Goal: Contribute content: Contribute content

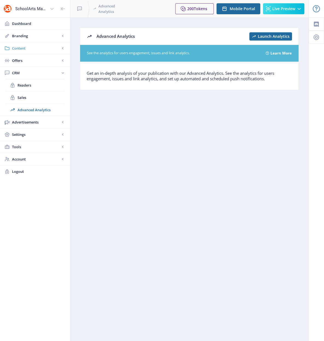
click at [23, 48] on span "Content" at bounding box center [36, 47] width 48 height 5
click at [28, 72] on span "Collections" at bounding box center [41, 72] width 47 height 5
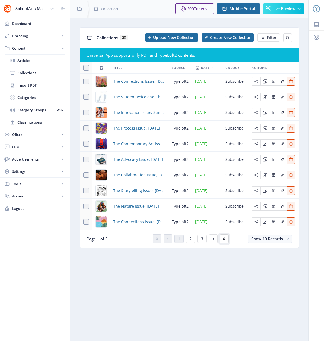
click at [225, 239] on icon at bounding box center [224, 238] width 4 height 4
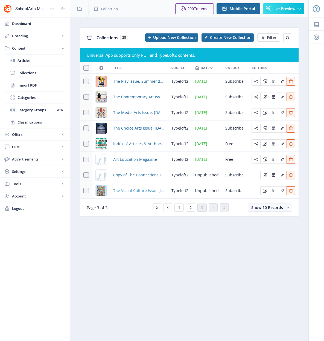
click at [132, 192] on span "The Visual Culture Issue, January/[DATE]" at bounding box center [139, 190] width 52 height 7
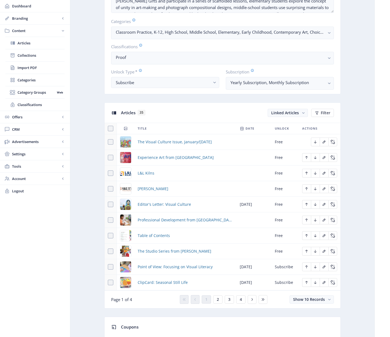
scroll to position [156, 0]
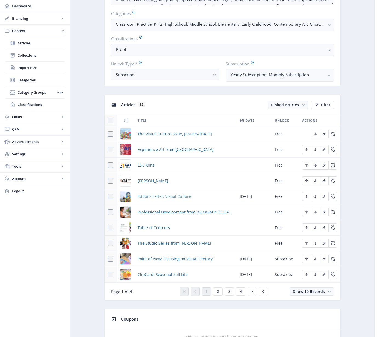
click at [168, 195] on span "Editor's Letter: Visual Culture" at bounding box center [164, 196] width 53 height 7
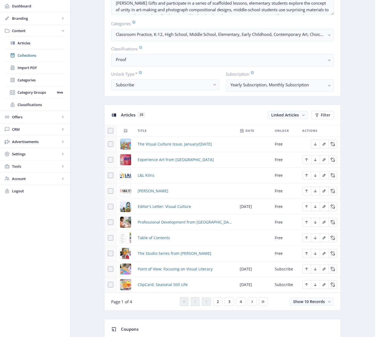
scroll to position [147, 0]
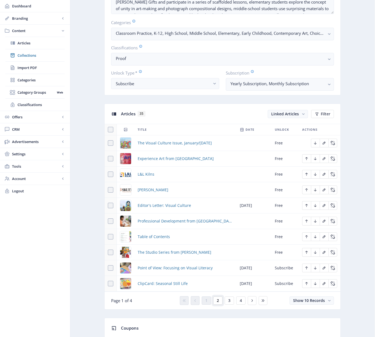
click at [218, 300] on span "2" at bounding box center [218, 300] width 2 height 4
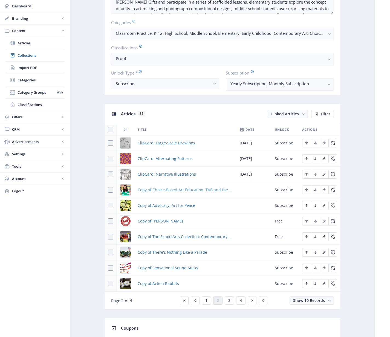
click at [178, 190] on span "Copy of Choice-Based Art Education: TAB and the Studio Thinking Framework" at bounding box center [185, 189] width 95 height 7
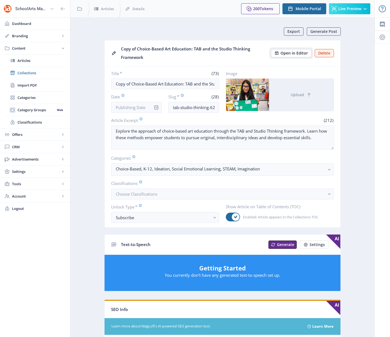
click at [287, 54] on span "Open in Editor" at bounding box center [293, 53] width 27 height 4
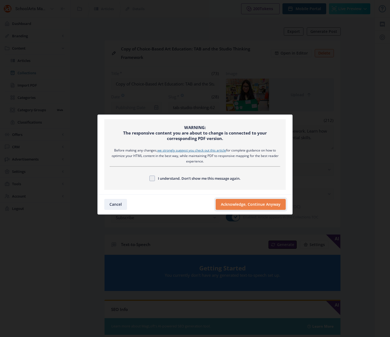
click at [231, 205] on button "Acknowledge, Continue Anyway" at bounding box center [251, 204] width 70 height 11
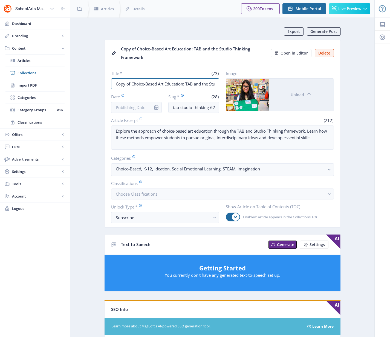
drag, startPoint x: 183, startPoint y: 85, endPoint x: 108, endPoint y: 78, distance: 75.5
click at [108, 78] on nb-card-body "Title * (73) Copy of Choice-Based Art Education: TAB and the Studio Thinking Fr…" at bounding box center [223, 146] width 236 height 161
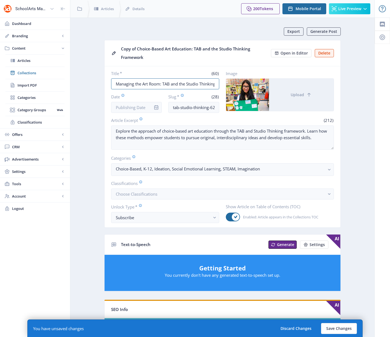
scroll to position [0, 25]
drag, startPoint x: 163, startPoint y: 83, endPoint x: 249, endPoint y: 88, distance: 85.8
click at [249, 88] on div "Title * (60) Managing the Art Room: TAB and the Studio Thinking Framework Date …" at bounding box center [222, 92] width 223 height 42
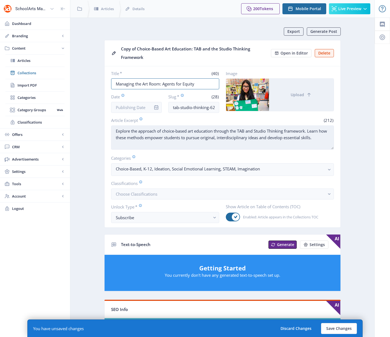
type input "Managing the Art Room: Agents for Equity"
click at [199, 142] on textarea "Explore the approach of choice-based art education through the TAB and Studio T…" at bounding box center [222, 137] width 223 height 24
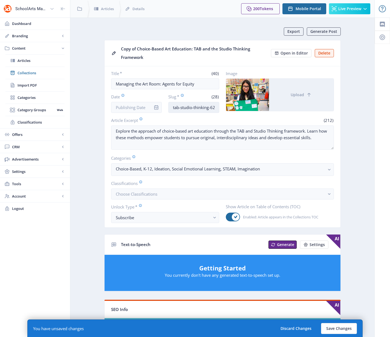
click at [193, 104] on input "tab-studio-thinking-623-hedo" at bounding box center [193, 107] width 51 height 11
click at [192, 108] on input "tab-studio-thinking-623-hedo" at bounding box center [193, 107] width 51 height 11
click at [189, 108] on input "tab-studio-thinking-623-hedo" at bounding box center [193, 107] width 51 height 11
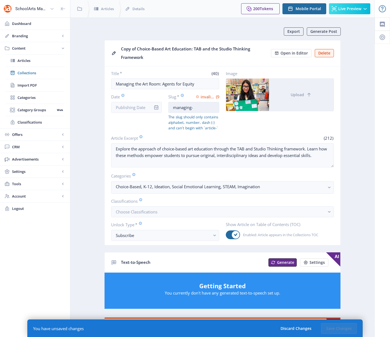
type input "managing-the-art-room-research-624"
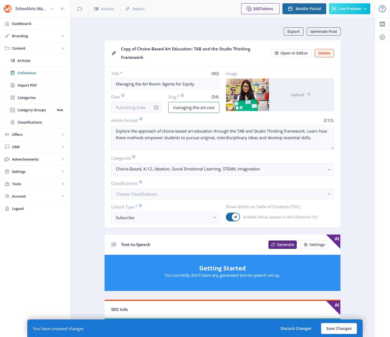
drag, startPoint x: 208, startPoint y: 107, endPoint x: 228, endPoint y: 108, distance: 20.3
click at [228, 108] on div "Title * (40) Managing the Art Room: Agents for Equity Date Slug * (34) managing…" at bounding box center [222, 92] width 223 height 42
drag, startPoint x: 212, startPoint y: 106, endPoint x: 222, endPoint y: 107, distance: 9.9
click at [222, 107] on div "Title * (40) Managing the Art Room: Agents for Equity Date Slug * (34) managing…" at bounding box center [222, 92] width 223 height 42
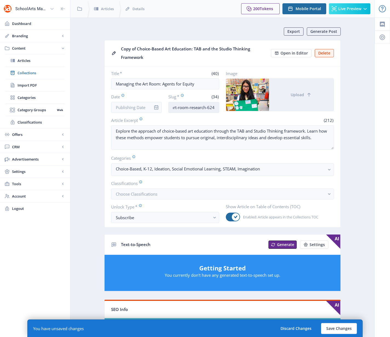
click at [218, 106] on input "managing-the-art-room-research-624" at bounding box center [193, 107] width 51 height 11
drag, startPoint x: 215, startPoint y: 107, endPoint x: 190, endPoint y: 109, distance: 25.2
click at [190, 109] on input "managing-the-art-room-research-624" at bounding box center [193, 107] width 51 height 11
click at [301, 95] on span "Upload" at bounding box center [297, 94] width 13 height 4
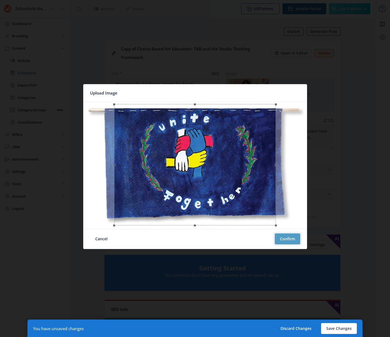
click at [294, 241] on button "Confirm" at bounding box center [287, 238] width 25 height 11
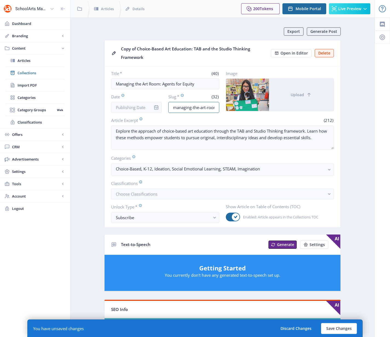
scroll to position [0, 25]
drag, startPoint x: 207, startPoint y: 107, endPoint x: 228, endPoint y: 107, distance: 21.3
click at [228, 107] on div "Title * (40) Managing the Art Room: Agents for Equity Date Slug * (32) managing…" at bounding box center [222, 92] width 223 height 42
click at [214, 108] on input "managing-the-art-room-equity-122" at bounding box center [193, 107] width 51 height 11
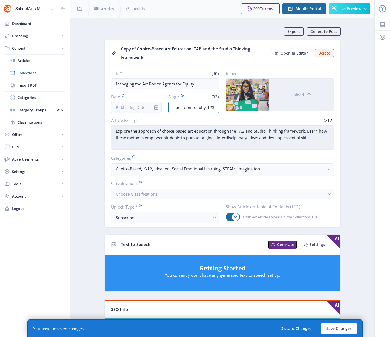
type input "managing-the-art-room-equity-123"
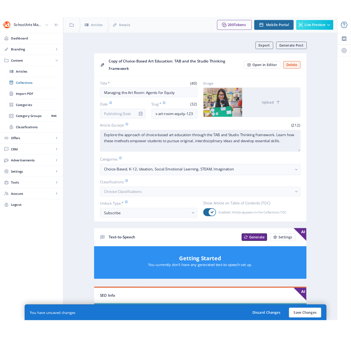
scroll to position [0, 0]
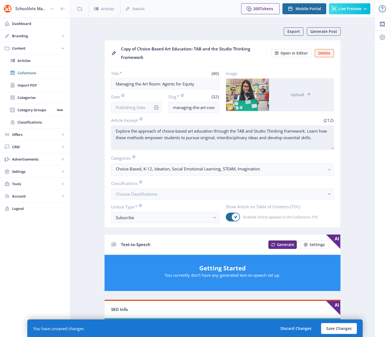
click at [217, 143] on textarea "Explore the approach of choice-based art education through the TAB and Studio T…" at bounding box center [222, 137] width 223 height 24
click at [214, 131] on textarea "Explore the approach of choice-based art education through the TAB and Studio T…" at bounding box center [222, 137] width 223 height 24
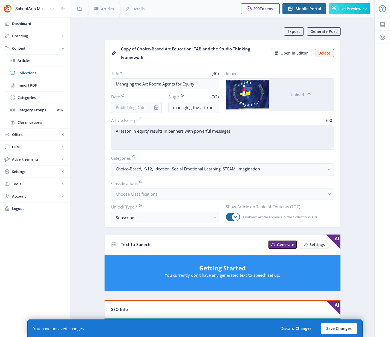
click at [125, 130] on textarea "A lesson in equity results in banners with powerful messages" at bounding box center [222, 137] width 223 height 24
click at [125, 131] on textarea "A lesson in equity results in banners with powerful messages" at bounding box center [222, 137] width 223 height 24
click at [279, 134] on textarea "A discussion about in equity results in banners with powerful messages" at bounding box center [222, 137] width 223 height 24
click at [121, 136] on textarea "A discussion about in equity results in banners with powerful messages. The art…" at bounding box center [222, 137] width 223 height 24
click at [121, 137] on textarea "A discussion about in equity results in banners with powerful messages. The art…" at bounding box center [222, 137] width 223 height 24
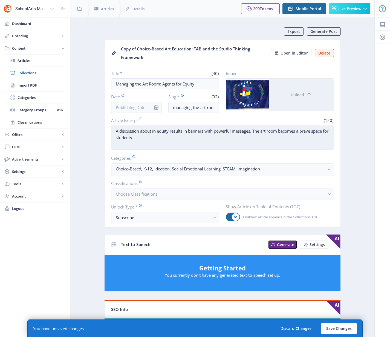
click at [151, 136] on textarea "A discussion about in equity results in banners with powerful messages. The art…" at bounding box center [222, 137] width 223 height 24
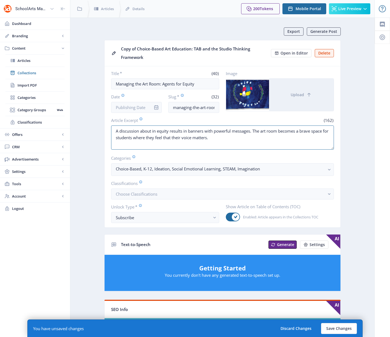
type textarea "A discussion about in equity results in banners with powerful messages. The art…"
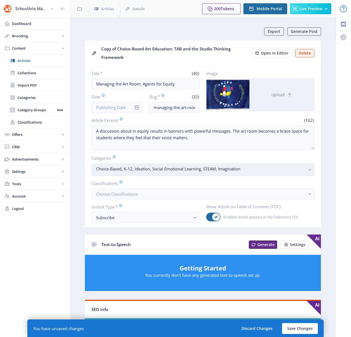
click at [310, 169] on icon "button" at bounding box center [309, 170] width 2 height 2
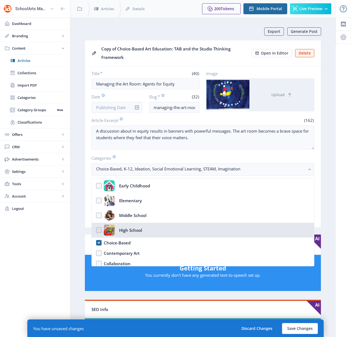
click at [100, 228] on nb-option "High School" at bounding box center [203, 229] width 222 height 15
checkbox input "true"
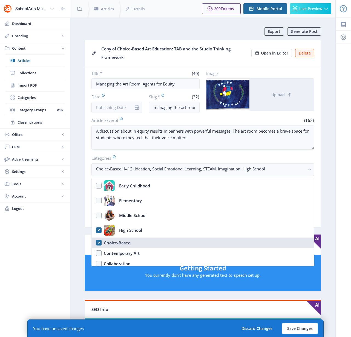
click at [98, 242] on nb-option "Choice-Based" at bounding box center [203, 242] width 222 height 10
checkbox input "false"
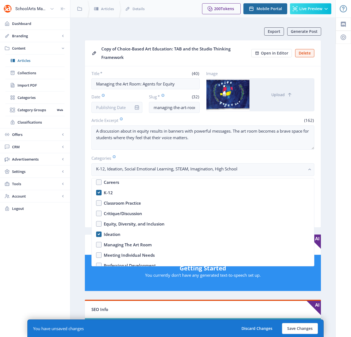
scroll to position [156, 0]
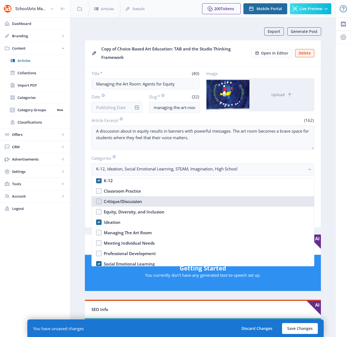
click at [99, 202] on nb-option "Critique/Discussion" at bounding box center [203, 201] width 222 height 10
checkbox input "true"
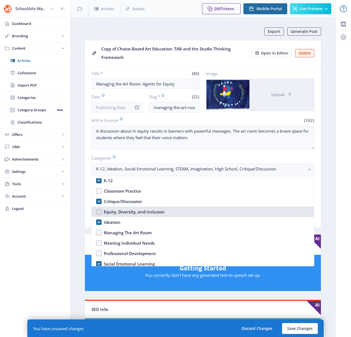
click at [98, 211] on nb-option "Equity, Diversity, and Inclusion" at bounding box center [203, 211] width 222 height 10
checkbox input "true"
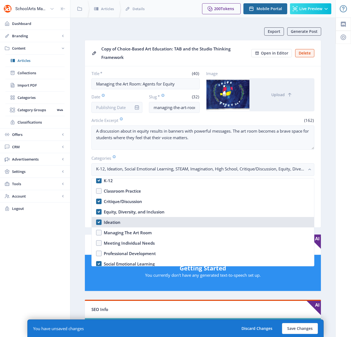
click at [98, 222] on nb-option "Ideation" at bounding box center [203, 222] width 222 height 10
checkbox input "false"
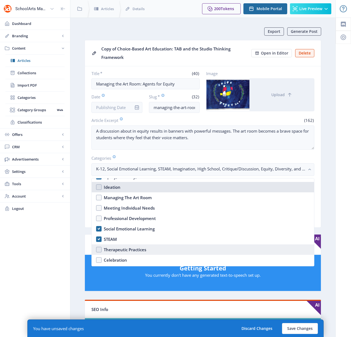
scroll to position [195, 0]
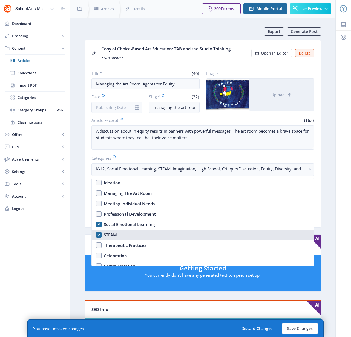
click at [98, 234] on nb-option "STEAM" at bounding box center [203, 234] width 222 height 10
checkbox input "false"
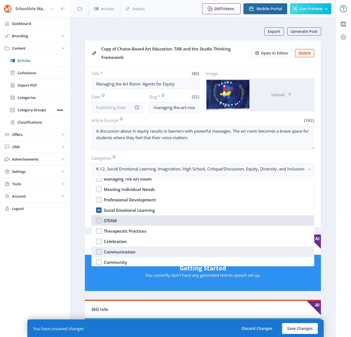
scroll to position [230, 0]
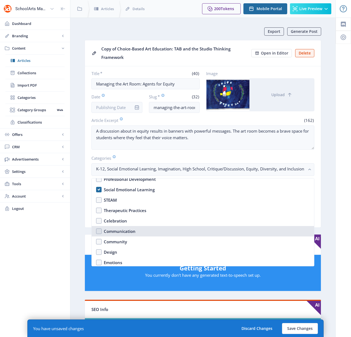
click at [99, 232] on nb-option "Communication" at bounding box center [203, 231] width 222 height 10
checkbox input "true"
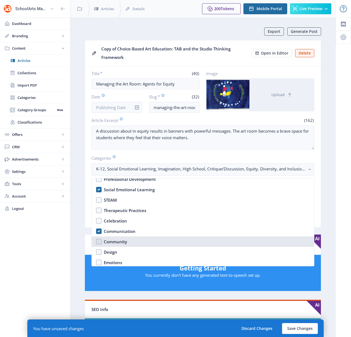
click at [98, 242] on nb-option "Community" at bounding box center [203, 241] width 222 height 10
checkbox input "true"
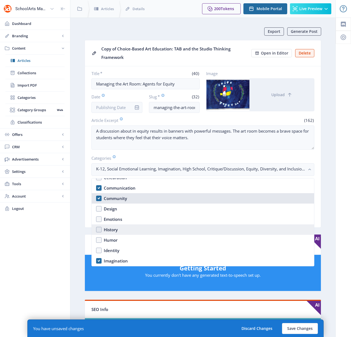
scroll to position [275, 0]
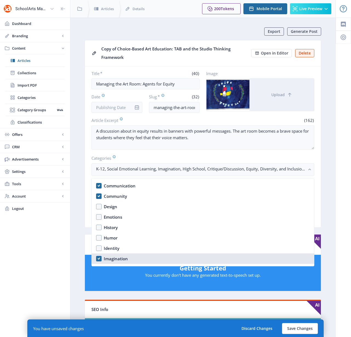
click at [98, 257] on nb-option "Imagination" at bounding box center [203, 258] width 222 height 10
checkbox input "false"
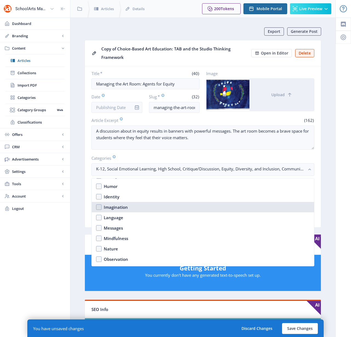
scroll to position [329, 0]
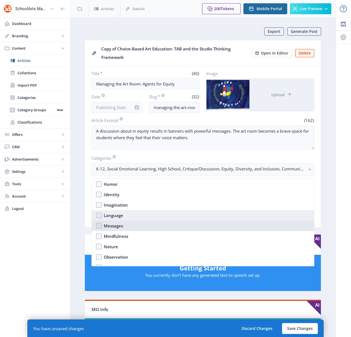
drag, startPoint x: 98, startPoint y: 225, endPoint x: 99, endPoint y: 218, distance: 6.9
click at [98, 225] on nb-option "Messages" at bounding box center [203, 225] width 222 height 10
checkbox input "true"
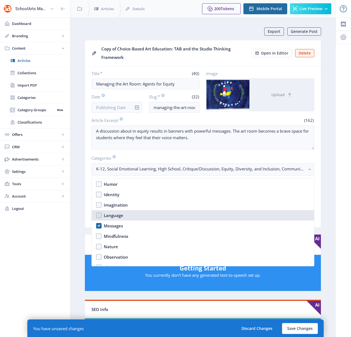
click at [99, 216] on nb-option "Language" at bounding box center [203, 215] width 222 height 10
checkbox input "true"
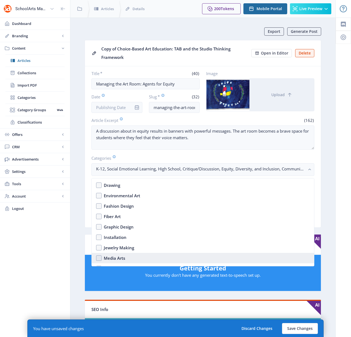
scroll to position [523, 0]
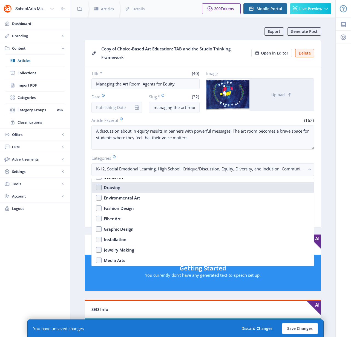
click at [97, 187] on nb-option "Drawing" at bounding box center [203, 187] width 222 height 10
checkbox input "true"
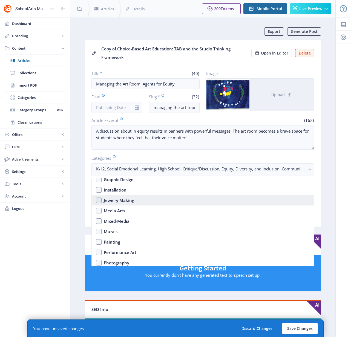
scroll to position [581, 0]
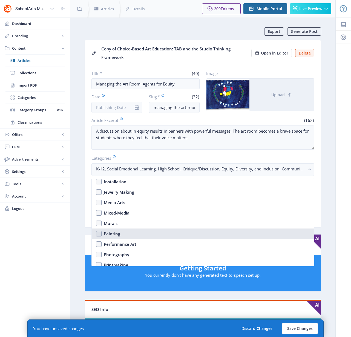
click at [97, 233] on nb-option "Painting" at bounding box center [203, 233] width 222 height 10
checkbox input "true"
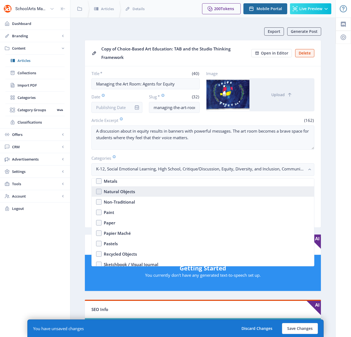
scroll to position [813, 0]
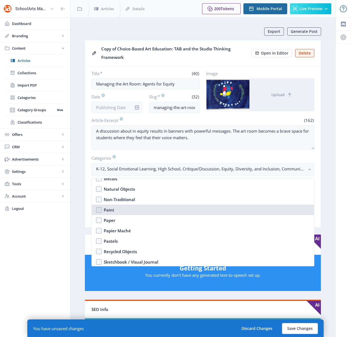
click at [99, 208] on nb-option "Paint" at bounding box center [203, 209] width 222 height 10
checkbox input "true"
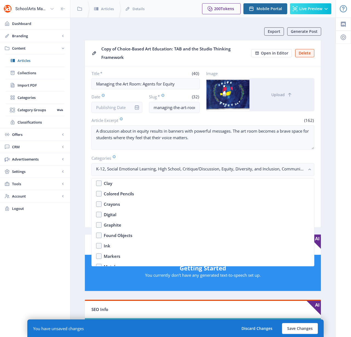
scroll to position [720, 0]
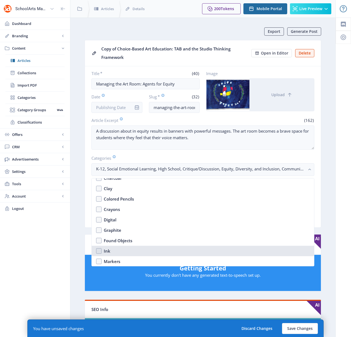
click at [98, 250] on nb-option "Ink" at bounding box center [203, 250] width 222 height 10
checkbox input "true"
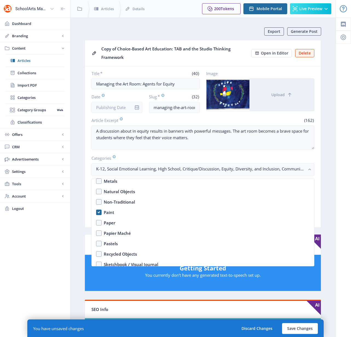
scroll to position [855, 0]
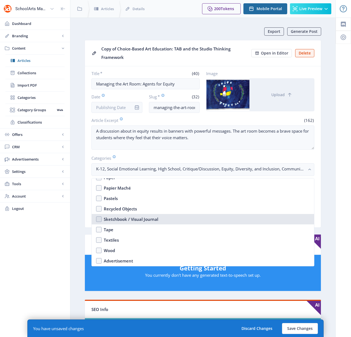
click at [101, 217] on nb-option "Sketchbook / Visual Journal" at bounding box center [203, 219] width 222 height 10
checkbox input "true"
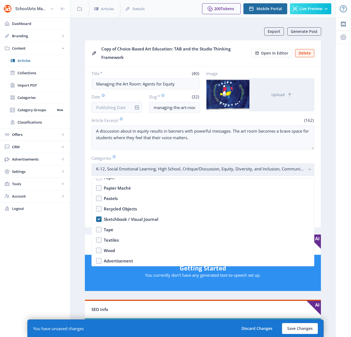
click at [309, 168] on rect "button" at bounding box center [309, 169] width 6 height 6
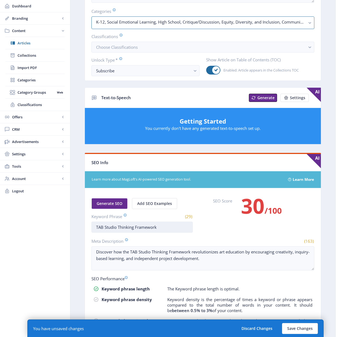
scroll to position [134, 0]
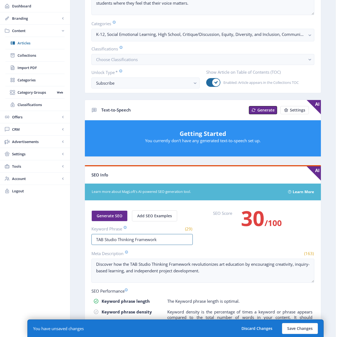
drag, startPoint x: 167, startPoint y: 240, endPoint x: 71, endPoint y: 228, distance: 96.8
click at [71, 228] on nb-layout-column "Export Generate Post Copy of Choice-Based Art Education: TAB and the Studio Thi…" at bounding box center [202, 155] width 265 height 545
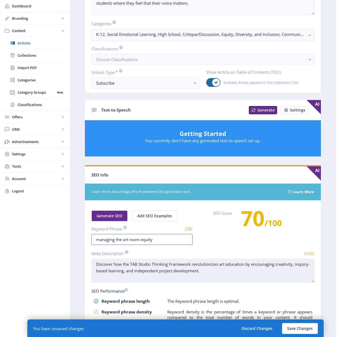
type input "managing the art room equity"
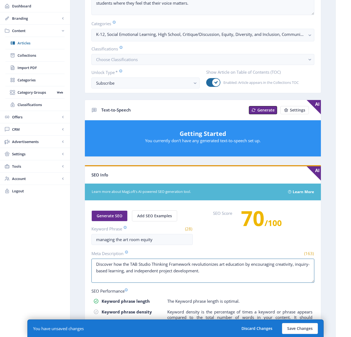
drag, startPoint x: 235, startPoint y: 274, endPoint x: 42, endPoint y: 259, distance: 194.0
click at [42, 259] on div "SchoolArts Magazine Dashboard Branding App Appearance Brand Brief Pages SEO Web…" at bounding box center [175, 136] width 351 height 541
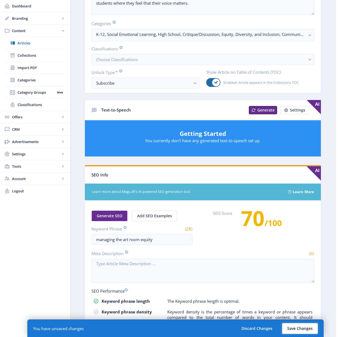
click at [301, 329] on button "Save Changes" at bounding box center [300, 328] width 36 height 11
click at [295, 326] on button "Save Changes" at bounding box center [300, 328] width 36 height 11
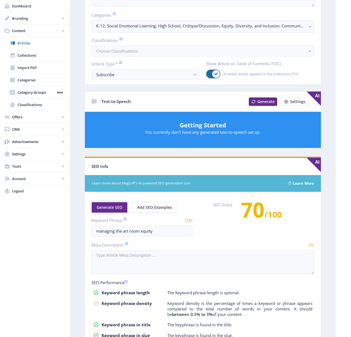
click at [114, 209] on span "Generate SEO" at bounding box center [110, 207] width 26 height 4
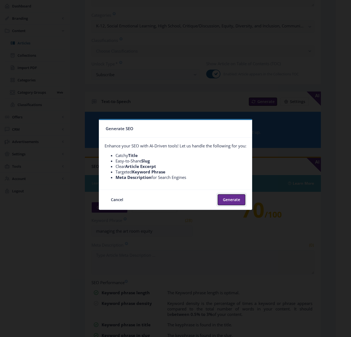
click at [229, 203] on button "Generate" at bounding box center [232, 199] width 28 height 11
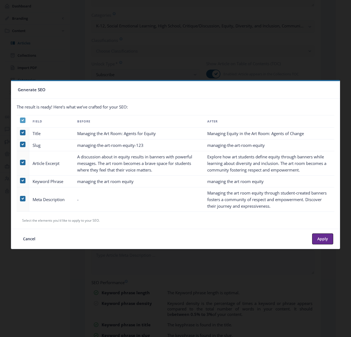
click at [23, 120] on use at bounding box center [22, 120] width 2 height 2
click at [20, 120] on input "checkbox" at bounding box center [20, 120] width 0 height 0
checkbox input "false"
click at [23, 198] on span at bounding box center [22, 198] width 5 height 5
click at [20, 198] on input "checkbox" at bounding box center [20, 198] width 0 height 0
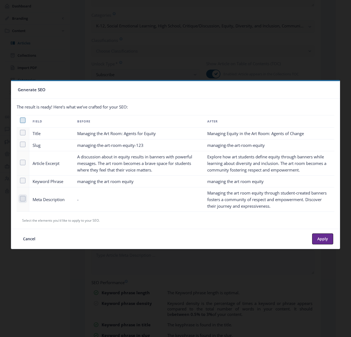
checkbox input "true"
click at [320, 235] on button "Apply" at bounding box center [322, 238] width 21 height 11
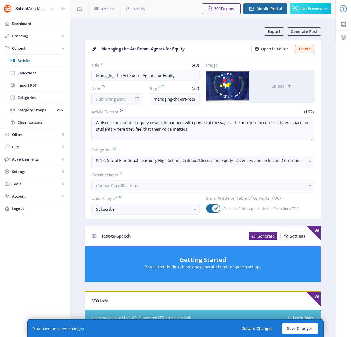
scroll to position [134, 0]
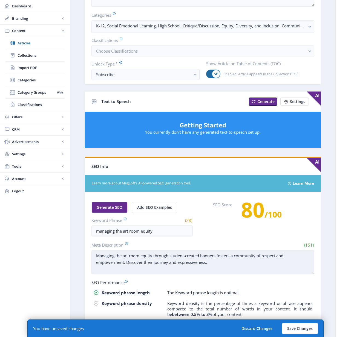
drag, startPoint x: 141, startPoint y: 256, endPoint x: 153, endPoint y: 258, distance: 12.5
click at [153, 258] on textarea "Managing the art room equity through student-created banners fosters a communit…" at bounding box center [202, 262] width 223 height 24
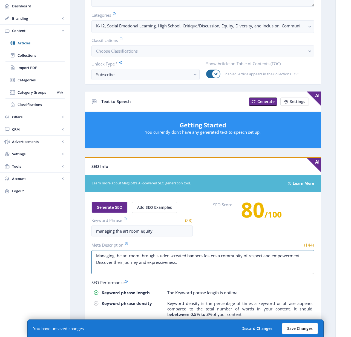
type textarea "Managing the art room through student-created banners fosters a community of re…"
click at [298, 329] on button "Save Changes" at bounding box center [300, 328] width 36 height 11
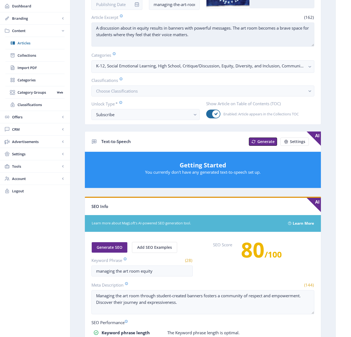
scroll to position [0, 0]
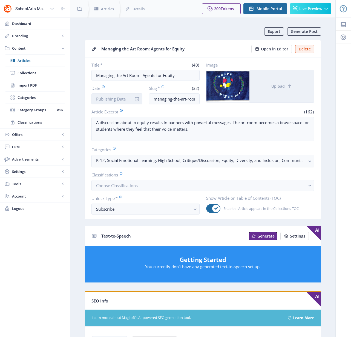
click at [116, 100] on input "Date" at bounding box center [116, 98] width 51 height 11
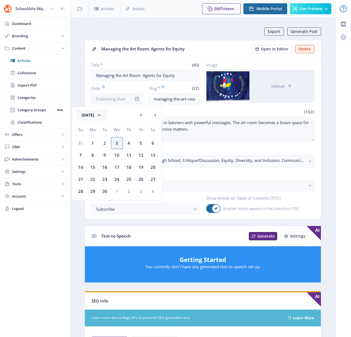
click at [102, 114] on icon at bounding box center [98, 114] width 5 height 5
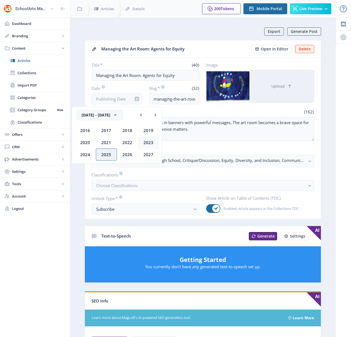
click at [145, 143] on div "2023" at bounding box center [148, 142] width 21 height 12
click at [88, 129] on div "Jan" at bounding box center [85, 130] width 21 height 12
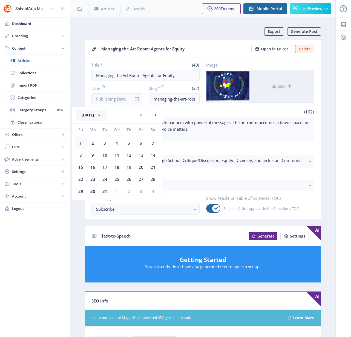
click at [82, 144] on div "1" at bounding box center [81, 143] width 12 height 12
type input "[DATE]"
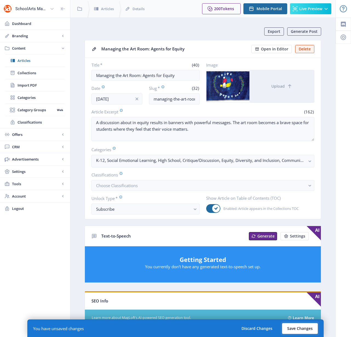
click at [297, 328] on button "Save Changes" at bounding box center [300, 328] width 36 height 11
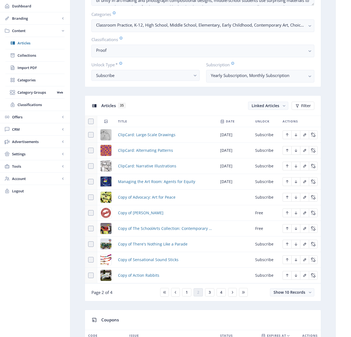
scroll to position [210, 0]
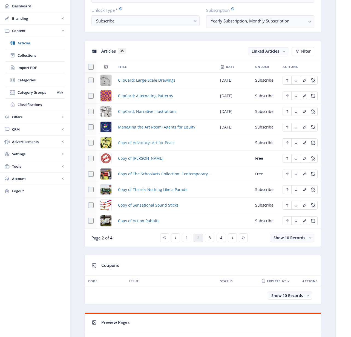
click at [156, 142] on span "Copy of Advocacy: Art for Peace" at bounding box center [146, 142] width 57 height 7
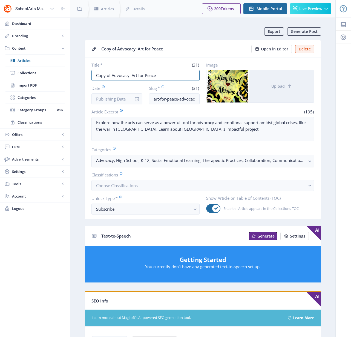
drag, startPoint x: 112, startPoint y: 74, endPoint x: 72, endPoint y: 74, distance: 40.2
click at [72, 74] on nb-layout-column "Export Generate Post Copy of Advocacy: Art for Peace Open in Editor Delete Titl…" at bounding box center [202, 275] width 265 height 515
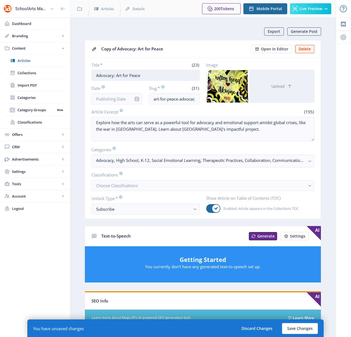
drag, startPoint x: 147, startPoint y: 75, endPoint x: 118, endPoint y: 73, distance: 29.3
click at [118, 73] on input "Advocacy: Art for Peace" at bounding box center [145, 75] width 108 height 11
type input "Advocacy: A Colossal Swash"
drag, startPoint x: 153, startPoint y: 98, endPoint x: 178, endPoint y: 98, distance: 25.2
click at [178, 98] on input "art-for-peace-advocacy-623-j9rt" at bounding box center [174, 98] width 51 height 11
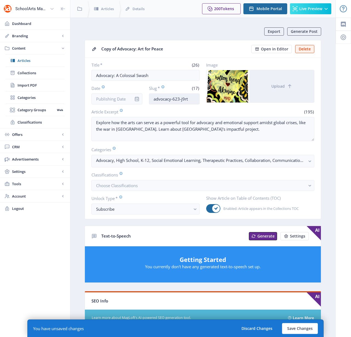
drag, startPoint x: 192, startPoint y: 100, endPoint x: 171, endPoint y: 98, distance: 21.0
click at [171, 98] on input "advocacy-623-j9rt" at bounding box center [174, 98] width 51 height 11
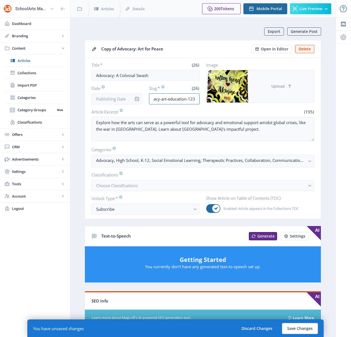
type input "advocacy-art-education-123"
click at [295, 86] on button "Upload" at bounding box center [281, 86] width 65 height 32
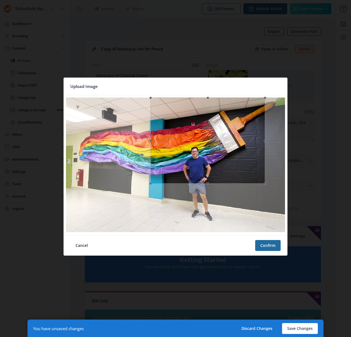
drag, startPoint x: 86, startPoint y: 232, endPoint x: 150, endPoint y: 173, distance: 87.7
click at [150, 173] on div at bounding box center [207, 140] width 115 height 86
click at [247, 140] on div at bounding box center [206, 140] width 115 height 86
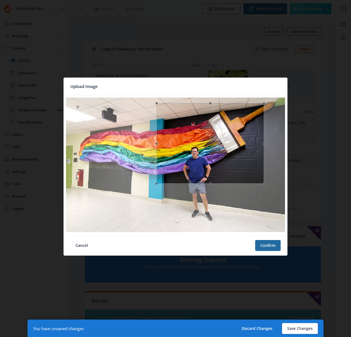
drag, startPoint x: 150, startPoint y: 98, endPoint x: 157, endPoint y: 107, distance: 11.5
click at [157, 107] on div at bounding box center [211, 143] width 108 height 81
click at [272, 247] on button "Confirm" at bounding box center [267, 245] width 25 height 11
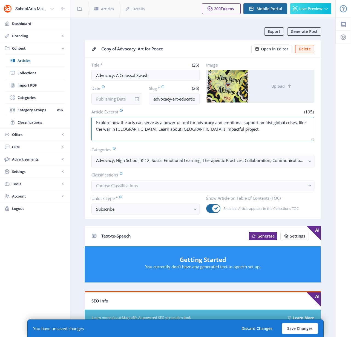
drag, startPoint x: 240, startPoint y: 128, endPoint x: 87, endPoint y: 121, distance: 153.4
click at [87, 121] on nb-card-body "Title * (26) Advocacy: A Colossal Swash Date Slug * (26) advocacy-art-education…" at bounding box center [203, 138] width 236 height 161
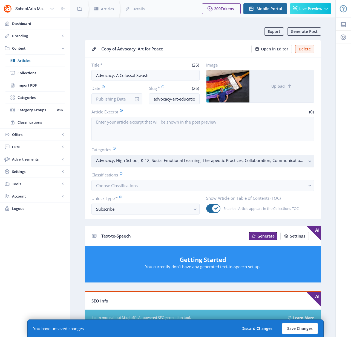
click at [309, 160] on icon "button" at bounding box center [309, 161] width 2 height 2
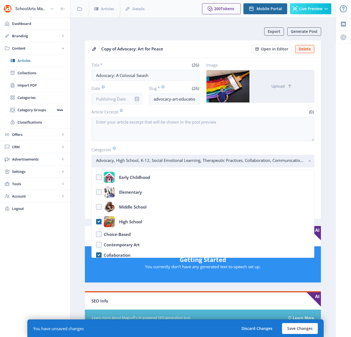
scroll to position [62, 0]
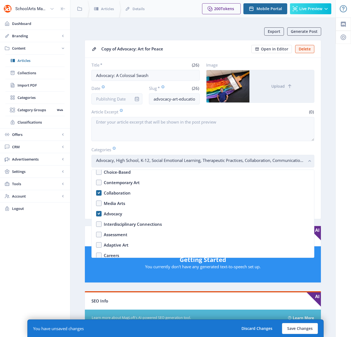
click at [309, 160] on rect "button" at bounding box center [309, 161] width 6 height 6
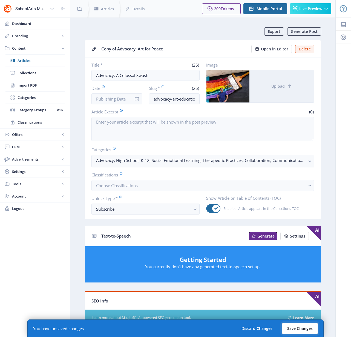
click at [297, 330] on button "Save Changes" at bounding box center [300, 328] width 36 height 11
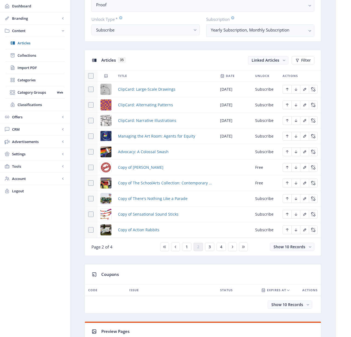
scroll to position [208, 0]
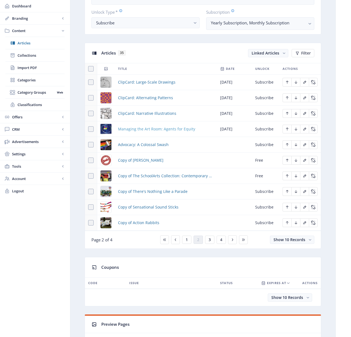
click at [149, 129] on span "Managing the Art Room: Agents for Equity" at bounding box center [156, 129] width 77 height 7
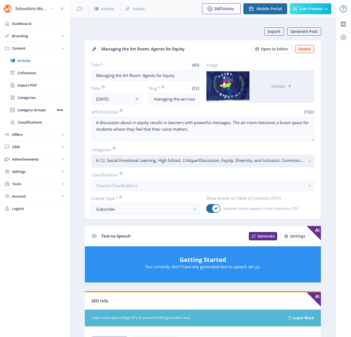
click at [311, 161] on rect "button" at bounding box center [309, 161] width 6 height 6
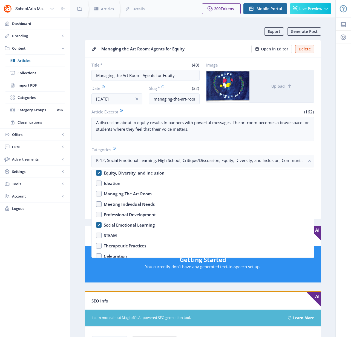
scroll to position [205, 0]
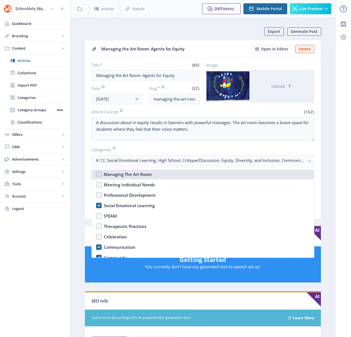
click at [98, 173] on nb-option "Managing The Art Room" at bounding box center [203, 174] width 222 height 10
checkbox input "true"
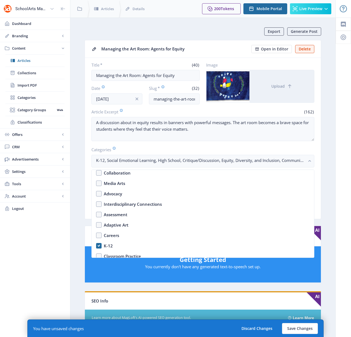
scroll to position [0, 0]
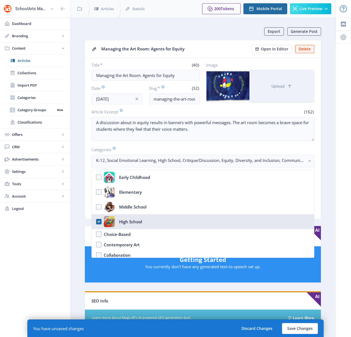
click at [99, 222] on nb-option "High School" at bounding box center [203, 221] width 222 height 15
checkbox input "true"
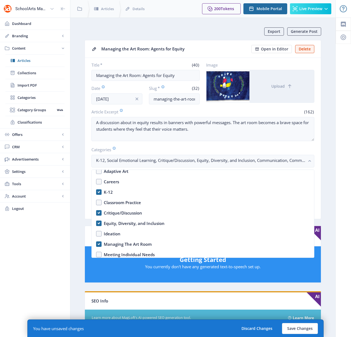
scroll to position [140, 0]
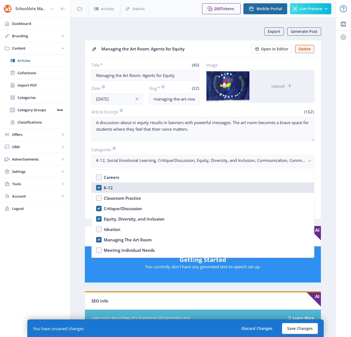
click at [98, 187] on nb-option "K-12" at bounding box center [203, 187] width 222 height 10
checkbox input "true"
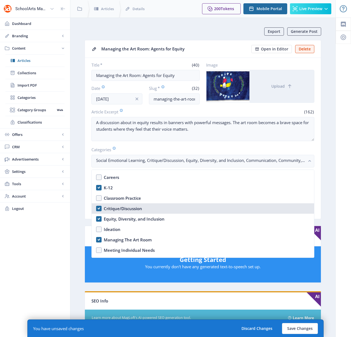
click at [99, 208] on nb-option "Critique/Discussion" at bounding box center [203, 208] width 222 height 10
checkbox input "true"
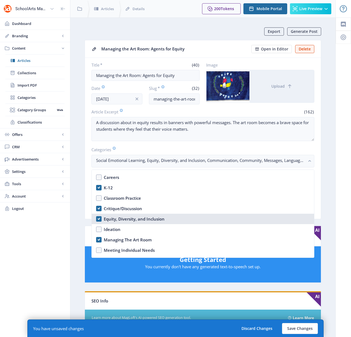
click at [99, 218] on nb-option "Equity, Diversity, and Inclusion" at bounding box center [203, 218] width 222 height 10
checkbox input "true"
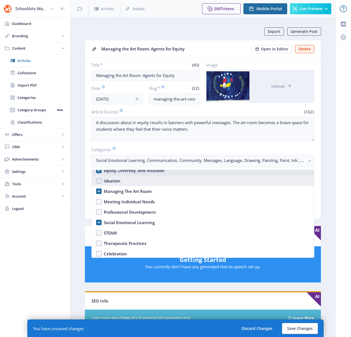
scroll to position [212, 0]
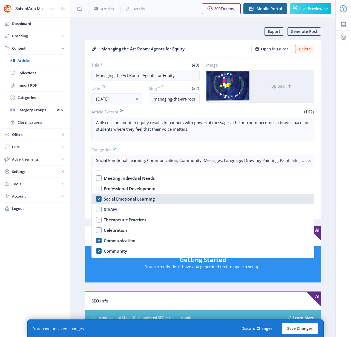
click at [99, 199] on nb-option "Social Emotional Learning" at bounding box center [203, 198] width 222 height 10
checkbox input "true"
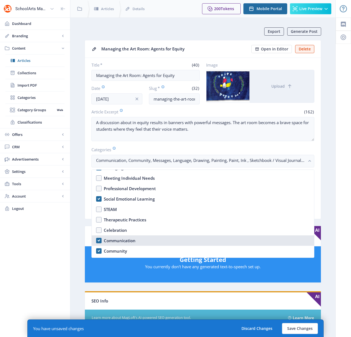
click at [99, 241] on nb-option "Communication" at bounding box center [203, 240] width 222 height 10
checkbox input "true"
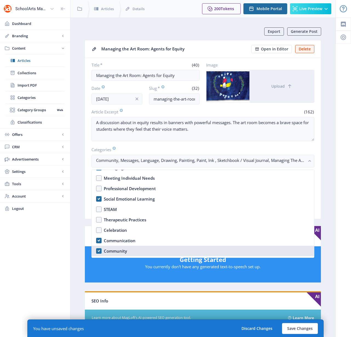
click at [97, 251] on nb-option "Community" at bounding box center [203, 250] width 222 height 10
checkbox input "true"
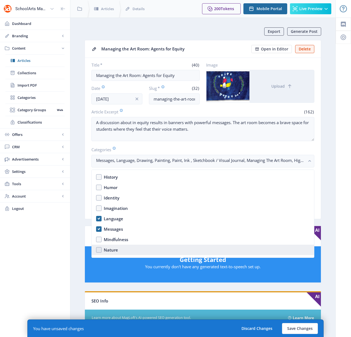
scroll to position [332, 0]
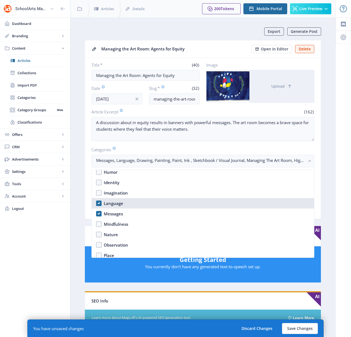
click at [101, 204] on nb-option "Language" at bounding box center [203, 203] width 222 height 10
click at [97, 202] on nb-option "Language" at bounding box center [203, 203] width 222 height 10
checkbox input "true"
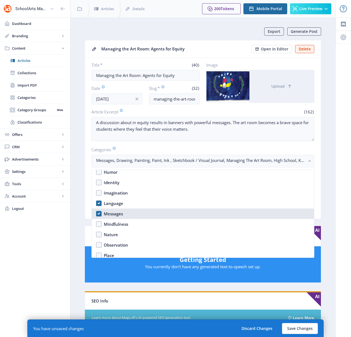
click at [99, 213] on nb-option "Messages" at bounding box center [203, 213] width 222 height 10
checkbox input "true"
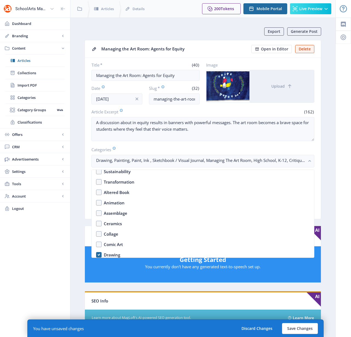
scroll to position [453, 0]
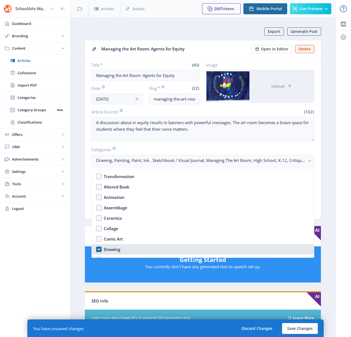
click at [95, 249] on nb-option "Drawing" at bounding box center [203, 249] width 222 height 10
click at [96, 248] on nb-option "Drawing" at bounding box center [203, 249] width 222 height 10
checkbox input "true"
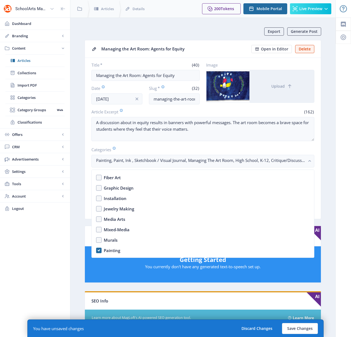
scroll to position [557, 0]
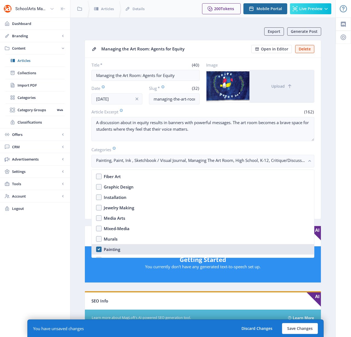
click at [99, 249] on nb-option "Painting" at bounding box center [203, 249] width 222 height 10
checkbox input "true"
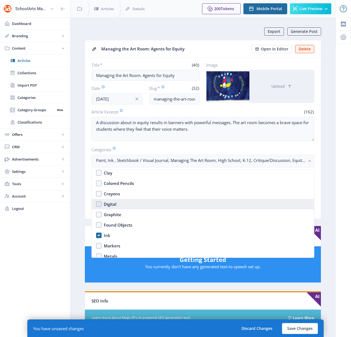
scroll to position [733, 0]
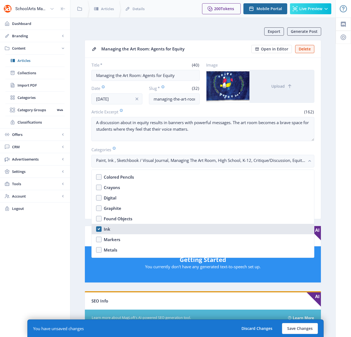
click at [99, 230] on nb-option "Ink" at bounding box center [203, 229] width 222 height 10
click at [100, 230] on nb-option "Ink" at bounding box center [203, 229] width 222 height 10
checkbox input "true"
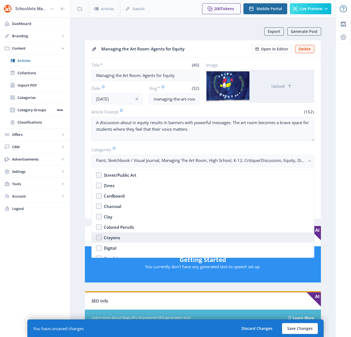
scroll to position [618, 0]
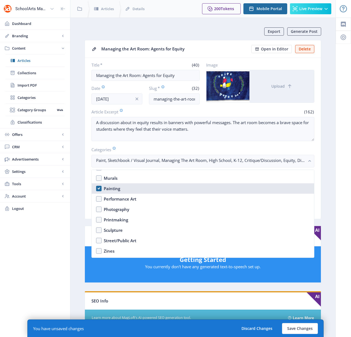
click at [97, 186] on nb-option "Painting" at bounding box center [203, 188] width 222 height 10
click at [98, 187] on nb-option "Painting" at bounding box center [203, 188] width 222 height 10
click at [99, 188] on nb-option "Painting" at bounding box center [203, 188] width 222 height 10
click at [99, 189] on nb-option "Painting" at bounding box center [203, 188] width 222 height 10
checkbox input "true"
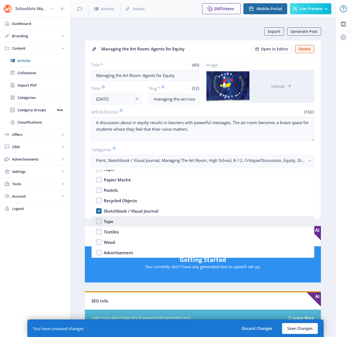
scroll to position [855, 0]
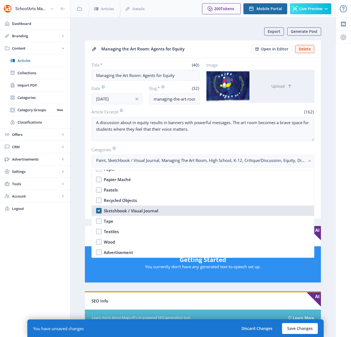
click at [97, 209] on nb-option "Sketchbook / Visual Journal" at bounding box center [203, 210] width 222 height 10
click at [98, 209] on nb-option "Sketchbook / Visual Journal" at bounding box center [203, 210] width 222 height 10
checkbox input "true"
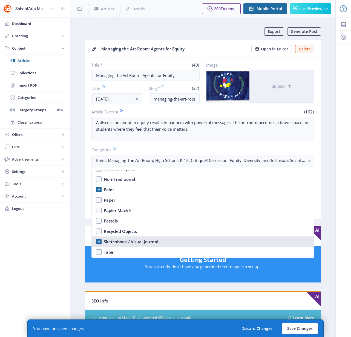
scroll to position [830, 0]
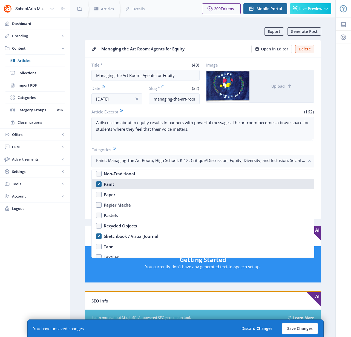
click at [98, 184] on nb-option "Paint" at bounding box center [203, 184] width 222 height 10
checkbox input "true"
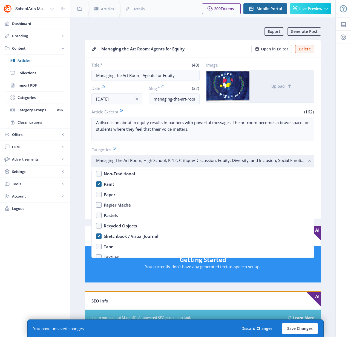
click at [307, 160] on rect "button" at bounding box center [309, 161] width 6 height 6
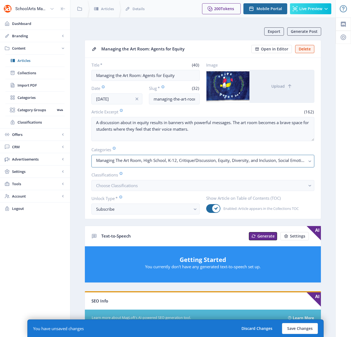
scroll to position [1, 0]
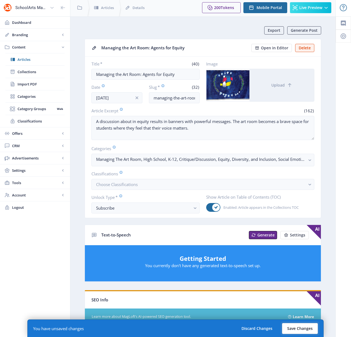
click at [294, 328] on button "Save Changes" at bounding box center [300, 328] width 36 height 11
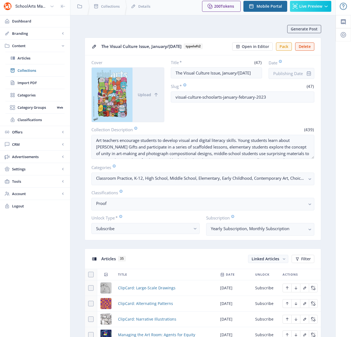
scroll to position [148, 0]
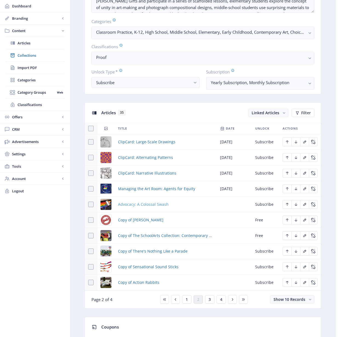
click at [155, 204] on span "Advocacy: A Colossal Swash" at bounding box center [143, 204] width 51 height 7
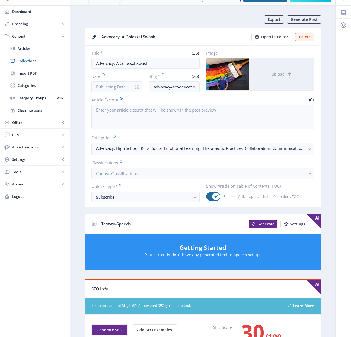
scroll to position [154, 0]
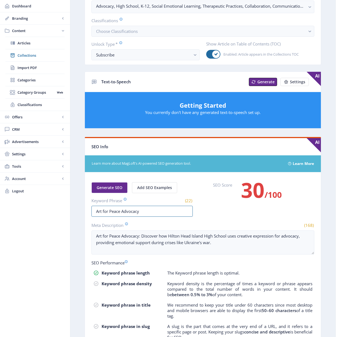
drag, startPoint x: 144, startPoint y: 211, endPoint x: 82, endPoint y: 208, distance: 62.5
click at [82, 208] on app-content-article "Export Generate Post Advocacy: A Colossal Swash Open in Editor Delete Title * (…" at bounding box center [203, 130] width 246 height 515
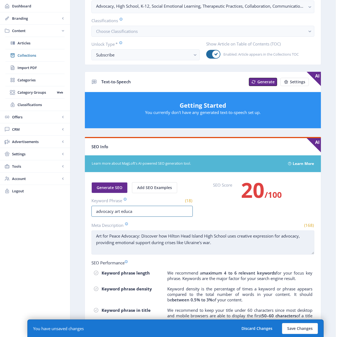
type input "advocacy art education"
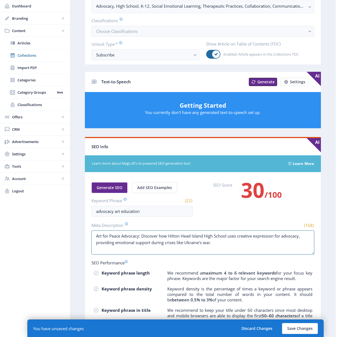
drag, startPoint x: 231, startPoint y: 240, endPoint x: 69, endPoint y: 233, distance: 162.9
click at [69, 233] on div "SchoolArts Magazine Dashboard Branding App Appearance Brand Brief Pages SEO Web…" at bounding box center [175, 120] width 351 height 548
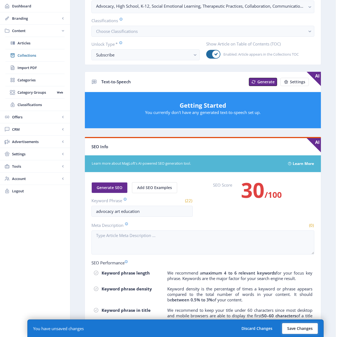
click at [293, 330] on button "Save Changes" at bounding box center [300, 328] width 36 height 11
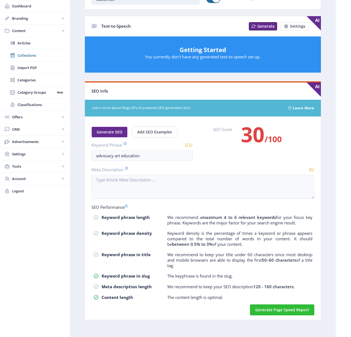
scroll to position [212, 0]
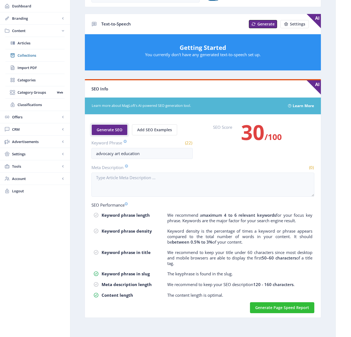
click at [112, 131] on span "Generate SEO" at bounding box center [110, 129] width 26 height 4
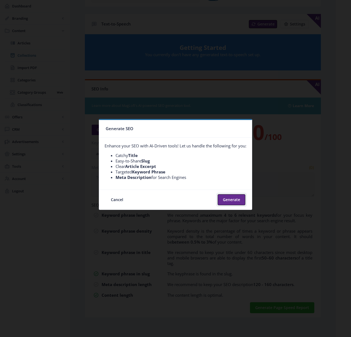
click at [231, 200] on button "Generate" at bounding box center [232, 199] width 28 height 11
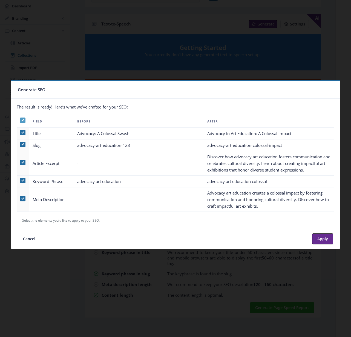
click at [22, 120] on use at bounding box center [22, 120] width 2 height 2
click at [20, 120] on input "checkbox" at bounding box center [20, 120] width 0 height 0
checkbox input "false"
click at [22, 143] on span at bounding box center [22, 143] width 5 height 5
click at [20, 144] on input "checkbox" at bounding box center [20, 144] width 0 height 0
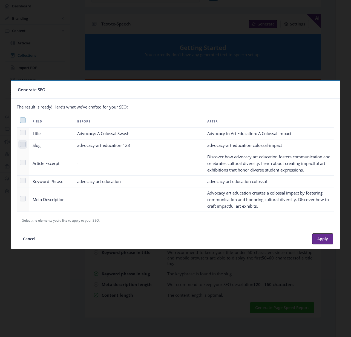
checkbox input "true"
click at [23, 198] on span at bounding box center [22, 198] width 5 height 5
click at [20, 198] on input "checkbox" at bounding box center [20, 198] width 0 height 0
checkbox input "true"
click at [320, 240] on button "Apply" at bounding box center [322, 238] width 21 height 11
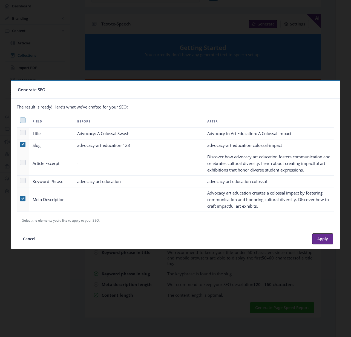
type input "advocacy-art-education-colossal-impact"
type textarea "Advocacy art education creates a colossal impact by fostering communication and…"
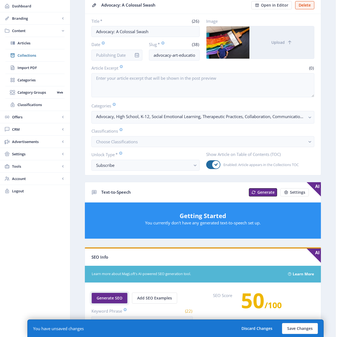
scroll to position [212, 0]
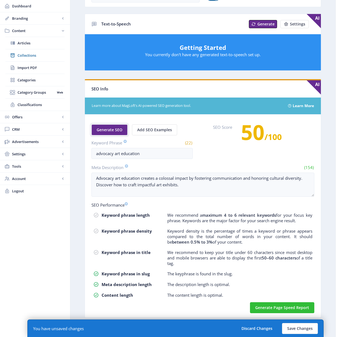
click at [119, 132] on button "Generate SEO" at bounding box center [109, 129] width 36 height 11
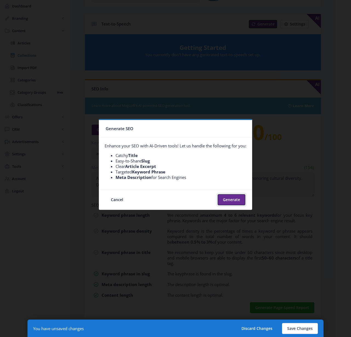
click at [233, 199] on button "Generate" at bounding box center [232, 199] width 28 height 11
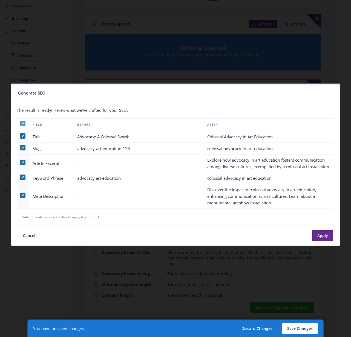
click at [22, 122] on icon at bounding box center [23, 123] width 2 height 5
click at [20, 123] on input "checkbox" at bounding box center [20, 123] width 0 height 0
checkbox input "false"
click at [22, 162] on span at bounding box center [22, 162] width 5 height 5
click at [20, 162] on input "checkbox" at bounding box center [20, 162] width 0 height 0
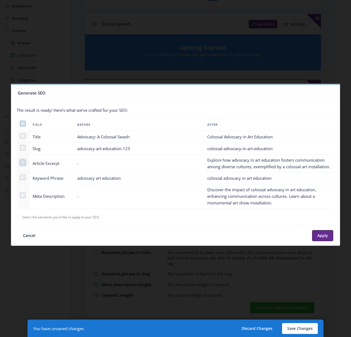
checkbox input "true"
click at [22, 198] on span at bounding box center [22, 194] width 5 height 5
click at [20, 195] on input "checkbox" at bounding box center [20, 195] width 0 height 0
checkbox input "true"
click at [324, 240] on button "Apply" at bounding box center [322, 235] width 21 height 11
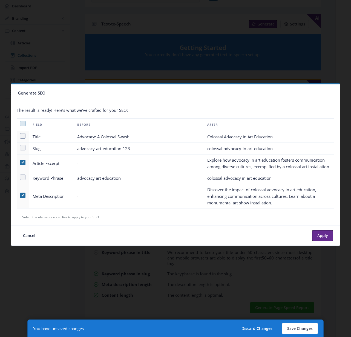
type textarea "Explore how advocacy in art education fosters communication among diverse cultu…"
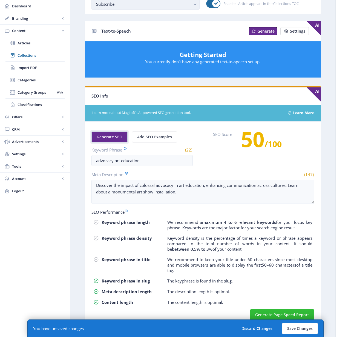
scroll to position [212, 0]
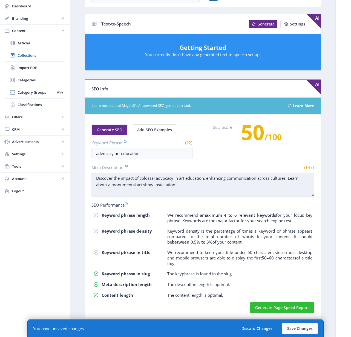
click at [147, 184] on textarea "Discover the impact of colossal advocacy in art education, enhancing communicat…" at bounding box center [202, 184] width 223 height 24
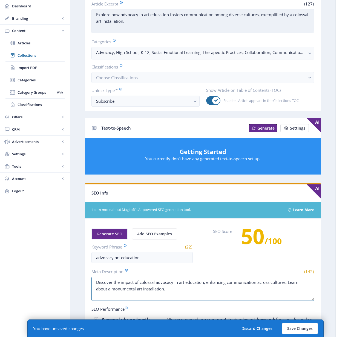
scroll to position [0, 0]
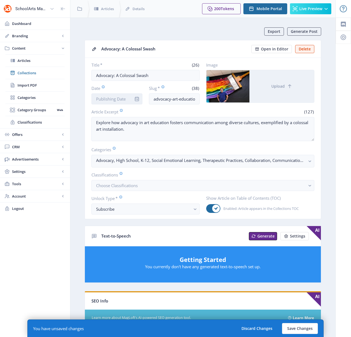
type textarea "Discover the impact of colossal advocacy in art education, enhancing communicat…"
click at [115, 95] on input "Date" at bounding box center [116, 98] width 51 height 11
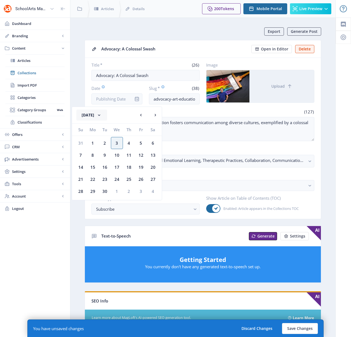
click at [100, 113] on button "[DATE]" at bounding box center [91, 114] width 31 height 11
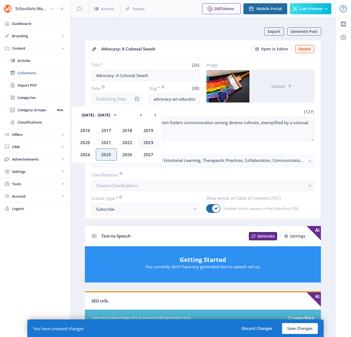
click at [146, 141] on div "2023" at bounding box center [148, 142] width 21 height 12
click at [85, 127] on div "Jan" at bounding box center [85, 130] width 21 height 12
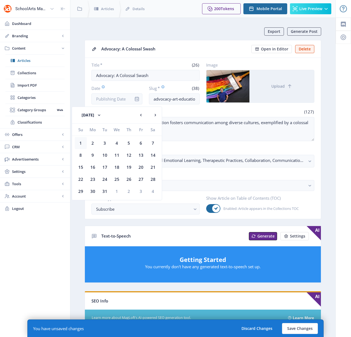
click at [81, 142] on div "1" at bounding box center [81, 143] width 12 height 12
type input "[DATE]"
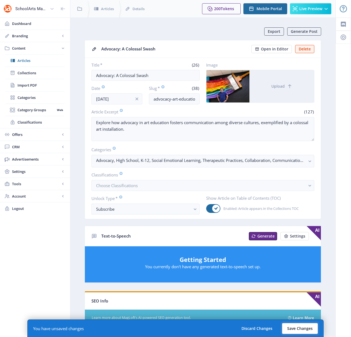
click at [297, 327] on button "Save Changes" at bounding box center [300, 328] width 36 height 11
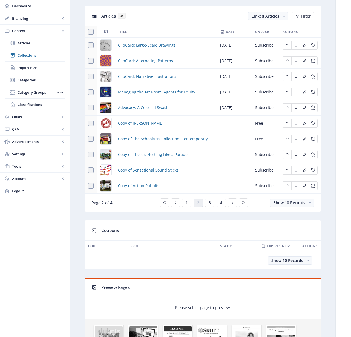
scroll to position [246, 0]
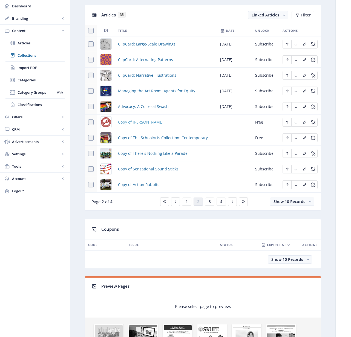
click at [133, 122] on span "Copy of [PERSON_NAME]" at bounding box center [140, 122] width 45 height 7
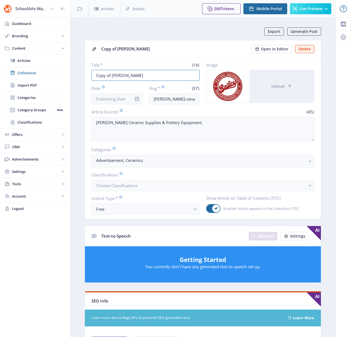
drag, startPoint x: 112, startPoint y: 75, endPoint x: 75, endPoint y: 71, distance: 36.9
click at [75, 71] on nb-layout-column "Export Generate Post Copy of [PERSON_NAME] Open in Editor Delete Title * (14) C…" at bounding box center [202, 283] width 265 height 531
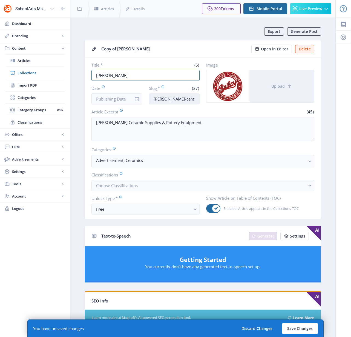
type input "[PERSON_NAME]"
drag, startPoint x: 188, startPoint y: 100, endPoint x: 221, endPoint y: 100, distance: 33.4
click at [221, 100] on div "Title * (6) [PERSON_NAME] Date Slug * (37) [PERSON_NAME]-ceramic-supplies-923-5…" at bounding box center [202, 83] width 223 height 42
drag, startPoint x: 188, startPoint y: 98, endPoint x: 212, endPoint y: 98, distance: 23.5
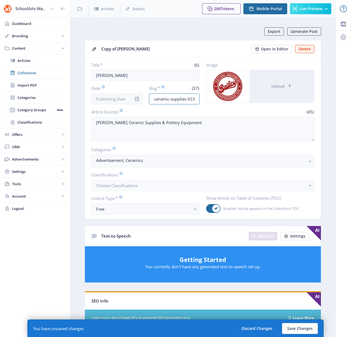
click at [212, 98] on div "Title * (6) [PERSON_NAME] Date Slug * (37) [PERSON_NAME]-ceramic-supplies-923-5…" at bounding box center [202, 83] width 223 height 42
click at [199, 100] on input "[PERSON_NAME]-ceramic-supplies-923-5hkb-z7sv" at bounding box center [174, 98] width 51 height 11
drag, startPoint x: 195, startPoint y: 98, endPoint x: 168, endPoint y: 98, distance: 27.4
click at [168, 98] on input "[PERSON_NAME]-ceramic-supplies-923-5hkb-z7sv" at bounding box center [174, 98] width 51 height 11
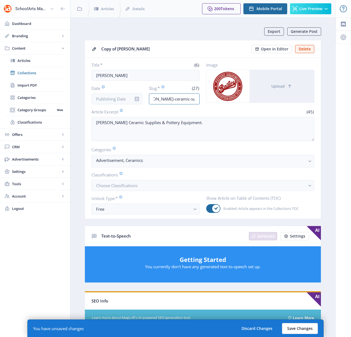
type input "[PERSON_NAME]-ceramic-supplies-123"
click at [304, 328] on button "Save Changes" at bounding box center [300, 328] width 36 height 11
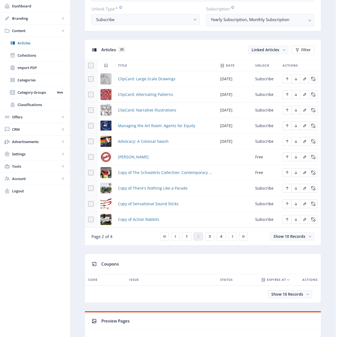
scroll to position [217, 0]
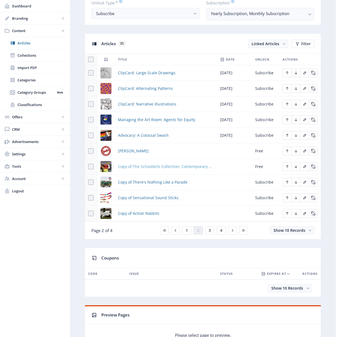
click at [163, 167] on span "Copy of The SchoolArts Collection: Contemporary Art" at bounding box center [165, 166] width 95 height 7
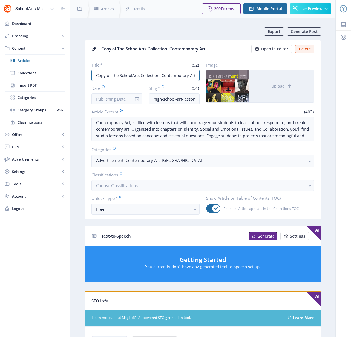
drag, startPoint x: 111, startPoint y: 74, endPoint x: 67, endPoint y: 71, distance: 44.7
click at [67, 71] on div "SchoolArts Magazine Dashboard Branding App Appearance Brand Brief Pages SEO Web…" at bounding box center [175, 271] width 351 height 543
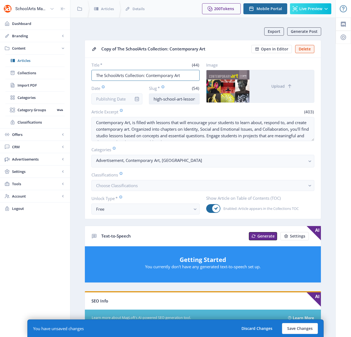
type input "The SchoolArts Collection: Contemporary Art"
drag, startPoint x: 183, startPoint y: 100, endPoint x: 234, endPoint y: 89, distance: 52.3
click at [234, 89] on div "Title * (44) The SchoolArts Collection: Contemporary Art Date Slug * (54) high-…" at bounding box center [202, 83] width 223 height 42
drag, startPoint x: 197, startPoint y: 97, endPoint x: 176, endPoint y: 98, distance: 20.5
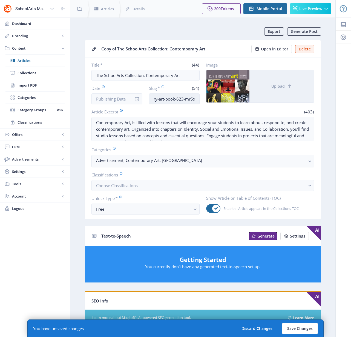
click at [176, 98] on input "high-school-art-lessons-contemporary-art-book-623-mr5x" at bounding box center [174, 98] width 51 height 11
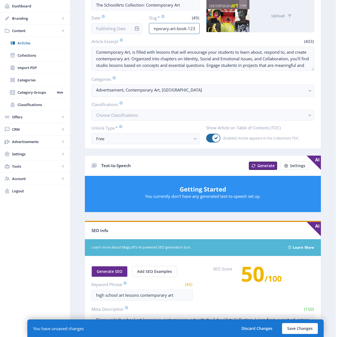
scroll to position [187, 0]
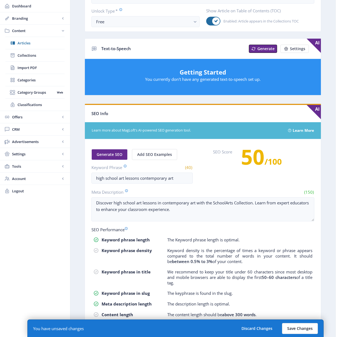
type input "high-school-art-lessons-contemporary-art-book-123"
click at [297, 329] on button "Save Changes" at bounding box center [300, 328] width 36 height 11
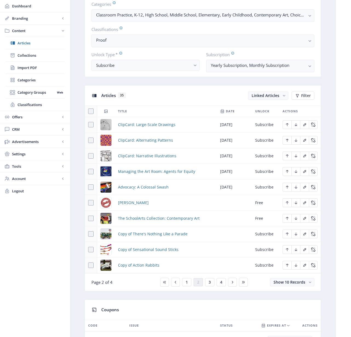
scroll to position [180, 0]
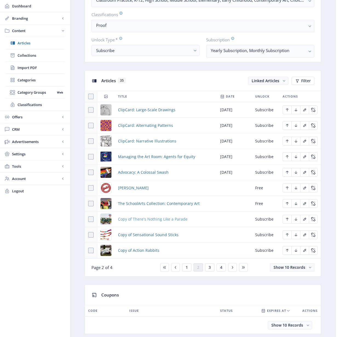
click at [151, 218] on span "Copy of There's Nothing Like a Parade" at bounding box center [152, 219] width 69 height 7
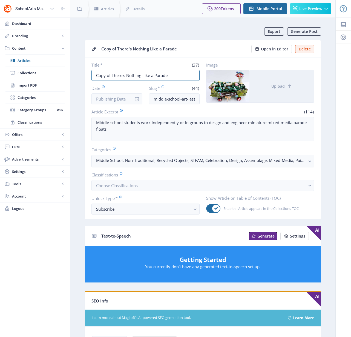
drag, startPoint x: 173, startPoint y: 75, endPoint x: 82, endPoint y: 73, distance: 91.1
click at [82, 73] on app-content-article "Export Generate Post Copy of There's Nothing Like a Parade Open in Editor Delet…" at bounding box center [203, 279] width 246 height 505
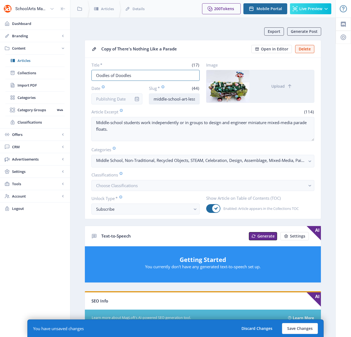
type input "Oodles of Doodles"
click at [160, 98] on input "middle-school-art-lesson-assemblage-623-ks3v" at bounding box center [174, 98] width 51 height 11
drag, startPoint x: 178, startPoint y: 99, endPoint x: 201, endPoint y: 98, distance: 22.5
click at [201, 98] on div "Title * (17) Oodles of Doodles Date Slug * (42) high-school-art-lesson-assembla…" at bounding box center [202, 83] width 223 height 42
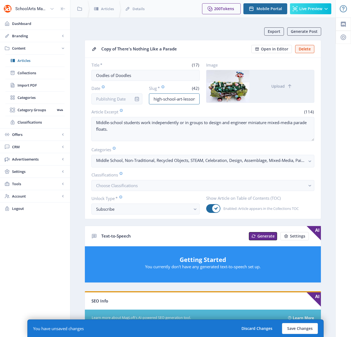
scroll to position [0, 43]
drag, startPoint x: 177, startPoint y: 99, endPoint x: 210, endPoint y: 98, distance: 32.9
click at [210, 98] on div "Title * (17) Oodles of Doodles Date Slug * (42) high-school-art-lesson-assembla…" at bounding box center [202, 83] width 223 height 42
click at [199, 98] on input "high-school-art-lesson-assemblage-623-ks3v" at bounding box center [174, 98] width 51 height 11
drag, startPoint x: 198, startPoint y: 98, endPoint x: 170, endPoint y: 98, distance: 28.2
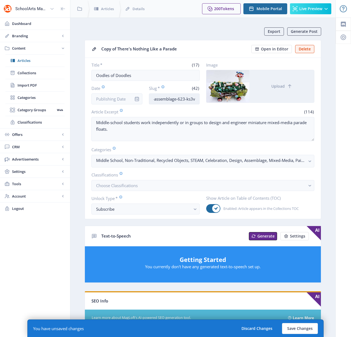
click at [170, 98] on input "high-school-art-lesson-assemblage-623-ks3v" at bounding box center [174, 98] width 51 height 11
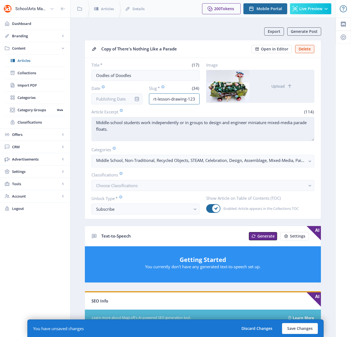
type input "high-school-art-lesson-drawing-123"
click at [154, 137] on textarea "Middle-school students work independently or in groups to design and engineer m…" at bounding box center [202, 129] width 223 height 24
paste textarea "High-school students create fantastical doodle art compositions that depict one…"
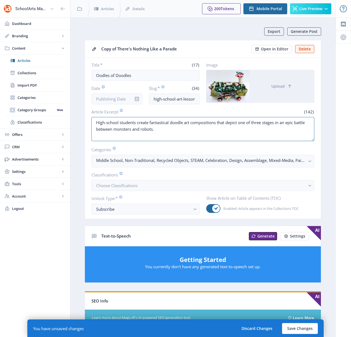
type textarea "High-school students create fantastical doodle art compositions that depict one…"
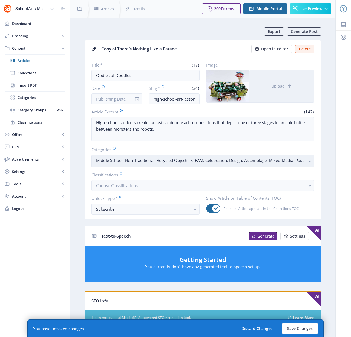
click at [308, 161] on rect "button" at bounding box center [309, 161] width 6 height 6
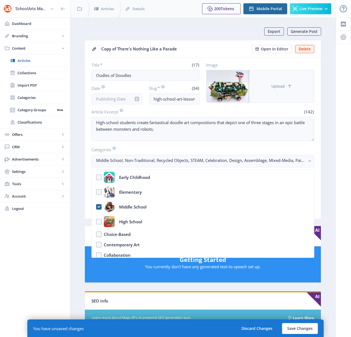
click at [287, 86] on icon at bounding box center [289, 85] width 5 height 5
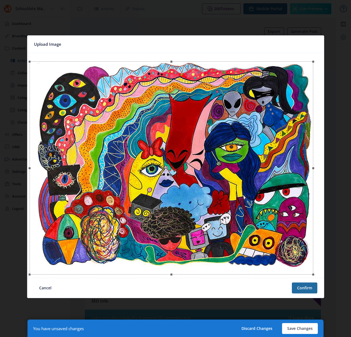
drag, startPoint x: 320, startPoint y: 55, endPoint x: 312, endPoint y: 66, distance: 13.7
click at [312, 66] on div at bounding box center [172, 167] width 284 height 213
drag, startPoint x: 30, startPoint y: 274, endPoint x: 37, endPoint y: 269, distance: 8.6
click at [37, 269] on span at bounding box center [37, 267] width 7 height 7
click at [304, 288] on button "Confirm" at bounding box center [304, 287] width 25 height 11
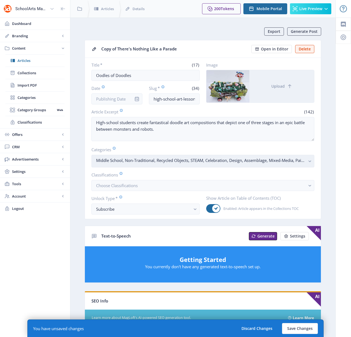
click at [308, 158] on rect "button" at bounding box center [309, 161] width 6 height 6
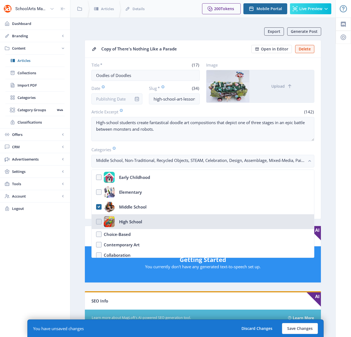
click at [97, 219] on nb-option "High School" at bounding box center [203, 221] width 222 height 15
checkbox input "true"
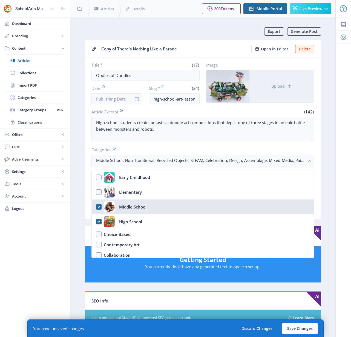
click at [98, 207] on nb-option "Middle School" at bounding box center [203, 206] width 222 height 15
checkbox input "false"
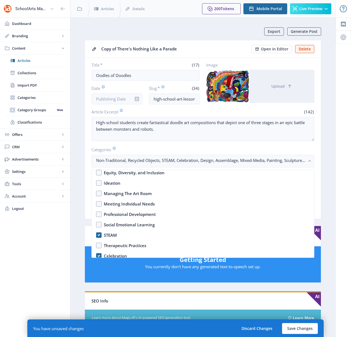
scroll to position [195, 0]
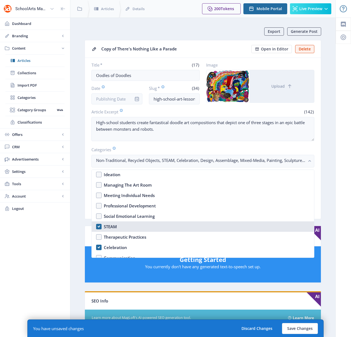
click at [100, 227] on nb-option "STEAM" at bounding box center [203, 226] width 222 height 10
checkbox input "false"
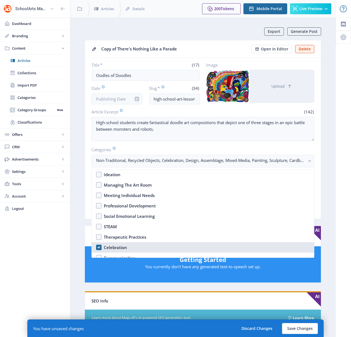
click at [101, 245] on nb-option "Celebration" at bounding box center [203, 247] width 222 height 10
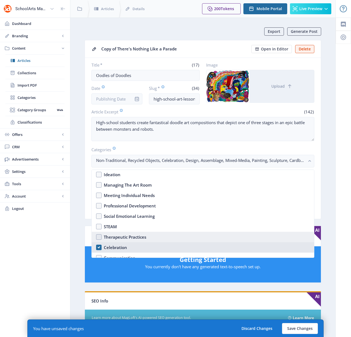
checkbox input "false"
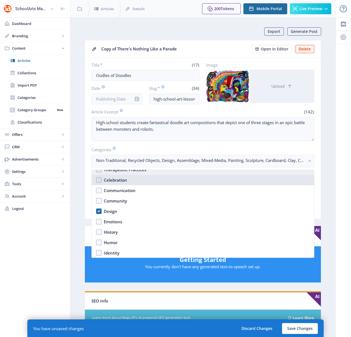
scroll to position [264, 0]
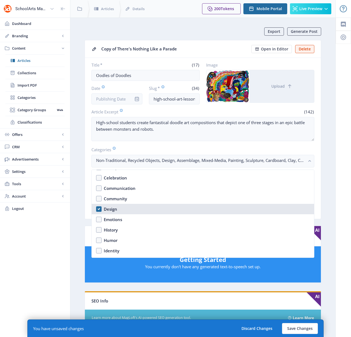
click at [98, 208] on nb-option "Design" at bounding box center [203, 209] width 222 height 10
checkbox input "false"
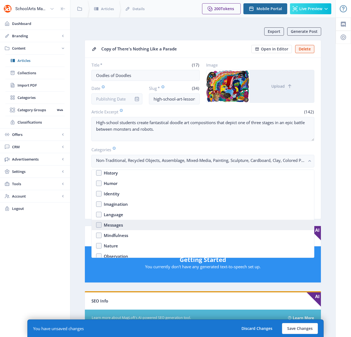
scroll to position [315, 0]
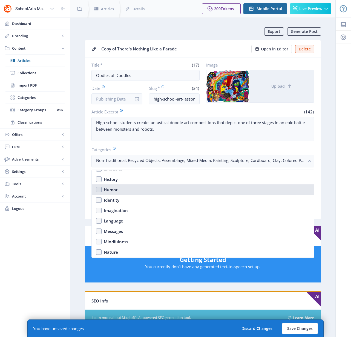
click at [97, 189] on nb-option "Humor" at bounding box center [203, 189] width 222 height 10
checkbox input "true"
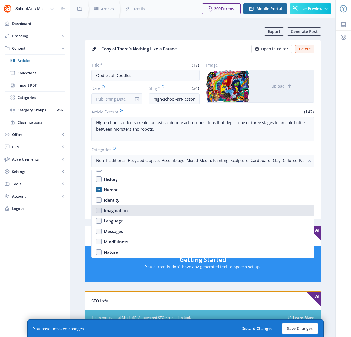
click at [99, 209] on nb-option "Imagination" at bounding box center [203, 210] width 222 height 10
checkbox input "true"
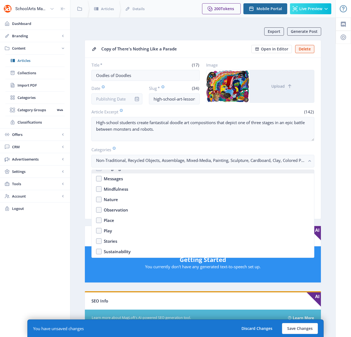
scroll to position [371, 0]
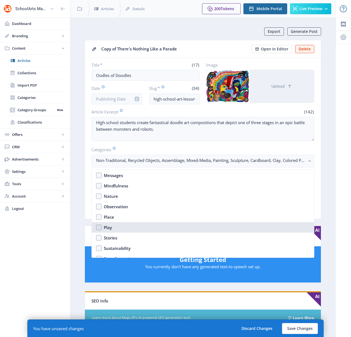
click at [98, 226] on nb-option "Play" at bounding box center [203, 227] width 222 height 10
checkbox input "true"
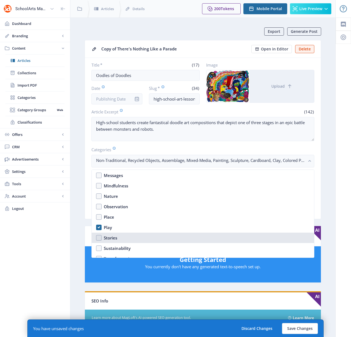
click at [99, 236] on nb-option "Stories" at bounding box center [203, 237] width 222 height 10
checkbox input "true"
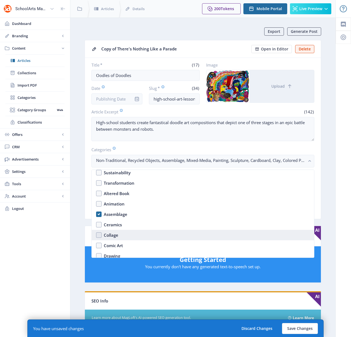
scroll to position [457, 0]
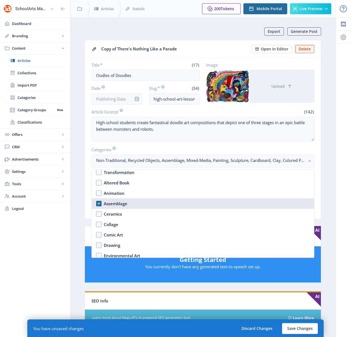
click at [98, 205] on nb-option "Assemblage" at bounding box center [203, 203] width 222 height 10
checkbox input "false"
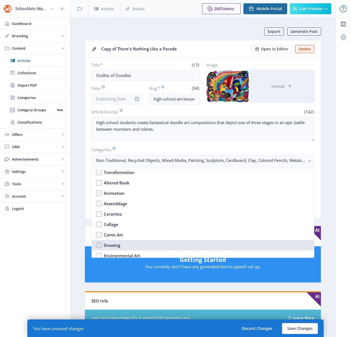
click at [99, 244] on nb-option "Drawing" at bounding box center [203, 245] width 222 height 10
checkbox input "true"
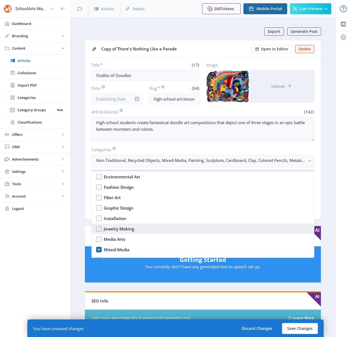
scroll to position [537, 0]
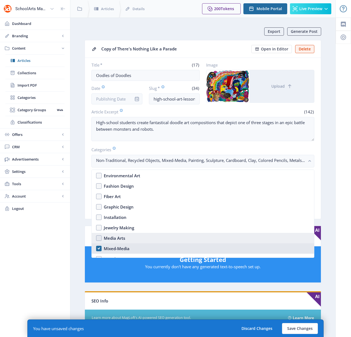
drag, startPoint x: 98, startPoint y: 247, endPoint x: 102, endPoint y: 241, distance: 7.4
click at [98, 246] on nb-option "Mixed-Media" at bounding box center [203, 248] width 222 height 10
checkbox input "false"
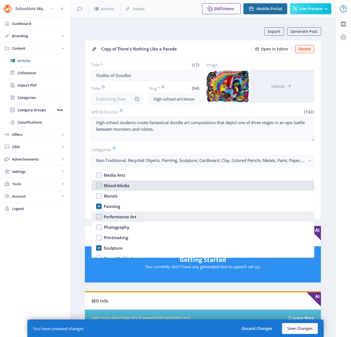
scroll to position [600, 0]
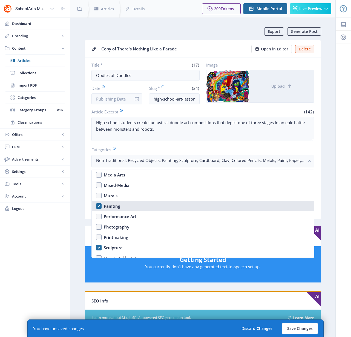
drag, startPoint x: 100, startPoint y: 206, endPoint x: 95, endPoint y: 205, distance: 5.3
click at [99, 205] on nb-option "Painting" at bounding box center [203, 206] width 222 height 10
checkbox input "false"
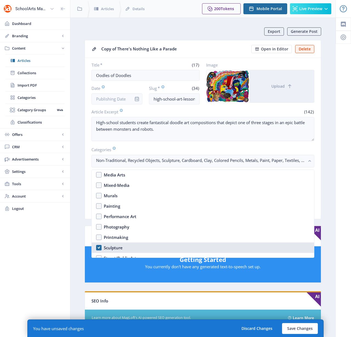
click at [98, 248] on nb-option "Sculpture" at bounding box center [203, 247] width 222 height 10
checkbox input "false"
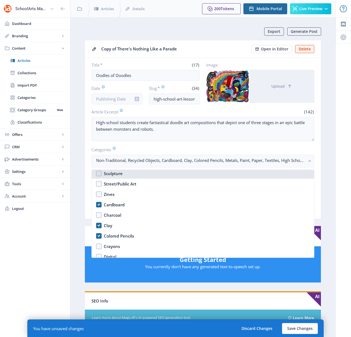
scroll to position [675, 0]
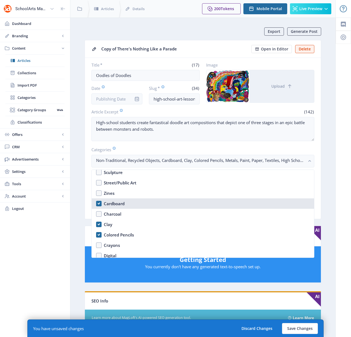
click at [99, 203] on nb-option "Cardboard" at bounding box center [203, 203] width 222 height 10
checkbox input "false"
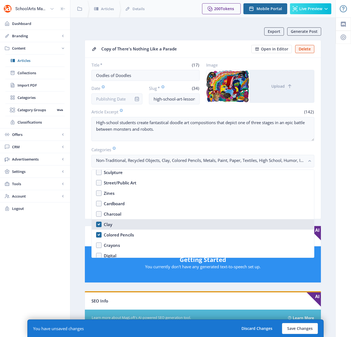
click at [99, 224] on nb-option "Clay" at bounding box center [203, 224] width 222 height 10
checkbox input "false"
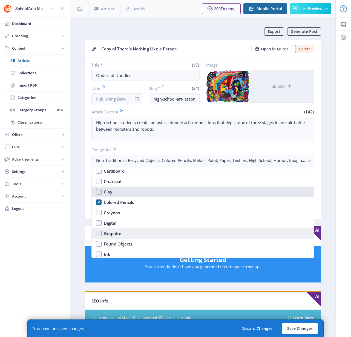
scroll to position [710, 0]
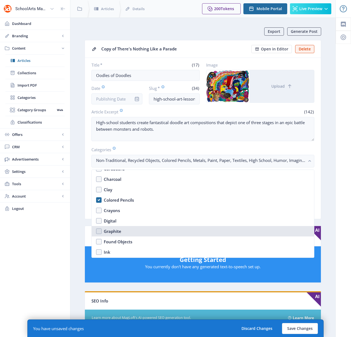
drag, startPoint x: 100, startPoint y: 230, endPoint x: 87, endPoint y: 243, distance: 18.4
click at [100, 230] on nb-option "Graphite" at bounding box center [203, 231] width 222 height 10
checkbox input "true"
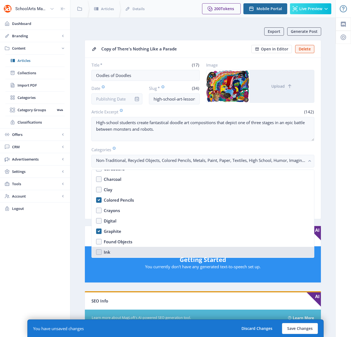
drag, startPoint x: 95, startPoint y: 250, endPoint x: 101, endPoint y: 247, distance: 6.3
click at [95, 249] on nb-option "Ink" at bounding box center [203, 252] width 222 height 10
checkbox input "true"
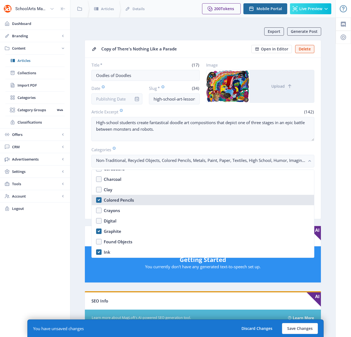
click at [100, 200] on nb-option "Colored Pencils" at bounding box center [203, 200] width 222 height 10
checkbox input "false"
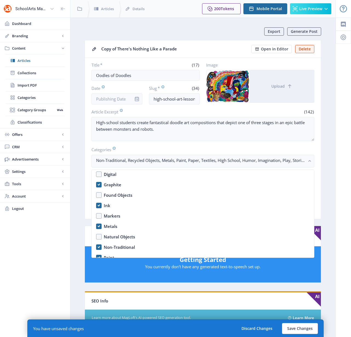
scroll to position [757, 0]
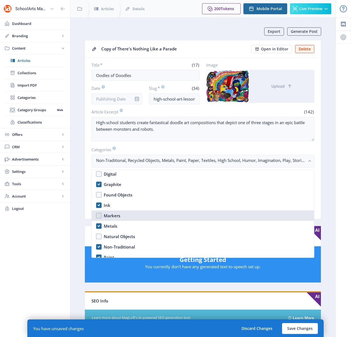
click at [99, 213] on nb-option "Markers" at bounding box center [203, 215] width 222 height 10
checkbox input "true"
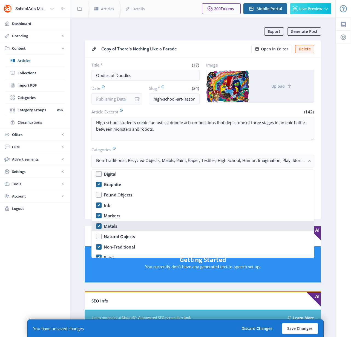
click at [100, 225] on nb-option "Metals" at bounding box center [203, 226] width 222 height 10
checkbox input "false"
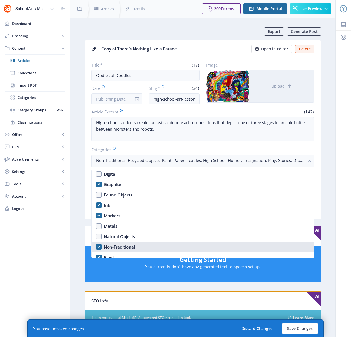
click at [99, 245] on nb-option "Non-Traditional" at bounding box center [203, 246] width 222 height 10
checkbox input "false"
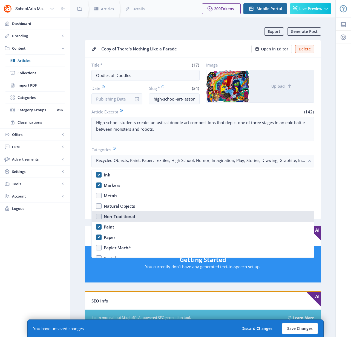
scroll to position [798, 0]
click at [98, 216] on nb-option "Paint" at bounding box center [203, 216] width 222 height 10
checkbox input "false"
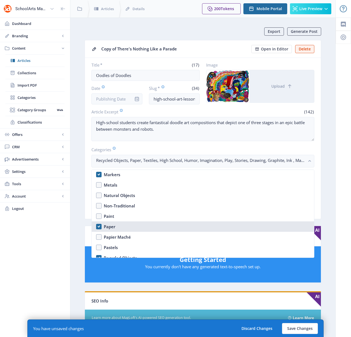
click at [100, 227] on nb-option "Paper" at bounding box center [203, 226] width 222 height 10
checkbox input "false"
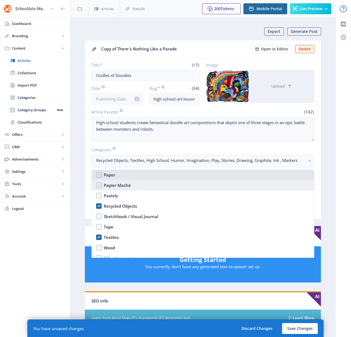
scroll to position [855, 0]
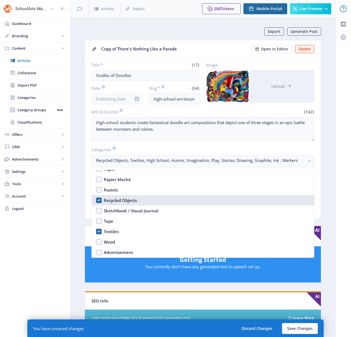
drag, startPoint x: 98, startPoint y: 202, endPoint x: 97, endPoint y: 205, distance: 3.1
click at [98, 202] on nb-option "Recycled Objects" at bounding box center [203, 200] width 222 height 10
checkbox input "false"
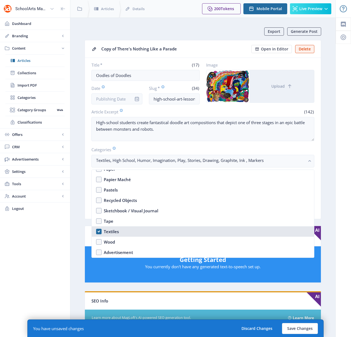
click at [97, 231] on nb-option "Textiles" at bounding box center [203, 231] width 222 height 10
checkbox input "false"
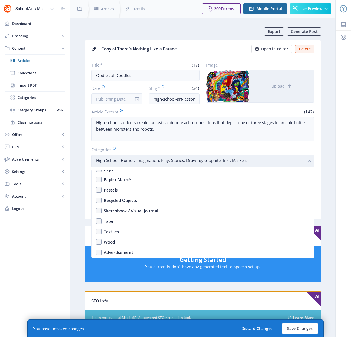
click at [307, 161] on rect "button" at bounding box center [309, 161] width 6 height 6
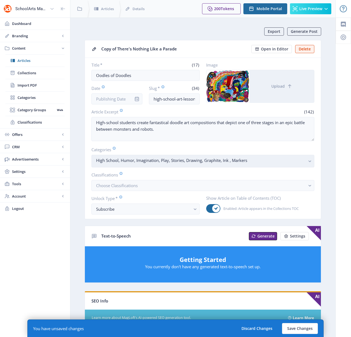
click at [308, 161] on rect "button" at bounding box center [309, 161] width 6 height 6
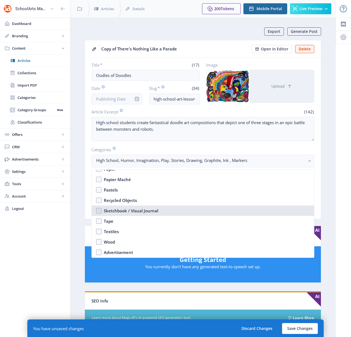
click at [115, 211] on div "Sketchbook / Visual Journal" at bounding box center [131, 210] width 54 height 7
checkbox input "true"
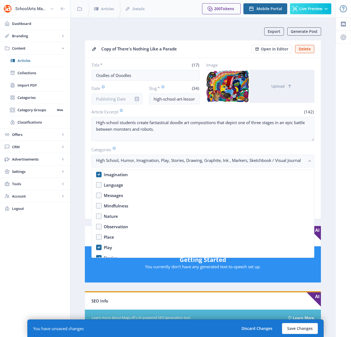
scroll to position [355, 0]
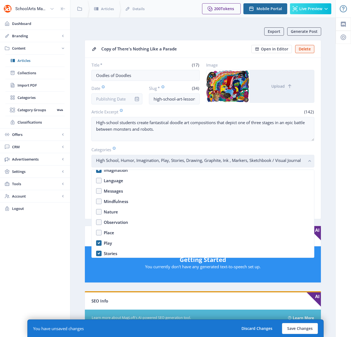
click at [308, 160] on rect "button" at bounding box center [309, 161] width 6 height 6
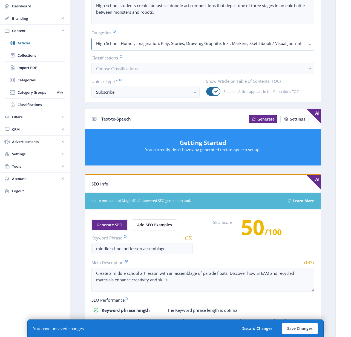
scroll to position [117, 0]
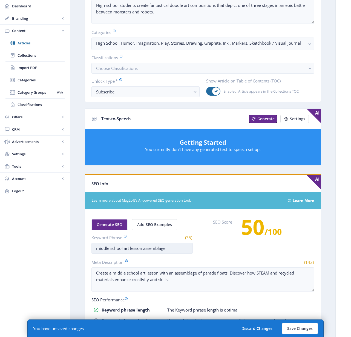
click at [99, 247] on input "middle school art lesson assemblage" at bounding box center [141, 247] width 101 height 11
click at [99, 248] on input "middle school art lesson assemblage" at bounding box center [141, 247] width 101 height 11
click at [153, 249] on input "high school art lesson assemblage" at bounding box center [141, 247] width 101 height 11
type input "high school art lesson drawing"
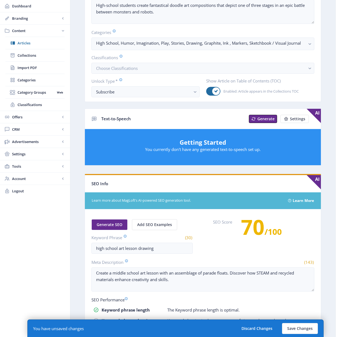
click at [237, 244] on div "SEO Score 70 /100" at bounding box center [263, 232] width 101 height 26
drag, startPoint x: 208, startPoint y: 282, endPoint x: 84, endPoint y: 274, distance: 124.5
click at [84, 274] on app-content-article "Export Generate Post Copy of There's Nothing Like a Parade Open in Editor Delet…" at bounding box center [203, 162] width 246 height 505
click at [307, 326] on button "Save Changes" at bounding box center [300, 328] width 36 height 11
click at [290, 328] on button "Save Changes" at bounding box center [300, 328] width 36 height 11
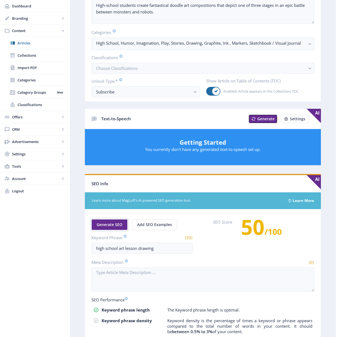
click at [108, 223] on span "Generate SEO" at bounding box center [110, 224] width 26 height 4
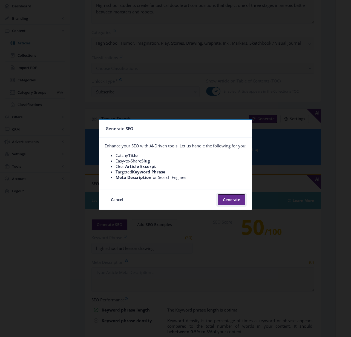
click at [234, 201] on button "Generate" at bounding box center [232, 199] width 28 height 11
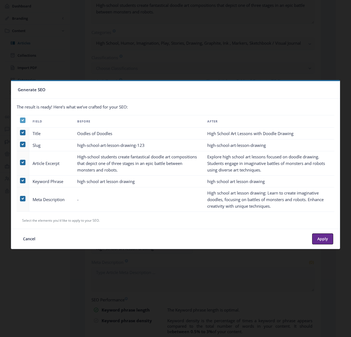
click at [21, 119] on span at bounding box center [22, 119] width 5 height 5
click at [20, 120] on input "checkbox" at bounding box center [20, 120] width 0 height 0
checkbox input "false"
click at [22, 198] on span at bounding box center [22, 198] width 5 height 5
click at [20, 198] on input "checkbox" at bounding box center [20, 198] width 0 height 0
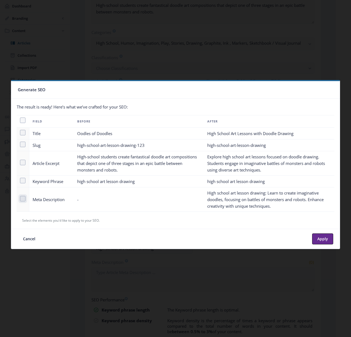
checkbox input "true"
click at [324, 239] on button "Apply" at bounding box center [322, 238] width 21 height 11
type textarea "High school art lesson drawing: Learn to create imaginative doodles, focusing o…"
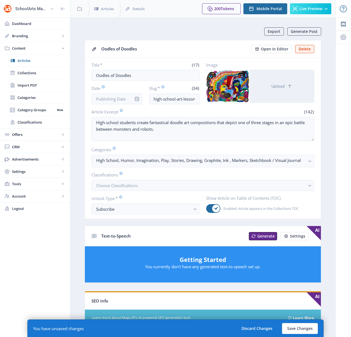
scroll to position [117, 0]
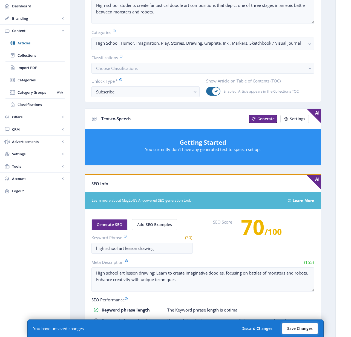
click at [302, 328] on button "Save Changes" at bounding box center [300, 328] width 36 height 11
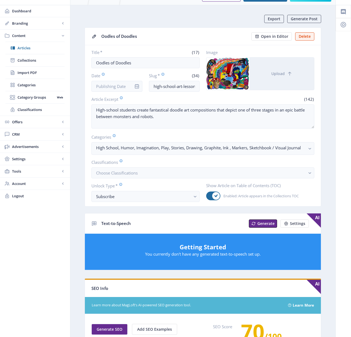
scroll to position [0, 0]
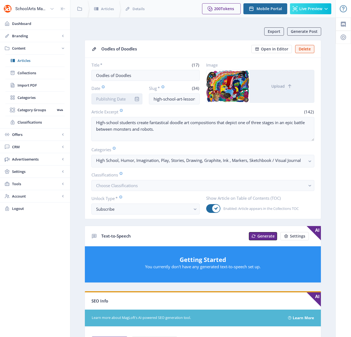
click at [122, 97] on input "Date" at bounding box center [116, 98] width 51 height 11
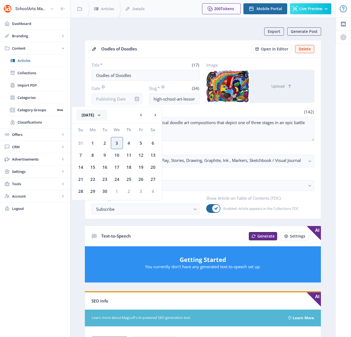
click at [107, 115] on button "[DATE]" at bounding box center [91, 114] width 31 height 11
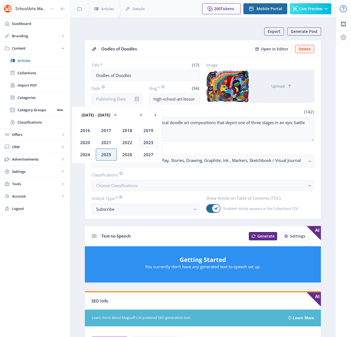
click at [151, 142] on div "2023" at bounding box center [148, 142] width 21 height 12
click at [86, 130] on div "Jan" at bounding box center [85, 130] width 21 height 12
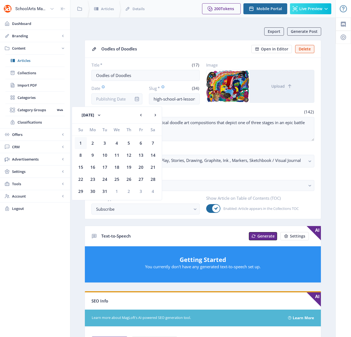
click at [79, 140] on div "1" at bounding box center [81, 143] width 12 height 12
type input "[DATE]"
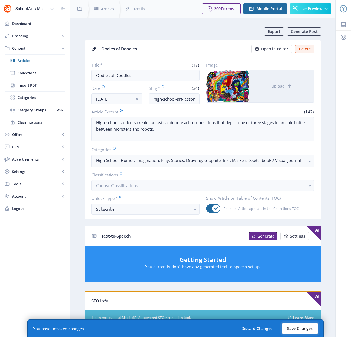
click at [295, 328] on button "Save Changes" at bounding box center [300, 328] width 36 height 11
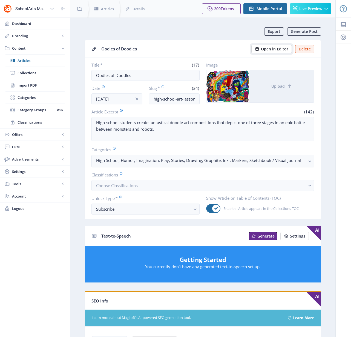
click at [271, 50] on span "Open in Editor" at bounding box center [274, 49] width 27 height 4
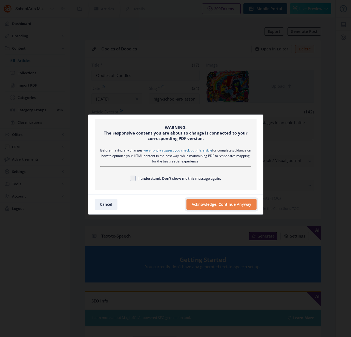
click at [230, 203] on button "Acknowledge, Continue Anyway" at bounding box center [221, 204] width 70 height 11
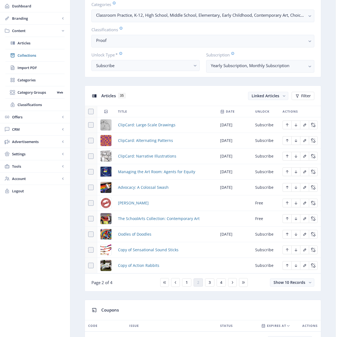
scroll to position [182, 0]
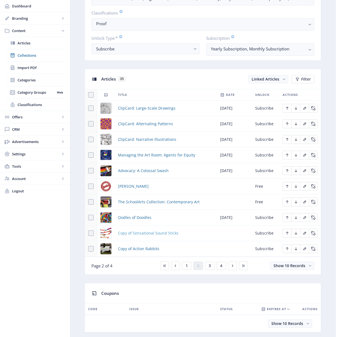
click at [149, 233] on span "Copy of Sensational Sound Sticks" at bounding box center [148, 233] width 60 height 7
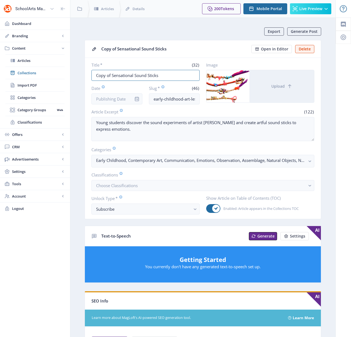
drag, startPoint x: 165, startPoint y: 78, endPoint x: 83, endPoint y: 69, distance: 82.0
click at [83, 69] on app-content-article "Export Generate Post Copy of Sensational Sound Sticks Open in Editor Delete Tit…" at bounding box center [203, 279] width 246 height 505
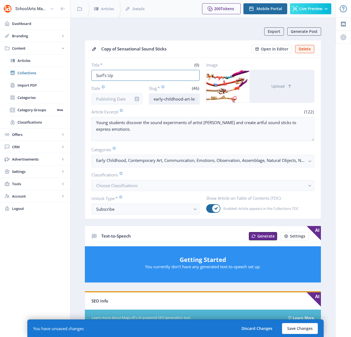
type input "Surf's Up"
drag, startPoint x: 183, startPoint y: 98, endPoint x: 146, endPoint y: 99, distance: 37.2
click at [146, 99] on div "Date Slug * (46) early-childhood-art-lesson-assemblage-623-w9yx" at bounding box center [145, 94] width 108 height 19
drag, startPoint x: 179, startPoint y: 100, endPoint x: 216, endPoint y: 102, distance: 36.4
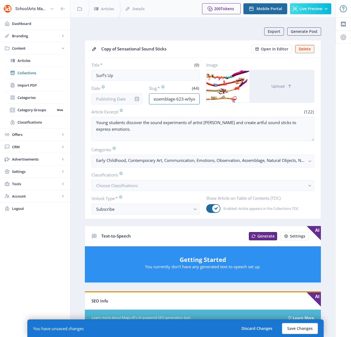
click at [216, 102] on div "Title * (9) Surf's Up Date Slug * (44) middle-school-art-lesson-assemblage-623-…" at bounding box center [202, 83] width 223 height 42
click at [198, 98] on input "middle-school-art-lesson-assemblage-623-w9yx" at bounding box center [174, 98] width 51 height 11
drag, startPoint x: 190, startPoint y: 100, endPoint x: 167, endPoint y: 101, distance: 23.5
click at [167, 101] on input "middle-school-art-lesson-assemblage-623-w9yx" at bounding box center [174, 98] width 51 height 11
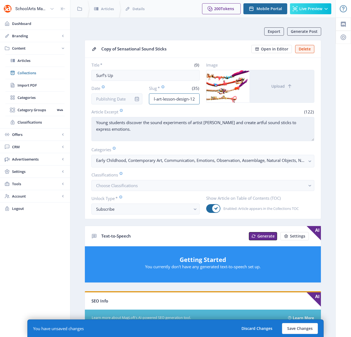
scroll to position [0, 28]
type input "middle-school-art-lesson-design-123"
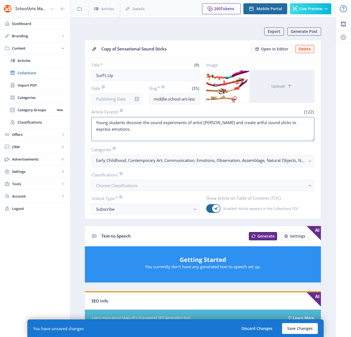
drag, startPoint x: 126, startPoint y: 127, endPoint x: 78, endPoint y: 110, distance: 51.2
click at [78, 110] on nb-layout-column "Export Generate Post Copy of Sensational Sound Sticks Open in Editor Delete Tit…" at bounding box center [202, 286] width 265 height 536
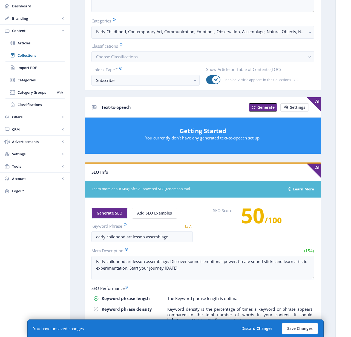
scroll to position [166, 0]
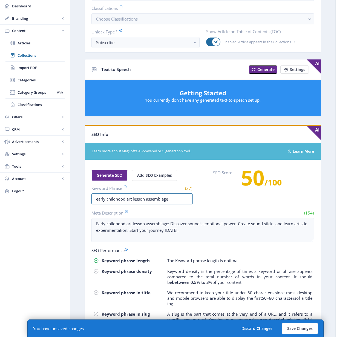
drag, startPoint x: 125, startPoint y: 198, endPoint x: 76, endPoint y: 195, distance: 48.5
click at [76, 195] on nb-layout-column "Export Generate Post Copy of Sensational Sound Sticks Open in Editor Delete Tit…" at bounding box center [202, 119] width 265 height 536
click at [157, 200] on input "middle school art lesson assemblage" at bounding box center [141, 198] width 101 height 11
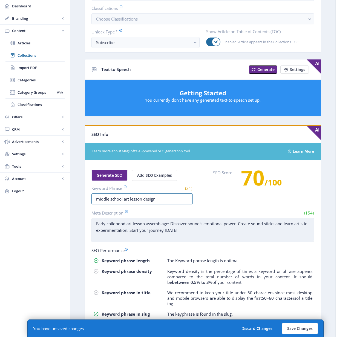
type input "middle school art lesson design"
drag, startPoint x: 182, startPoint y: 230, endPoint x: 99, endPoint y: 218, distance: 83.2
click at [99, 218] on textarea "Early childhood art lesson assemblage: Discover sound's emotional power. Create…" at bounding box center [202, 230] width 223 height 24
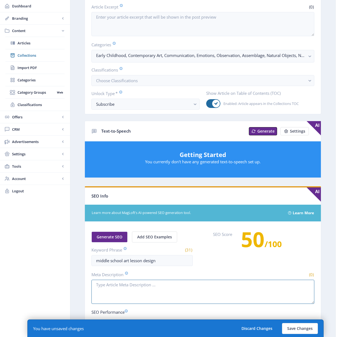
scroll to position [0, 0]
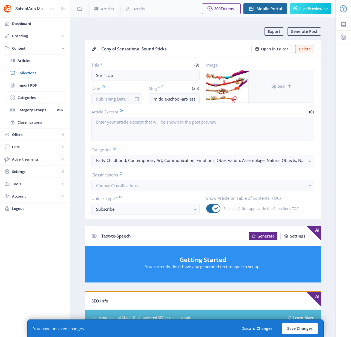
click at [279, 91] on button "Upload" at bounding box center [281, 86] width 65 height 32
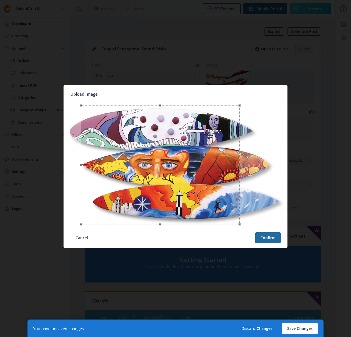
drag, startPoint x: 210, startPoint y: 183, endPoint x: 194, endPoint y: 184, distance: 15.3
click at [194, 184] on div at bounding box center [160, 164] width 159 height 119
click at [270, 236] on button "Confirm" at bounding box center [267, 237] width 25 height 11
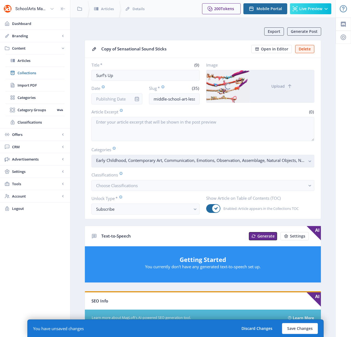
click at [309, 161] on icon "button" at bounding box center [309, 161] width 2 height 2
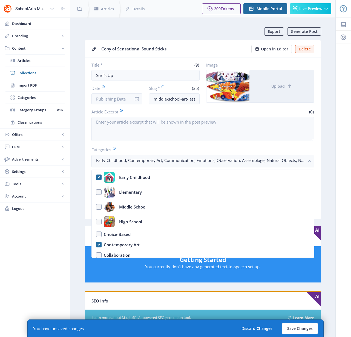
click at [97, 177] on nb-option "Early Childhood" at bounding box center [203, 177] width 222 height 15
checkbox input "false"
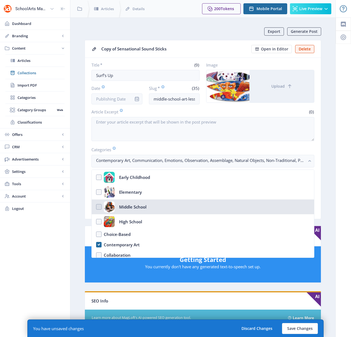
click at [97, 208] on nb-option "Middle School" at bounding box center [203, 206] width 222 height 15
checkbox input "true"
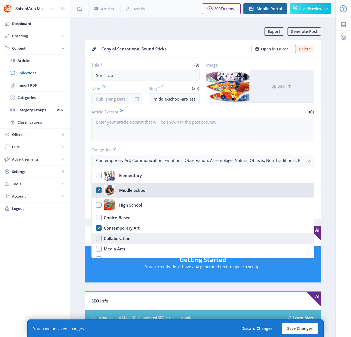
scroll to position [22, 0]
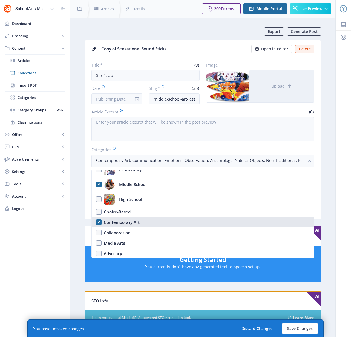
click at [98, 223] on nb-option "Contemporary Art" at bounding box center [203, 222] width 222 height 10
checkbox input "false"
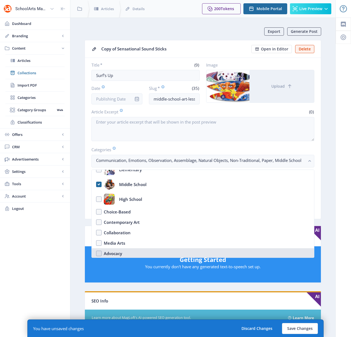
click at [98, 253] on nb-option "Advocacy" at bounding box center [203, 253] width 222 height 10
checkbox input "true"
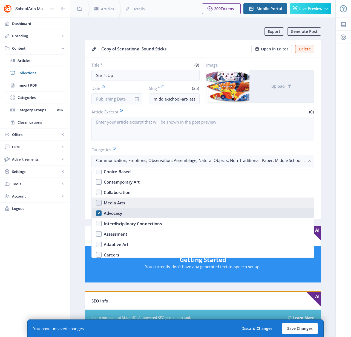
scroll to position [65, 0]
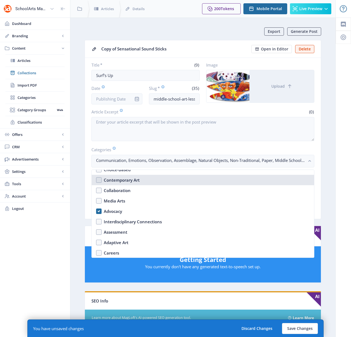
click at [99, 179] on nb-option "Contemporary Art" at bounding box center [203, 180] width 222 height 10
checkbox input "true"
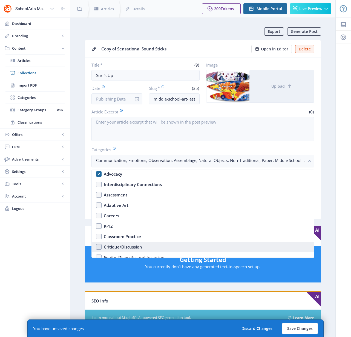
scroll to position [103, 0]
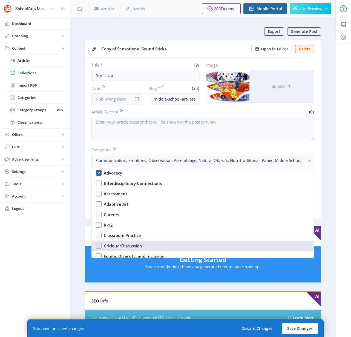
click at [100, 245] on nb-option "Critique/Discussion" at bounding box center [203, 245] width 222 height 10
checkbox input "true"
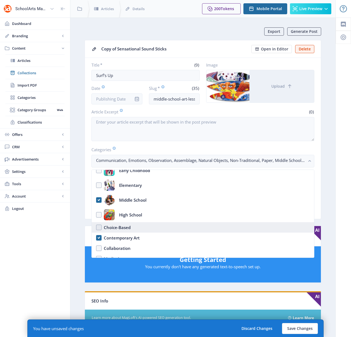
scroll to position [21, 0]
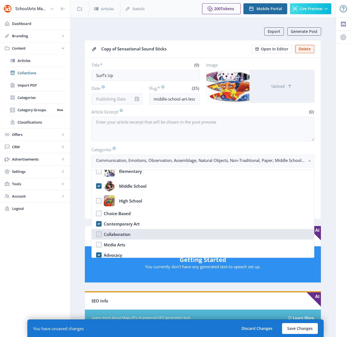
click at [107, 234] on div "Collaboration" at bounding box center [117, 234] width 27 height 7
checkbox input "true"
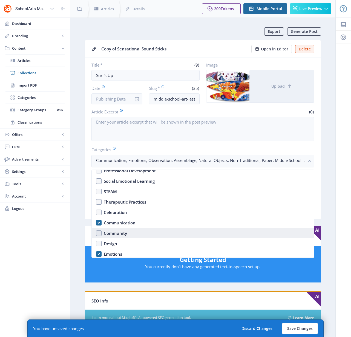
scroll to position [240, 0]
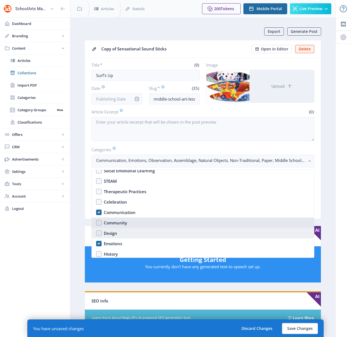
drag, startPoint x: 98, startPoint y: 222, endPoint x: 99, endPoint y: 231, distance: 8.6
click at [98, 222] on nb-option "Community" at bounding box center [203, 222] width 222 height 10
checkbox input "true"
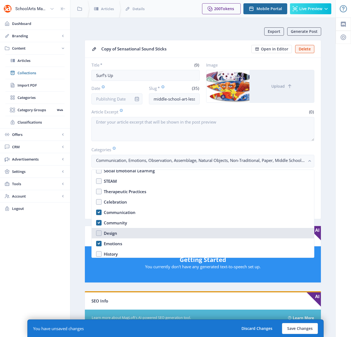
click at [100, 233] on nb-option "Design" at bounding box center [203, 233] width 222 height 10
checkbox input "true"
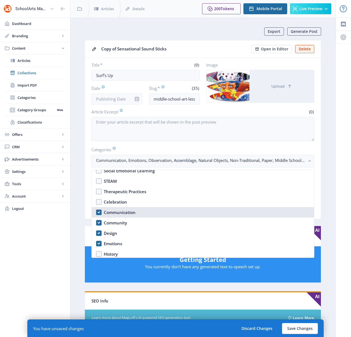
click at [114, 213] on div "Communication" at bounding box center [120, 212] width 32 height 7
checkbox input "false"
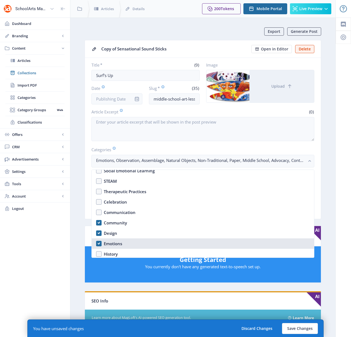
click at [108, 244] on div "Emotions" at bounding box center [113, 243] width 18 height 7
checkbox input "false"
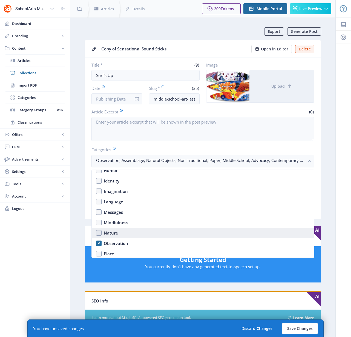
scroll to position [344, 0]
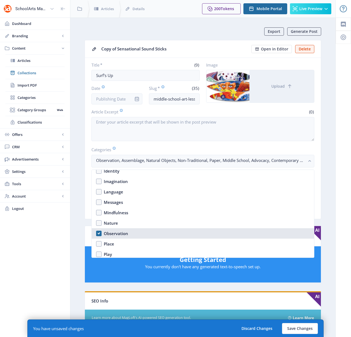
click at [117, 234] on div "Observation" at bounding box center [116, 233] width 24 height 7
checkbox input "false"
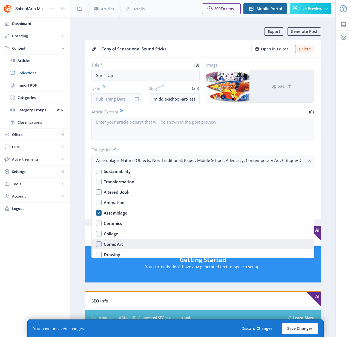
scroll to position [462, 0]
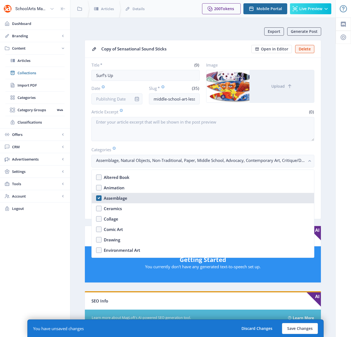
click at [107, 198] on div "Assemblage" at bounding box center [116, 198] width 24 height 7
checkbox input "false"
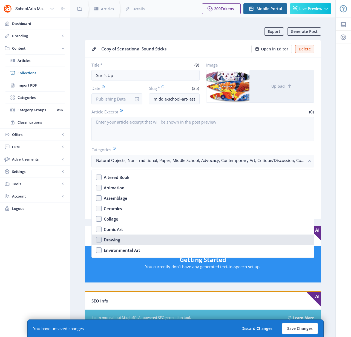
click at [111, 240] on div "Drawing" at bounding box center [112, 239] width 16 height 7
checkbox input "true"
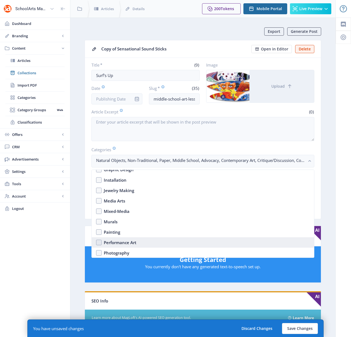
scroll to position [570, 0]
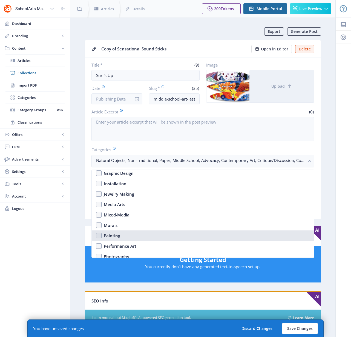
click at [114, 236] on div "Painting" at bounding box center [112, 235] width 16 height 7
checkbox input "true"
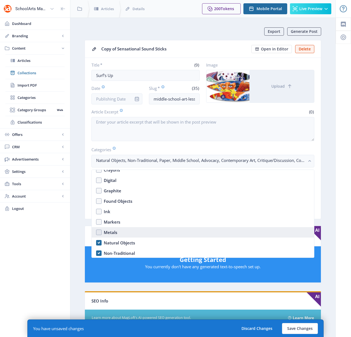
scroll to position [760, 0]
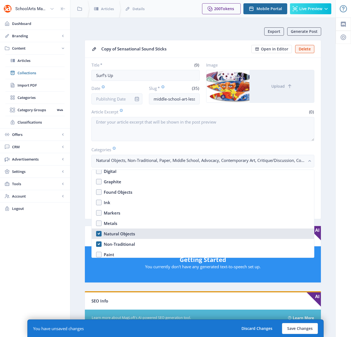
click at [114, 233] on div "Natural Objects" at bounding box center [119, 233] width 31 height 7
checkbox input "false"
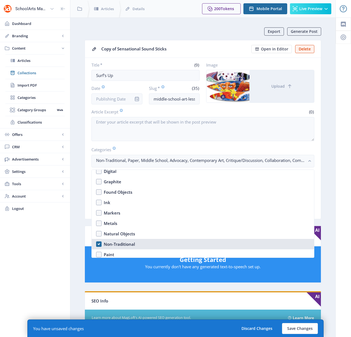
click at [114, 243] on div "Non-Traditional" at bounding box center [119, 243] width 31 height 7
checkbox input "true"
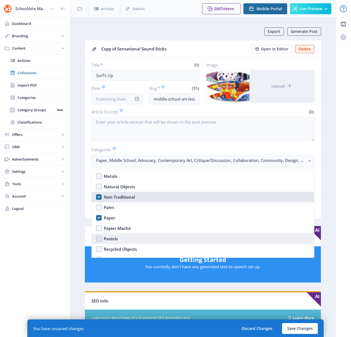
scroll to position [809, 0]
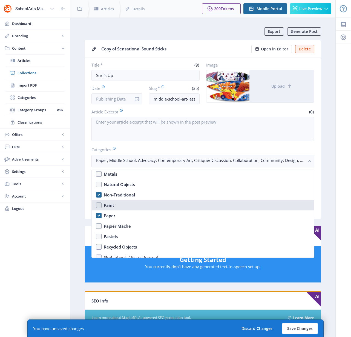
click at [107, 206] on div "Paint" at bounding box center [109, 205] width 10 height 7
checkbox input "true"
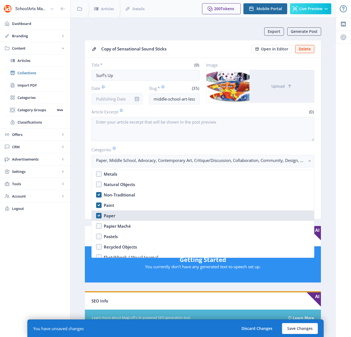
click at [109, 215] on div "Paper" at bounding box center [109, 215] width 11 height 7
checkbox input "false"
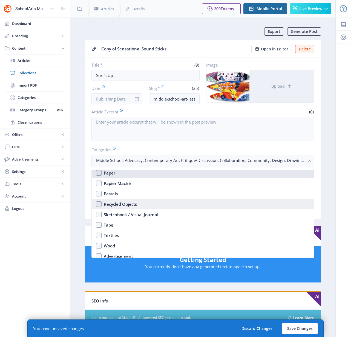
scroll to position [855, 0]
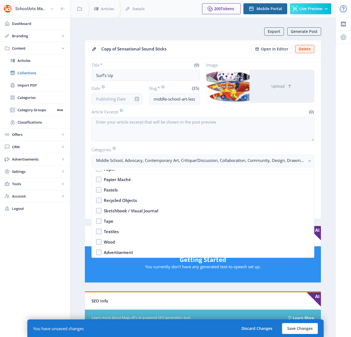
click at [322, 156] on app-content-article "Export Generate Post Copy of Sensational Sound Sticks Open in Editor Delete Tit…" at bounding box center [203, 279] width 246 height 505
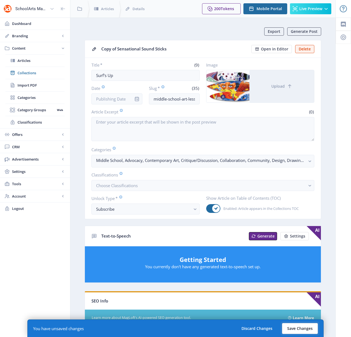
click at [300, 328] on button "Save Changes" at bounding box center [300, 328] width 36 height 11
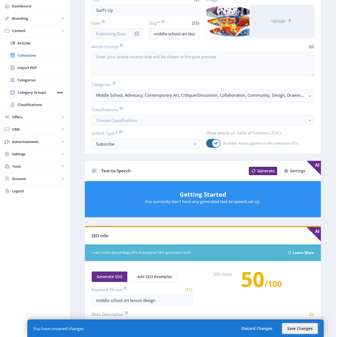
scroll to position [182, 0]
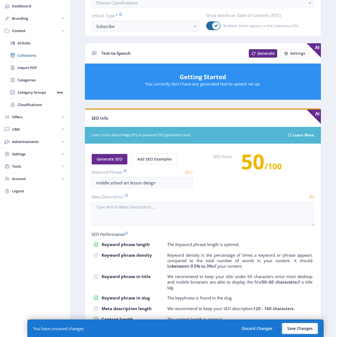
click at [300, 331] on button "Save Changes" at bounding box center [300, 328] width 36 height 11
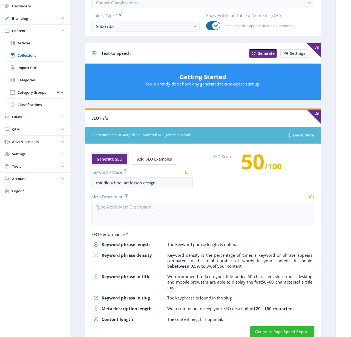
click at [110, 160] on span "Generate SEO" at bounding box center [110, 159] width 26 height 4
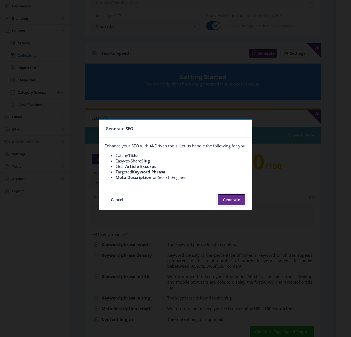
click at [227, 198] on button "Generate" at bounding box center [232, 199] width 28 height 11
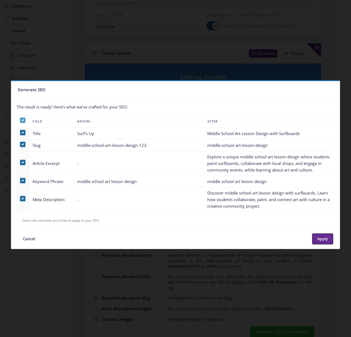
click at [23, 118] on icon at bounding box center [23, 119] width 2 height 5
click at [20, 120] on input "checkbox" at bounding box center [20, 120] width 0 height 0
checkbox input "false"
click at [22, 162] on span at bounding box center [22, 162] width 5 height 5
click at [20, 162] on input "checkbox" at bounding box center [20, 162] width 0 height 0
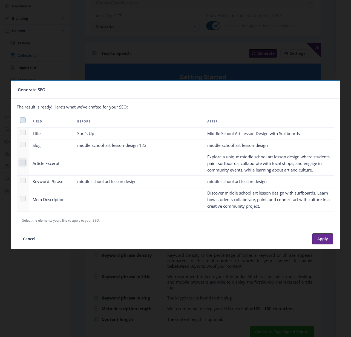
checkbox input "true"
click at [20, 201] on span at bounding box center [22, 198] width 5 height 5
click at [20, 198] on input "checkbox" at bounding box center [20, 198] width 0 height 0
checkbox input "true"
click at [323, 240] on button "Apply" at bounding box center [322, 238] width 21 height 11
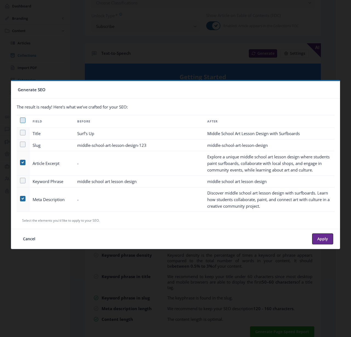
type textarea "Explore a unique middle school art lesson design where students paint surfboard…"
type textarea "Discover middle school art lesson design with surfboards. Learn how students co…"
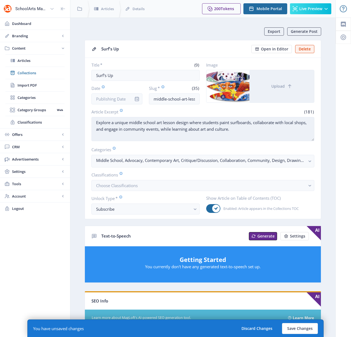
click at [176, 122] on textarea "Explore a unique middle school art lesson design where students paint surfboard…" at bounding box center [202, 129] width 223 height 24
click at [221, 123] on textarea "Explore a unique middle school art lesson design where students paint surfboard…" at bounding box center [202, 129] width 223 height 24
click at [191, 123] on textarea "Explore a unique middle school art lesson design where students design and pain…" at bounding box center [202, 129] width 223 height 24
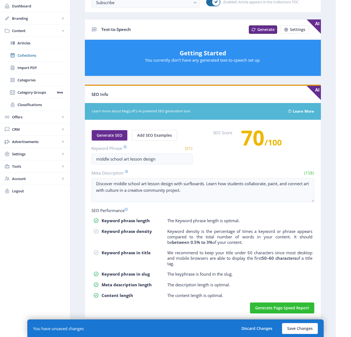
scroll to position [207, 0]
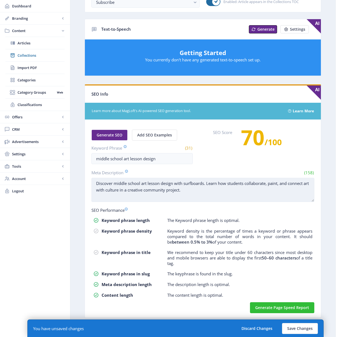
type textarea "Explore a unique middle school art lesson where students design and paint surfb…"
click at [167, 183] on textarea "Discover middle school art lesson design with surfboards. Learn how students co…" at bounding box center [202, 190] width 223 height 24
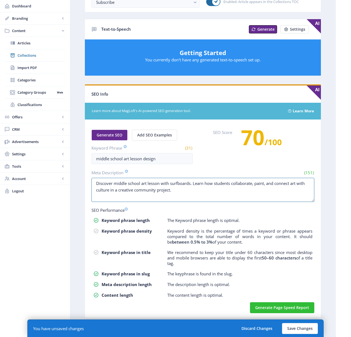
type textarea "Discover middle school art lesson with surfboards. Learn how students collabora…"
click at [271, 262] on p "We recommend to keep your title under 60 characters since most desktop and mobi…" at bounding box center [239, 257] width 145 height 16
click at [302, 329] on button "Save Changes" at bounding box center [300, 328] width 36 height 11
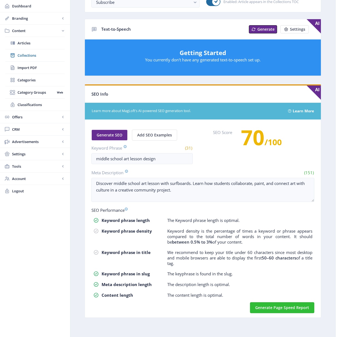
scroll to position [0, 0]
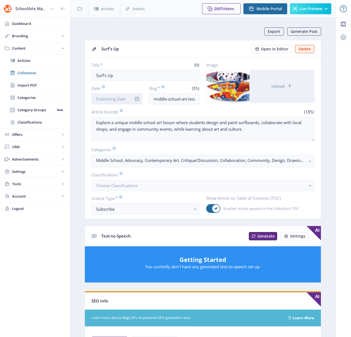
click at [117, 98] on input "Date" at bounding box center [116, 98] width 51 height 11
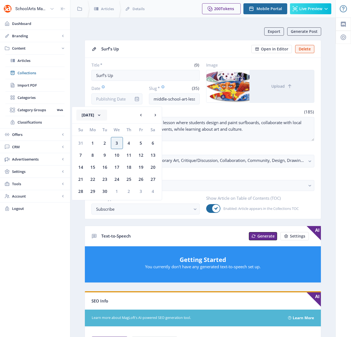
click at [107, 118] on button "[DATE]" at bounding box center [91, 114] width 31 height 11
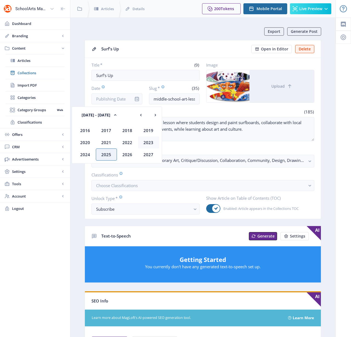
click at [149, 142] on div "2023" at bounding box center [148, 142] width 21 height 12
click at [88, 129] on div "Jan" at bounding box center [85, 130] width 21 height 12
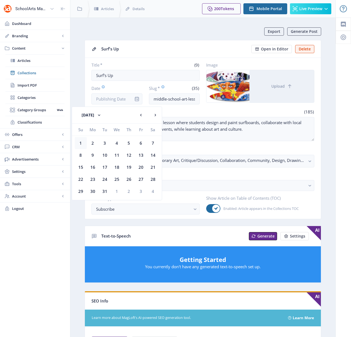
click at [80, 142] on div "1" at bounding box center [81, 143] width 12 height 12
type input "[DATE]"
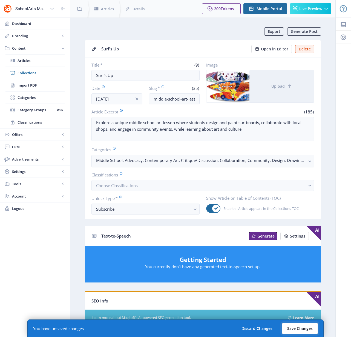
click at [300, 326] on button "Save Changes" at bounding box center [300, 328] width 36 height 11
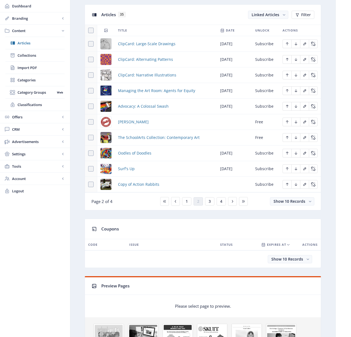
scroll to position [248, 0]
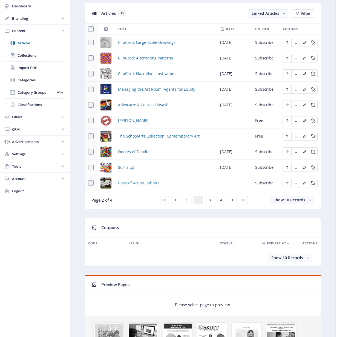
click at [136, 180] on span "Copy of Action Rabbits" at bounding box center [138, 182] width 41 height 7
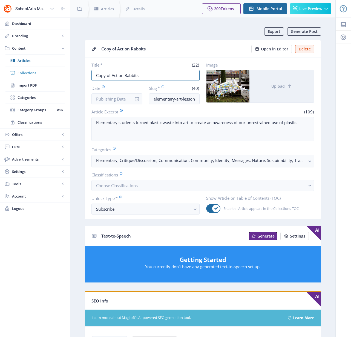
drag, startPoint x: 143, startPoint y: 77, endPoint x: 64, endPoint y: 73, distance: 78.9
click at [64, 73] on div "SchoolArts Magazine Dashboard Branding App Appearance Brand Brief Pages SEO Web…" at bounding box center [175, 271] width 351 height 543
type input "H"
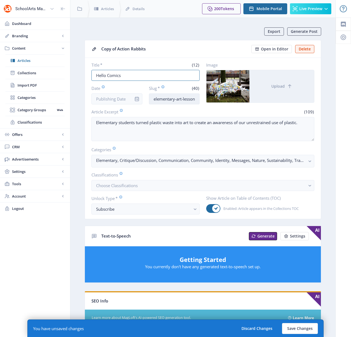
type input "Hello Comics"
click at [161, 99] on input "elementary-art-lesson-sculpture-623-kkts" at bounding box center [174, 98] width 51 height 11
drag, startPoint x: 165, startPoint y: 99, endPoint x: 194, endPoint y: 98, distance: 29.6
click at [194, 98] on input "elementary-art-lesson-sculpture-623-kkts" at bounding box center [174, 98] width 51 height 11
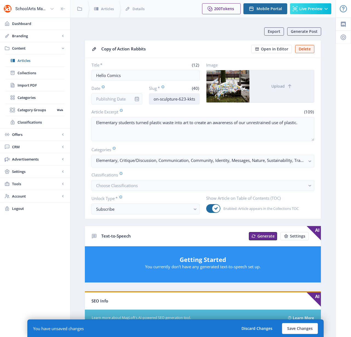
click at [195, 98] on input "elementary-art-lesson-sculpture-623-kkts" at bounding box center [174, 98] width 51 height 11
drag, startPoint x: 196, startPoint y: 98, endPoint x: 160, endPoint y: 99, distance: 36.4
click at [160, 99] on input "elementary-art-lesson-sculpture-623-kkts" at bounding box center [174, 98] width 51 height 11
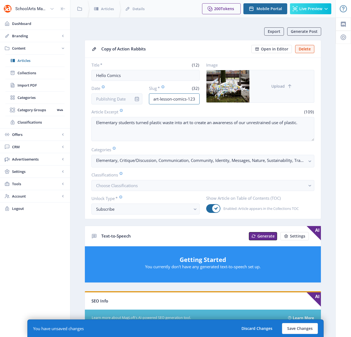
type input "elementary-art-lesson-comics-123"
click at [280, 86] on span "Upload" at bounding box center [277, 86] width 13 height 4
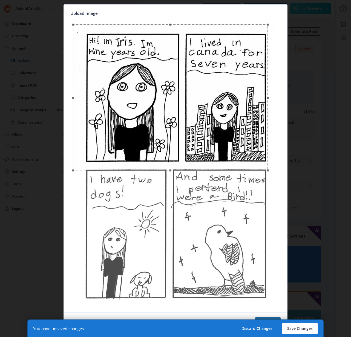
drag, startPoint x: 276, startPoint y: 176, endPoint x: 268, endPoint y: 160, distance: 18.2
click at [268, 160] on div at bounding box center [170, 97] width 195 height 146
drag, startPoint x: 73, startPoint y: 169, endPoint x: 85, endPoint y: 158, distance: 16.3
click at [85, 158] on span at bounding box center [85, 161] width 7 height 7
drag, startPoint x: 164, startPoint y: 129, endPoint x: 164, endPoint y: 134, distance: 4.1
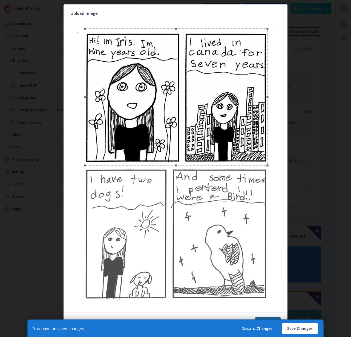
click at [164, 134] on div at bounding box center [176, 96] width 182 height 137
click at [300, 328] on button "Save Changes" at bounding box center [300, 328] width 36 height 11
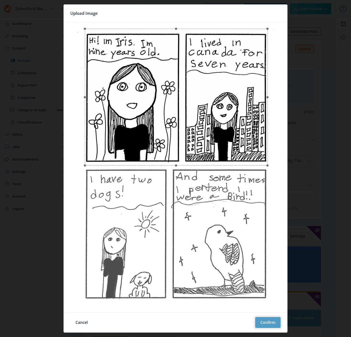
click at [267, 321] on button "Confirm" at bounding box center [267, 322] width 25 height 11
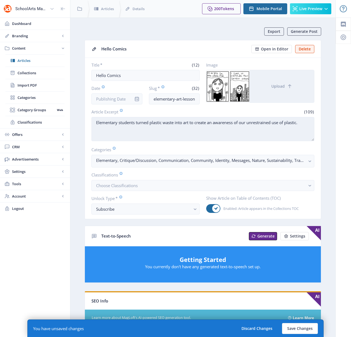
click at [123, 123] on textarea "Elementary students turned plastic waste into art to create an awareness of our…" at bounding box center [202, 129] width 223 height 24
paste textarea "draw introductory comic strips that communicate three things they would like th…"
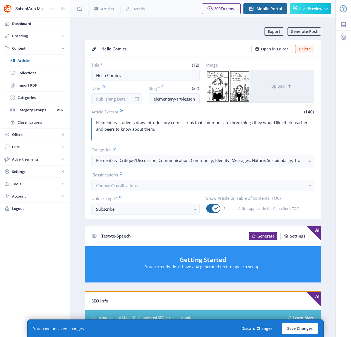
type textarea "Elementary students draw introductory comic strips that communicate three thing…"
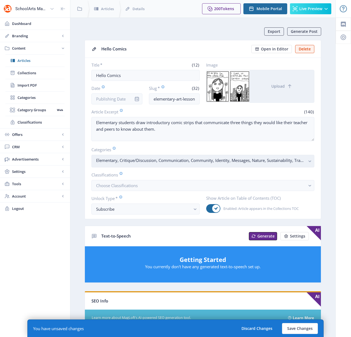
click at [310, 161] on rect "button" at bounding box center [309, 161] width 6 height 6
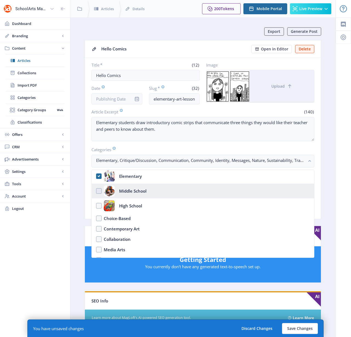
scroll to position [16, 0]
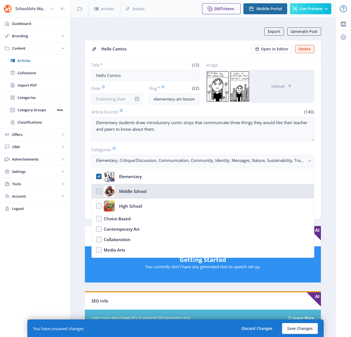
click at [99, 191] on nb-option "Middle School" at bounding box center [203, 191] width 222 height 15
checkbox input "true"
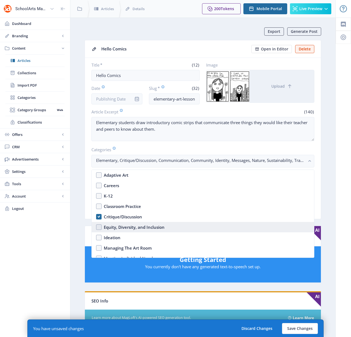
scroll to position [140, 0]
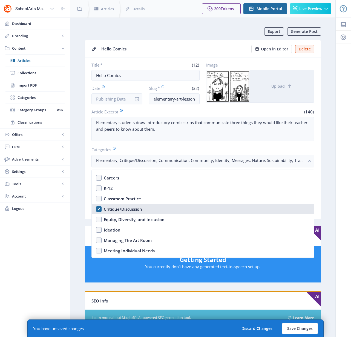
click at [118, 210] on div "Critique/Discussion" at bounding box center [123, 208] width 38 height 7
checkbox input "false"
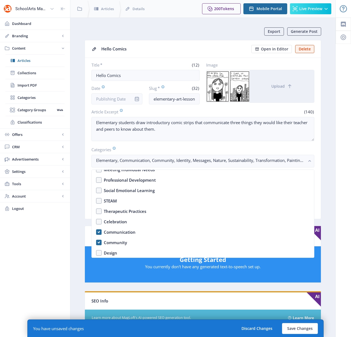
scroll to position [221, 0]
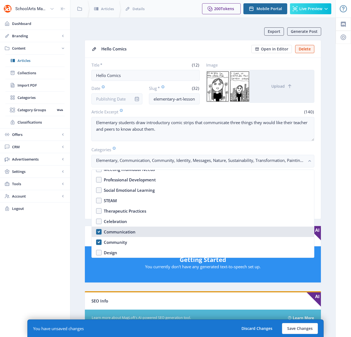
click at [115, 233] on div "Communication" at bounding box center [120, 231] width 32 height 7
checkbox input "true"
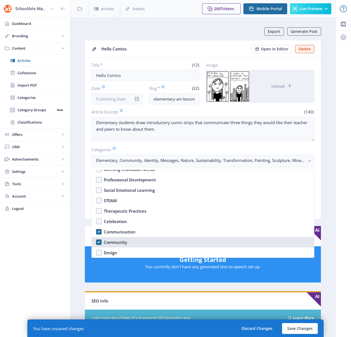
click at [112, 243] on div "Community" at bounding box center [115, 242] width 23 height 7
checkbox input "false"
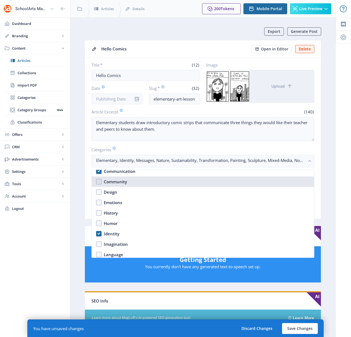
scroll to position [282, 0]
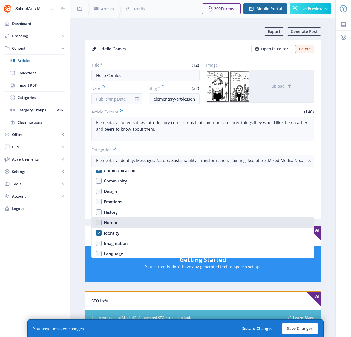
click at [112, 221] on div "Humor" at bounding box center [111, 222] width 14 height 7
checkbox input "true"
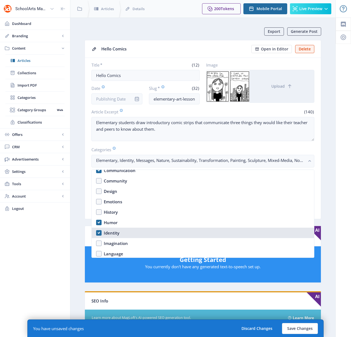
click at [111, 233] on div "Identity" at bounding box center [112, 232] width 16 height 7
checkbox input "true"
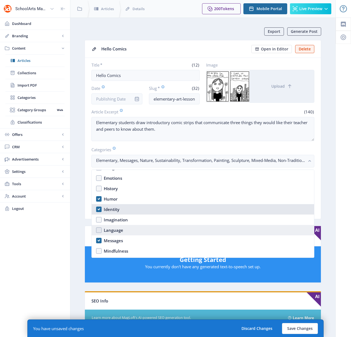
scroll to position [306, 0]
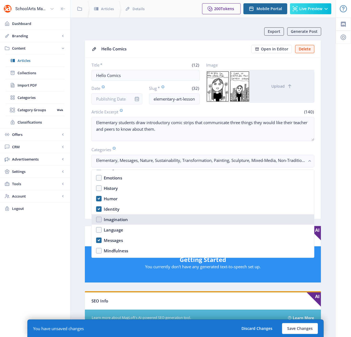
click at [112, 221] on div "Imagination" at bounding box center [116, 219] width 24 height 7
checkbox input "true"
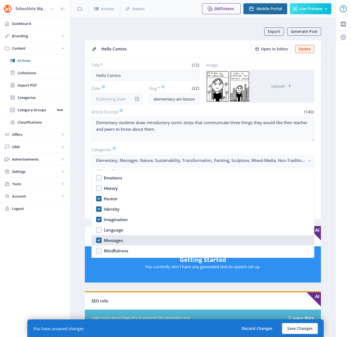
click at [111, 241] on div "Messages" at bounding box center [113, 240] width 19 height 7
click at [112, 240] on div "Messages" at bounding box center [113, 240] width 19 height 7
checkbox input "true"
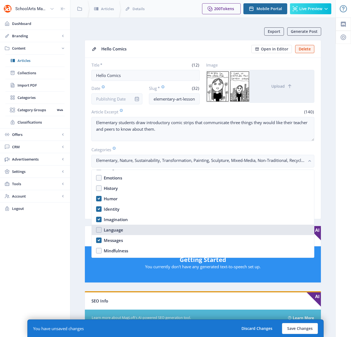
click at [106, 228] on div "Language" at bounding box center [113, 229] width 19 height 7
checkbox input "true"
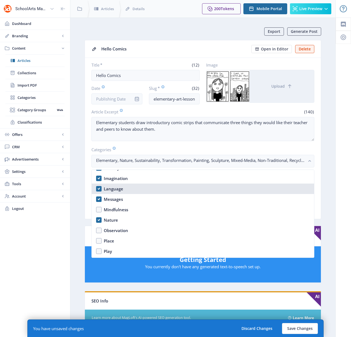
scroll to position [348, 0]
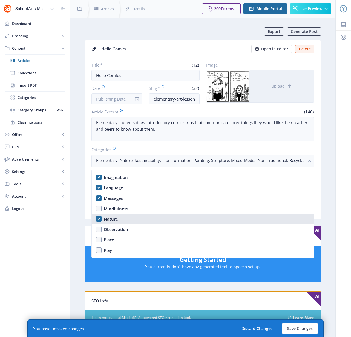
click at [109, 218] on div "Nature" at bounding box center [111, 218] width 14 height 7
checkbox input "false"
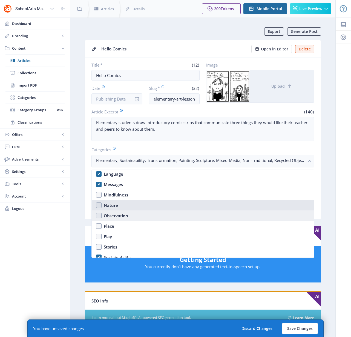
scroll to position [369, 0]
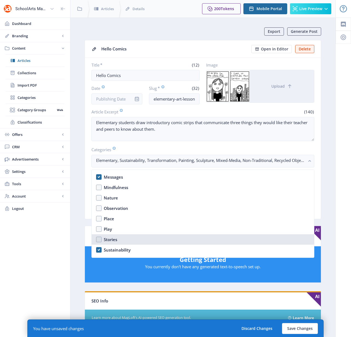
click at [109, 240] on div "Stories" at bounding box center [110, 239] width 13 height 7
checkbox input "true"
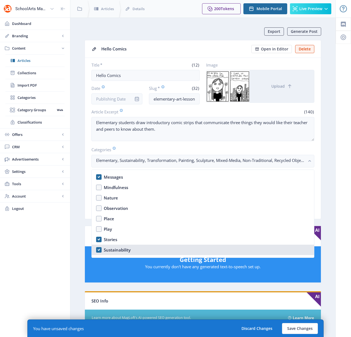
click at [117, 250] on div "Sustainability" at bounding box center [117, 249] width 27 height 7
checkbox input "false"
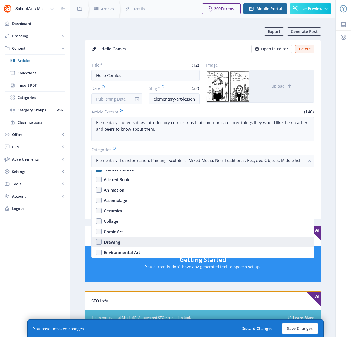
scroll to position [428, 0]
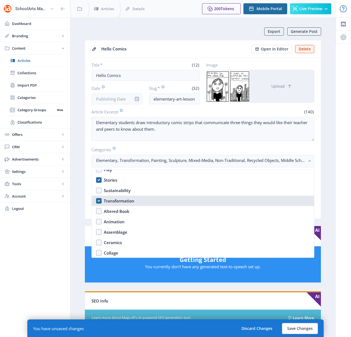
click at [111, 200] on div "Transformation" at bounding box center [119, 200] width 31 height 7
checkbox input "false"
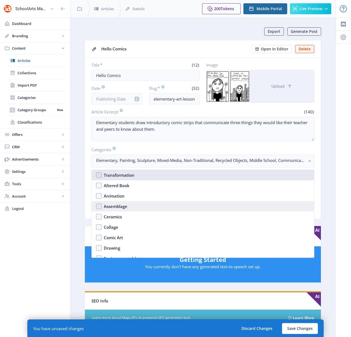
scroll to position [455, 0]
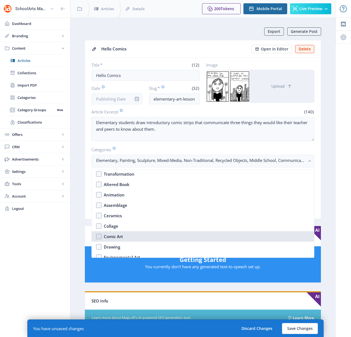
click at [115, 234] on div "Comic Art" at bounding box center [113, 236] width 19 height 7
checkbox input "true"
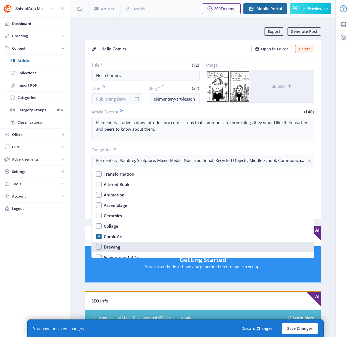
click at [114, 245] on div "Drawing" at bounding box center [112, 246] width 16 height 7
checkbox input "true"
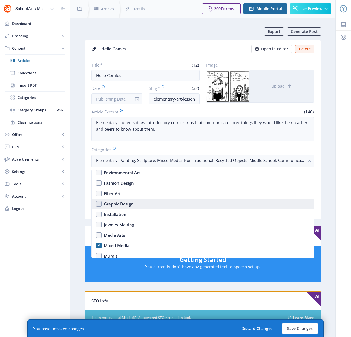
scroll to position [574, 0]
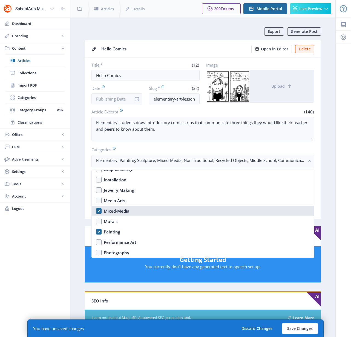
click at [109, 211] on div "Mixed-Media" at bounding box center [117, 210] width 26 height 7
checkbox input "false"
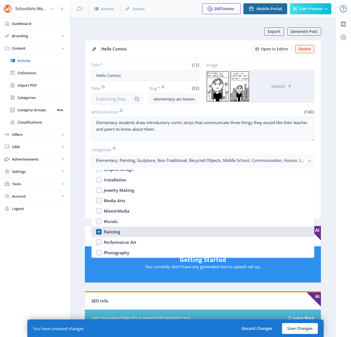
click at [108, 230] on div "Painting" at bounding box center [112, 231] width 16 height 7
checkbox input "false"
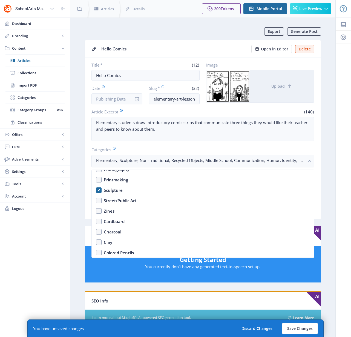
scroll to position [663, 0]
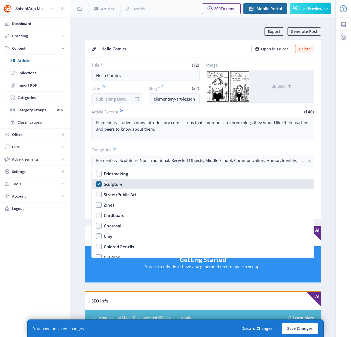
click at [108, 184] on div "Sculpture" at bounding box center [113, 184] width 19 height 7
checkbox input "false"
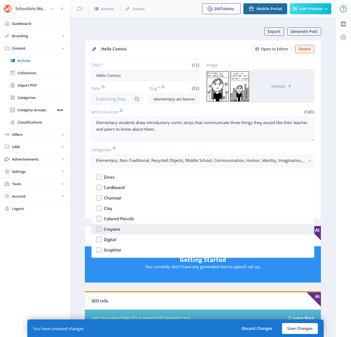
scroll to position [732, 0]
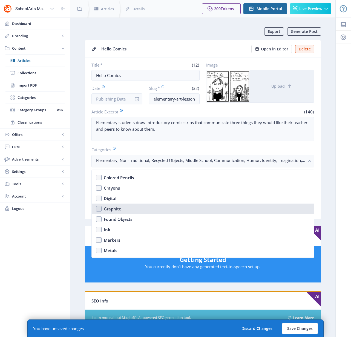
click at [110, 207] on div "Graphite" at bounding box center [113, 208] width 18 height 7
checkbox input "true"
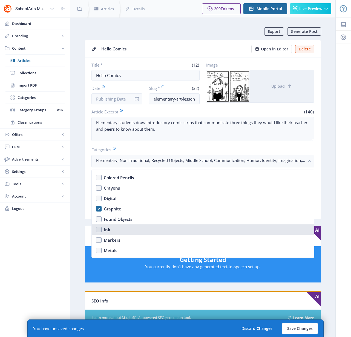
click at [104, 229] on div "Ink" at bounding box center [107, 229] width 7 height 7
checkbox input "true"
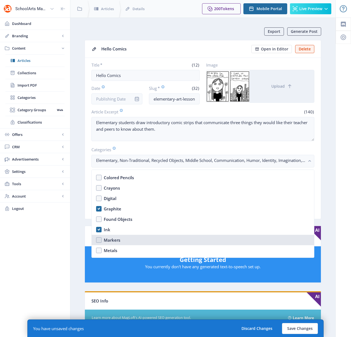
click at [111, 239] on div "Markers" at bounding box center [112, 239] width 16 height 7
checkbox input "true"
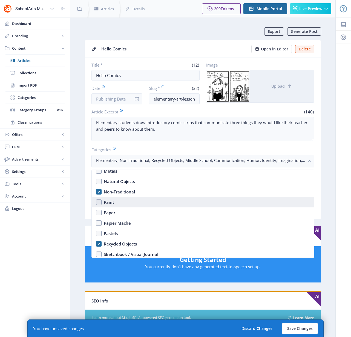
scroll to position [816, 0]
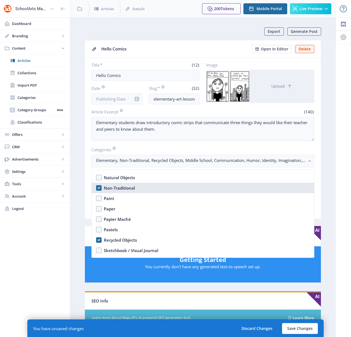
click at [112, 187] on div "Non-Traditional" at bounding box center [119, 187] width 31 height 7
checkbox input "false"
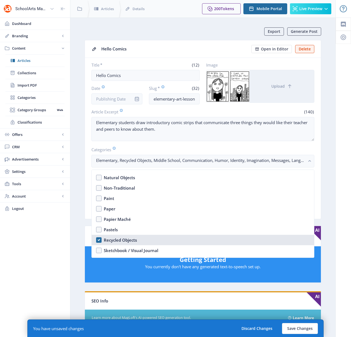
click at [112, 240] on div "Recycled Objects" at bounding box center [120, 239] width 33 height 7
checkbox input "false"
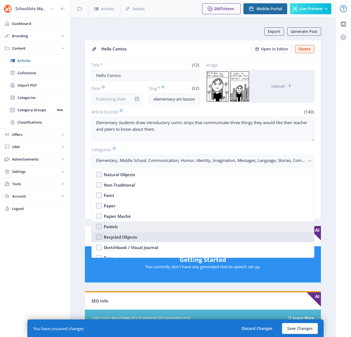
scroll to position [855, 0]
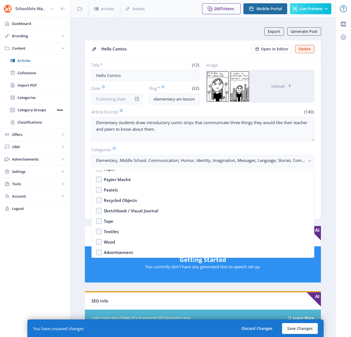
click at [275, 285] on div "Export Generate Post Hello Comics Open in Editor Delete Title * (12) Hello Comi…" at bounding box center [203, 280] width 236 height 507
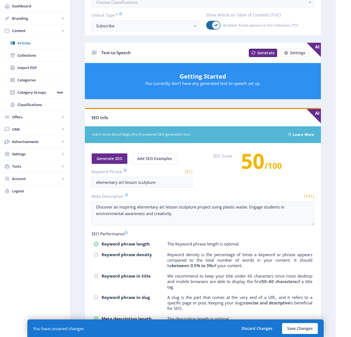
scroll to position [184, 0]
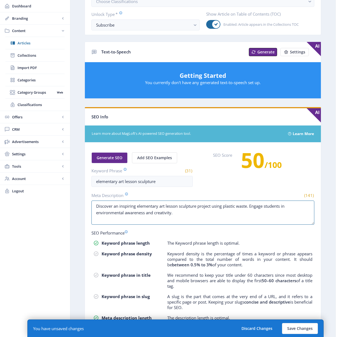
drag, startPoint x: 182, startPoint y: 213, endPoint x: 75, endPoint y: 198, distance: 108.5
click at [75, 198] on nb-layout-column "Export Generate Post Hello Comics Open in Editor Delete Title * (12) Hello Comi…" at bounding box center [202, 102] width 265 height 536
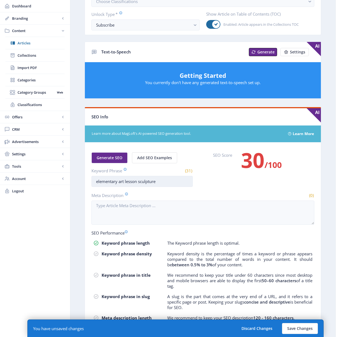
click at [146, 182] on input "elementary art lesson sculpture" at bounding box center [141, 181] width 101 height 11
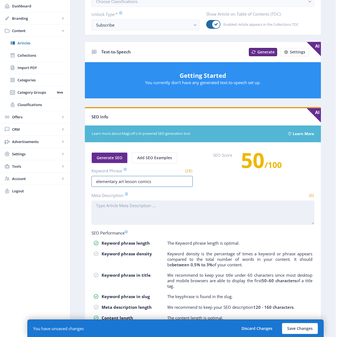
type input "elementary art lesson comics"
click at [224, 210] on textarea "Meta Description" at bounding box center [202, 212] width 223 height 24
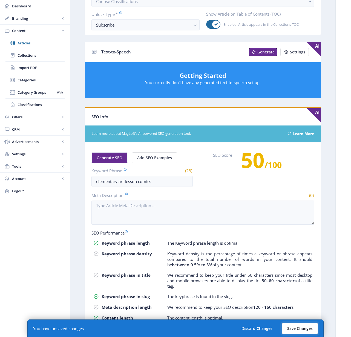
click at [301, 327] on button "Save Changes" at bounding box center [300, 328] width 36 height 11
click at [293, 328] on button "Save Changes" at bounding box center [300, 328] width 36 height 11
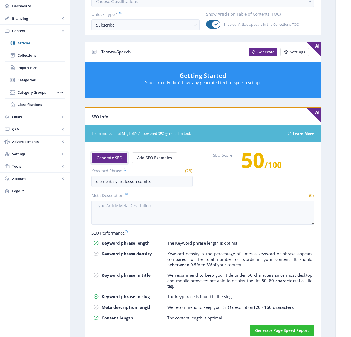
click at [108, 157] on span "Generate SEO" at bounding box center [110, 157] width 26 height 4
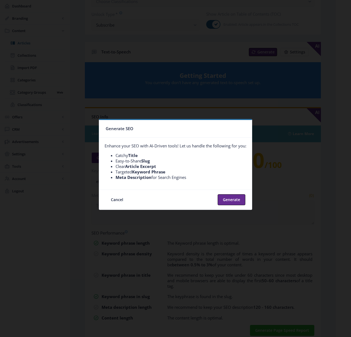
scroll to position [0, 0]
click at [235, 202] on button "Generate" at bounding box center [232, 199] width 28 height 11
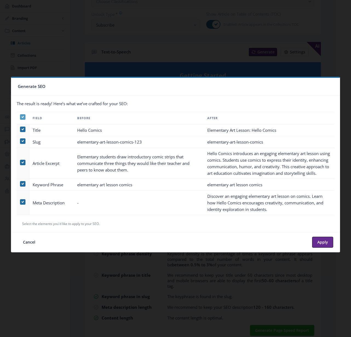
click at [24, 114] on span at bounding box center [22, 116] width 5 height 5
click at [20, 117] on input "checkbox" at bounding box center [20, 117] width 0 height 0
checkbox input "false"
click at [24, 204] on span at bounding box center [22, 201] width 5 height 5
click at [20, 202] on input "checkbox" at bounding box center [20, 201] width 0 height 0
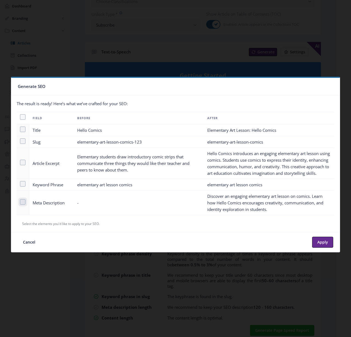
checkbox input "true"
click at [320, 242] on button "Apply" at bounding box center [322, 241] width 21 height 11
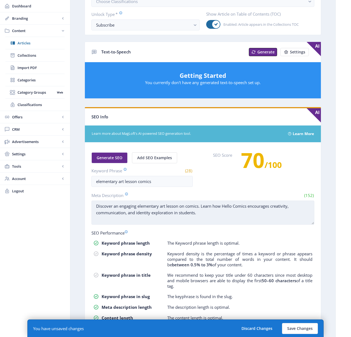
drag, startPoint x: 223, startPoint y: 205, endPoint x: 236, endPoint y: 206, distance: 13.4
click at [236, 206] on textarea "Discover an engaging elementary art lesson on comics. Learn how Hello Comics en…" at bounding box center [202, 212] width 223 height 24
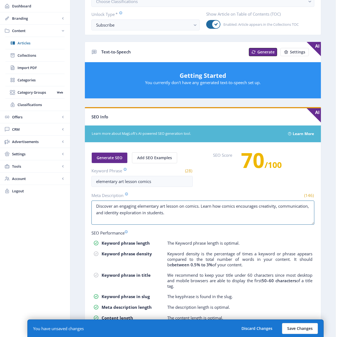
type textarea "Discover an engaging elementary art lesson on comics. Learn how comics encourag…"
click at [294, 328] on button "Save Changes" at bounding box center [300, 328] width 36 height 11
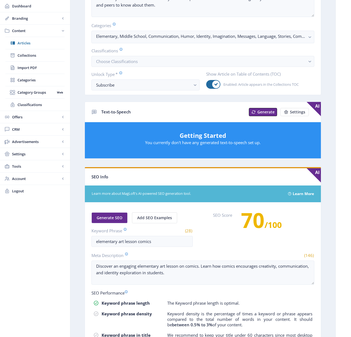
scroll to position [0, 0]
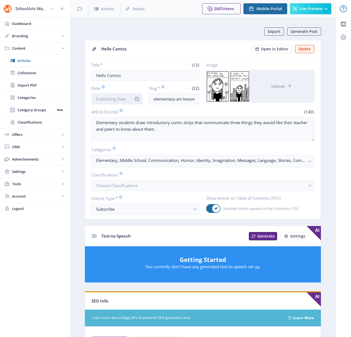
click at [115, 99] on input "Date" at bounding box center [116, 98] width 51 height 11
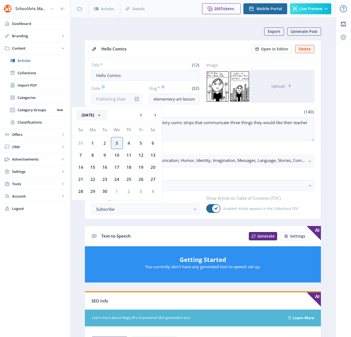
click at [107, 115] on button "[DATE]" at bounding box center [91, 114] width 31 height 11
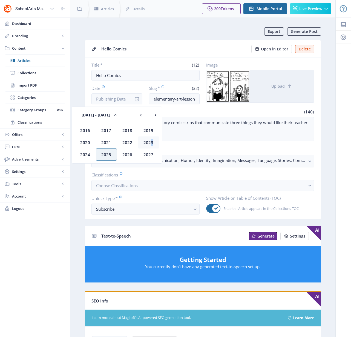
click at [149, 141] on div "2023" at bounding box center [148, 142] width 21 height 12
click at [87, 128] on div "Jan" at bounding box center [85, 130] width 21 height 12
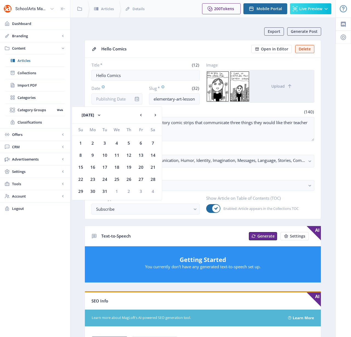
click at [81, 140] on div "1" at bounding box center [81, 143] width 12 height 12
type input "[DATE]"
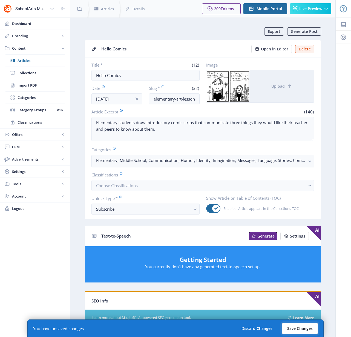
click at [298, 328] on button "Save Changes" at bounding box center [300, 328] width 36 height 11
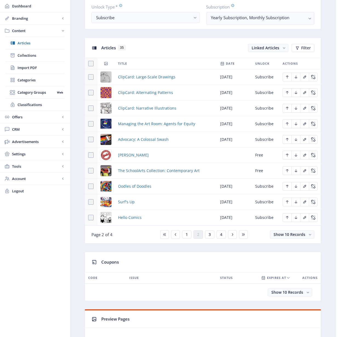
scroll to position [233, 0]
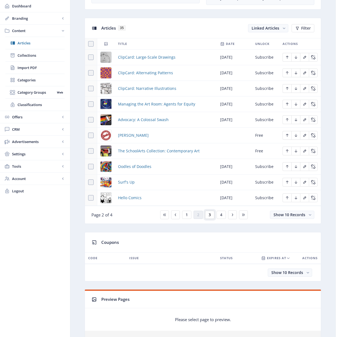
click at [208, 216] on span "3" at bounding box center [209, 214] width 2 height 4
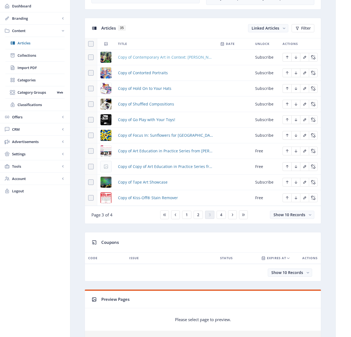
click at [144, 57] on span "Copy of Contemporary Art in Context: [PERSON_NAME]" at bounding box center [165, 57] width 95 height 7
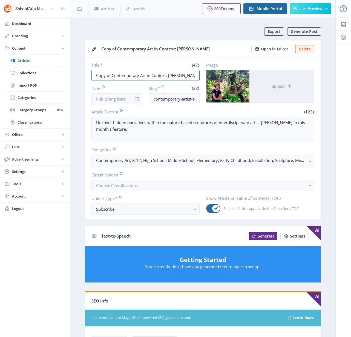
drag, startPoint x: 112, startPoint y: 75, endPoint x: 72, endPoint y: 74, distance: 40.2
click at [72, 74] on nb-layout-column "Export Generate Post Copy of Contemporary Art in Context: [PERSON_NAME] Open in…" at bounding box center [202, 281] width 265 height 526
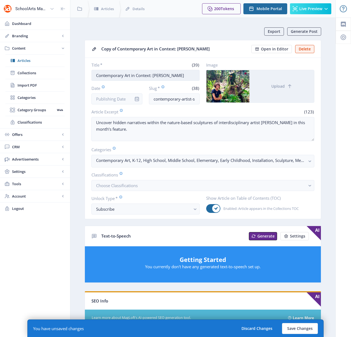
drag, startPoint x: 178, startPoint y: 76, endPoint x: 153, endPoint y: 76, distance: 24.6
click at [153, 76] on input "Contemporary Art in Context: [PERSON_NAME]" at bounding box center [145, 75] width 108 height 11
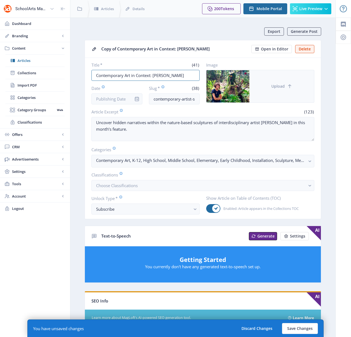
type input "Contemporary Art in Context: [PERSON_NAME]"
click at [278, 85] on span "Upload" at bounding box center [277, 86] width 13 height 4
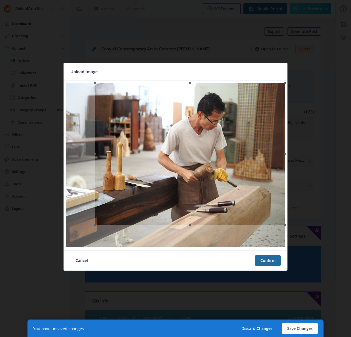
drag, startPoint x: 64, startPoint y: 247, endPoint x: 93, endPoint y: 213, distance: 44.8
click at [95, 213] on div at bounding box center [190, 154] width 190 height 143
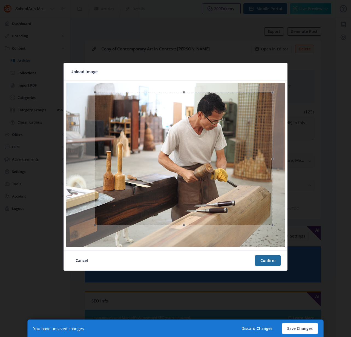
drag, startPoint x: 284, startPoint y: 81, endPoint x: 271, endPoint y: 103, distance: 25.5
click at [271, 103] on div at bounding box center [183, 158] width 177 height 133
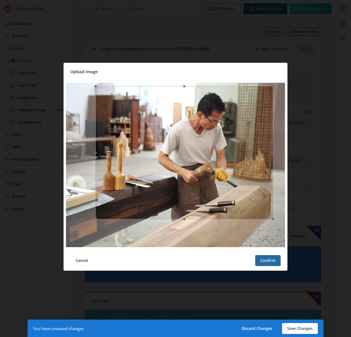
drag, startPoint x: 250, startPoint y: 130, endPoint x: 250, endPoint y: 124, distance: 6.0
click at [250, 124] on div at bounding box center [183, 152] width 177 height 133
click at [273, 260] on button "Confirm" at bounding box center [267, 260] width 25 height 11
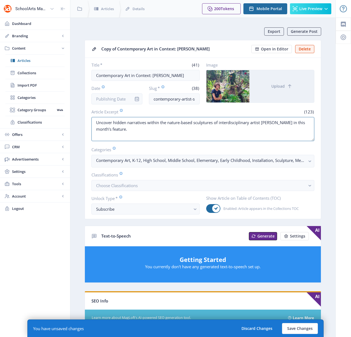
drag, startPoint x: 137, startPoint y: 133, endPoint x: 86, endPoint y: 123, distance: 51.5
click at [86, 123] on nb-card-body "Title * (41) Contemporary Art in Context: [PERSON_NAME] Date Slug * (38) contem…" at bounding box center [203, 138] width 236 height 161
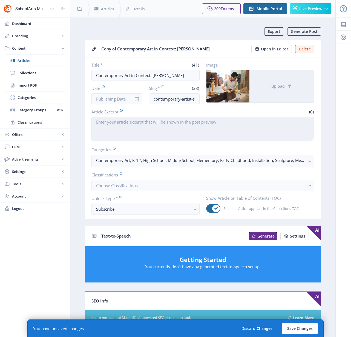
paste textarea "Discover the unique bamboo, rattan, and burlap sculptures of contemporary artis…"
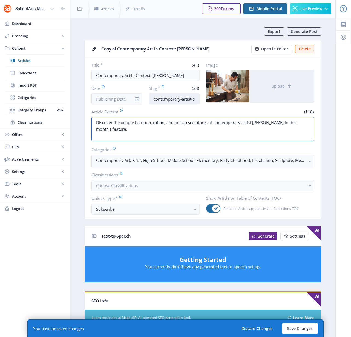
type textarea "Discover the unique bamboo, rattan, and burlap sculptures of contemporary artis…"
drag, startPoint x: 187, startPoint y: 98, endPoint x: 225, endPoint y: 96, distance: 38.1
click at [225, 96] on div "Title * (41) Contemporary Art in Context: [PERSON_NAME] Date Slug * (38) contem…" at bounding box center [202, 83] width 223 height 42
click at [197, 100] on input "contemporary-artist-sculpture-623-allu" at bounding box center [174, 98] width 51 height 11
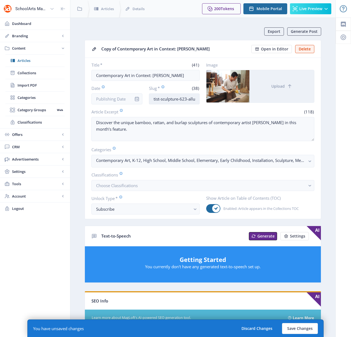
drag, startPoint x: 197, startPoint y: 99, endPoint x: 180, endPoint y: 100, distance: 17.0
click at [180, 100] on input "contemporary-artist-sculpture-623-allu" at bounding box center [174, 98] width 51 height 11
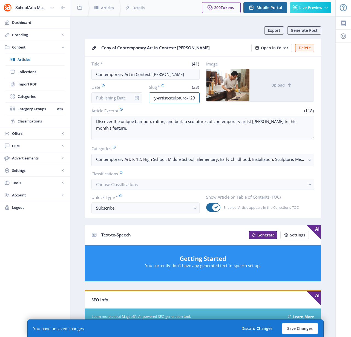
scroll to position [207, 0]
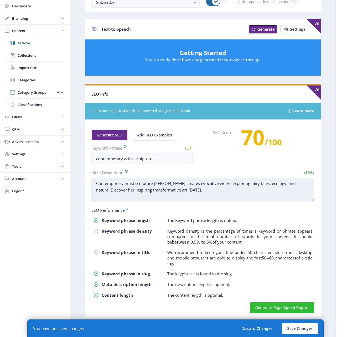
type input "contemporary-artist-sculpture-123"
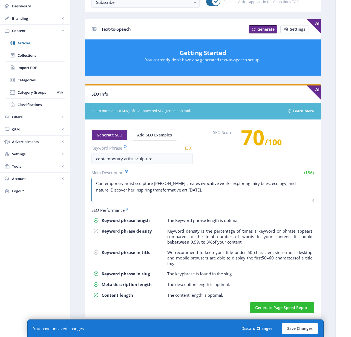
drag, startPoint x: 208, startPoint y: 193, endPoint x: 86, endPoint y: 181, distance: 123.1
click at [86, 181] on nb-card-body "Generate SEO Add SEO Examples Keyword Phrase (30) contemporary artist sculpture…" at bounding box center [203, 219] width 236 height 198
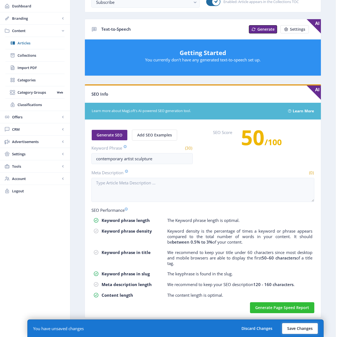
click at [305, 330] on button "Save Changes" at bounding box center [300, 328] width 36 height 11
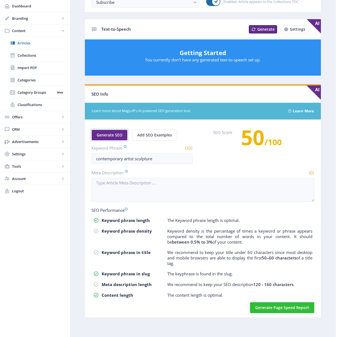
click at [116, 134] on span "Generate SEO" at bounding box center [110, 135] width 26 height 4
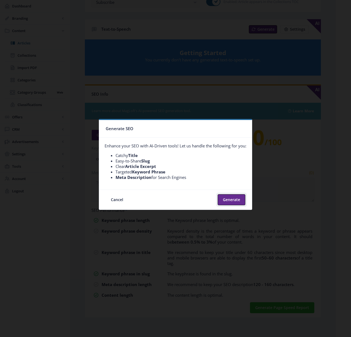
click at [230, 199] on button "Generate" at bounding box center [232, 199] width 28 height 11
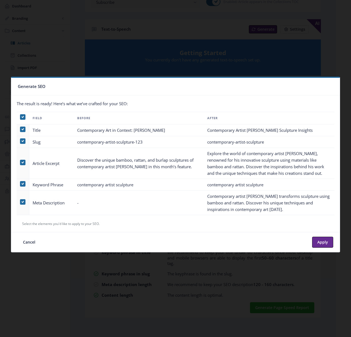
click at [18, 116] on th at bounding box center [23, 118] width 13 height 13
click at [23, 118] on icon at bounding box center [23, 116] width 2 height 5
click at [20, 117] on input "checkbox" at bounding box center [20, 117] width 0 height 0
checkbox input "false"
click at [22, 202] on span at bounding box center [22, 201] width 5 height 5
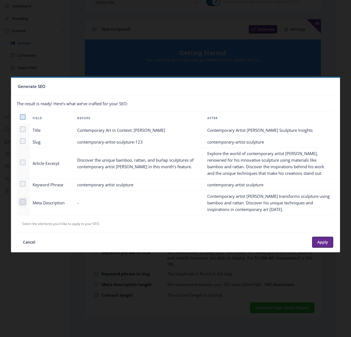
click at [20, 202] on input "checkbox" at bounding box center [20, 201] width 0 height 0
checkbox input "true"
click at [320, 241] on button "Apply" at bounding box center [322, 241] width 21 height 11
type textarea "Contemporary artist [PERSON_NAME] transforms sculpture using bamboo and rattan.…"
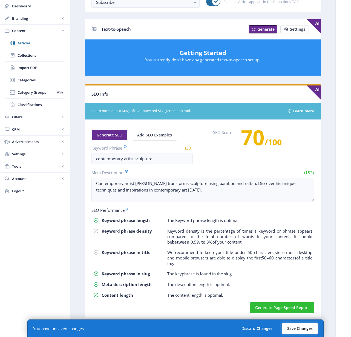
click at [299, 328] on button "Save Changes" at bounding box center [300, 328] width 36 height 11
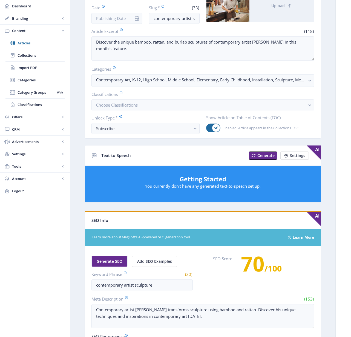
scroll to position [0, 0]
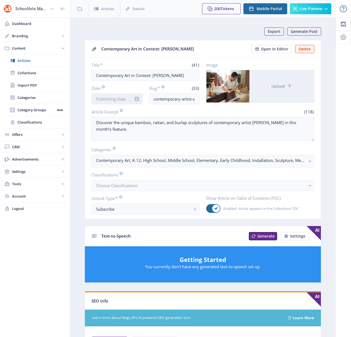
click at [111, 97] on input "Date" at bounding box center [116, 98] width 51 height 11
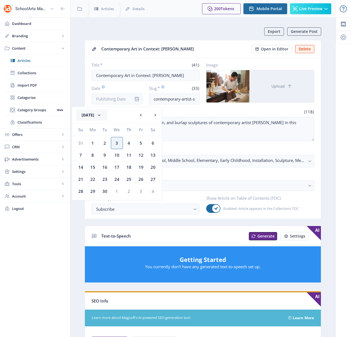
click at [102, 111] on button "[DATE]" at bounding box center [91, 114] width 31 height 11
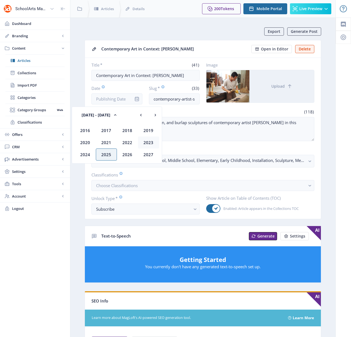
click at [149, 143] on div "2023" at bounding box center [148, 142] width 21 height 12
click at [82, 131] on div "Jan" at bounding box center [85, 130] width 21 height 12
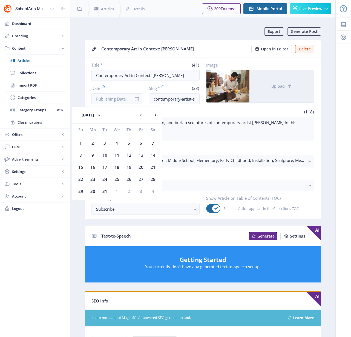
click at [81, 141] on div "1" at bounding box center [81, 143] width 12 height 12
type input "[DATE]"
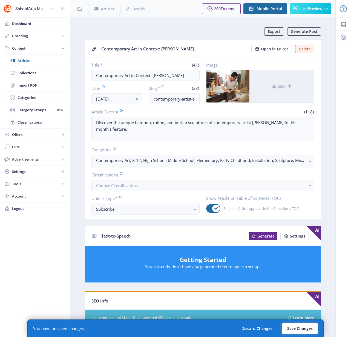
click at [303, 329] on button "Save Changes" at bounding box center [300, 328] width 36 height 11
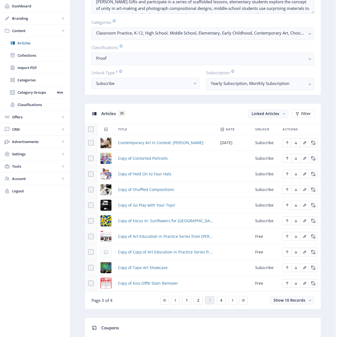
scroll to position [183, 0]
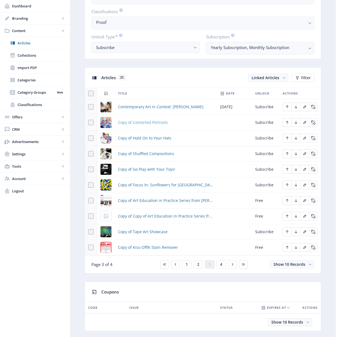
click at [144, 122] on span "Copy of Contorted Portraits" at bounding box center [143, 122] width 50 height 7
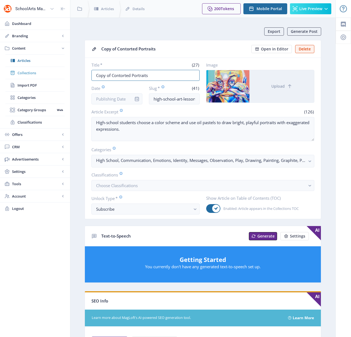
drag, startPoint x: 152, startPoint y: 76, endPoint x: 56, endPoint y: 66, distance: 95.9
click at [56, 66] on div "SchoolArts Magazine Dashboard Branding App Appearance Brand Brief Pages SEO Web…" at bounding box center [175, 271] width 351 height 543
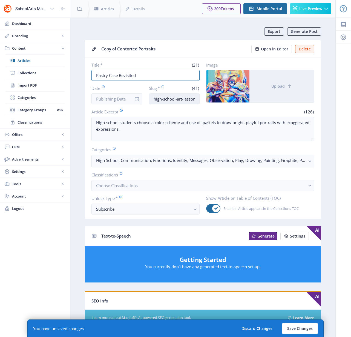
type input "Pastry Case Revisited"
click at [156, 98] on input "high-school-art-lesson-portraits-623-elwz" at bounding box center [174, 98] width 51 height 11
drag, startPoint x: 187, startPoint y: 100, endPoint x: 213, endPoint y: 100, distance: 26.3
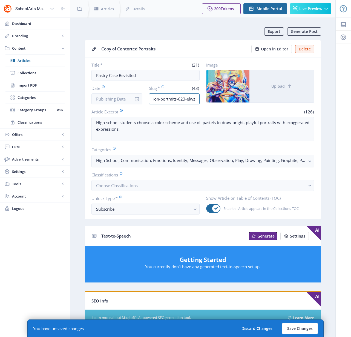
click at [213, 100] on div "Title * (21) Pastry Case Revisited Date Slug * (43) middle-school-art-lesson-po…" at bounding box center [202, 83] width 223 height 42
click at [194, 99] on input "middle-school-art-lesson-portraits-623-elwz" at bounding box center [174, 98] width 51 height 11
drag, startPoint x: 194, startPoint y: 99, endPoint x: 167, endPoint y: 101, distance: 27.7
click at [167, 101] on input "middle-school-art-lesson-portraits-623-elwz" at bounding box center [174, 98] width 51 height 11
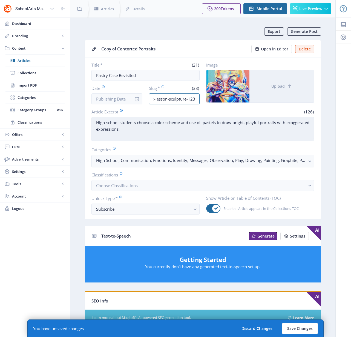
type input "middle-school-art-lesson-sculpture-123"
click at [156, 132] on textarea "High-school students choose a color scheme and use oil pastels to draw bright, …" at bounding box center [202, 129] width 223 height 24
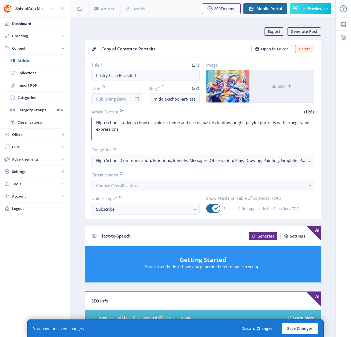
drag, startPoint x: 141, startPoint y: 131, endPoint x: 74, endPoint y: 123, distance: 67.5
click at [74, 123] on nb-layout-column "Export Generate Post Copy of Contorted Portraits Open in Editor Delete Title * …" at bounding box center [202, 286] width 265 height 536
paste textarea "Middle-school students construct hyperrealistic food items using papier-mâché, …"
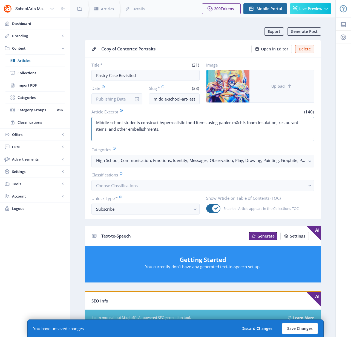
type textarea "Middle-school students construct hyperrealistic food items using papier-mâché, …"
click at [292, 88] on button "Upload" at bounding box center [281, 86] width 65 height 32
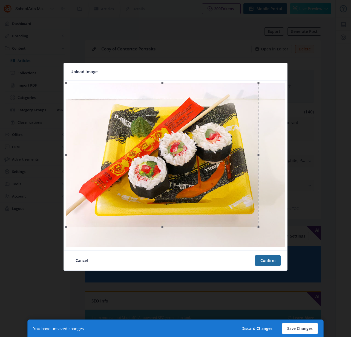
drag, startPoint x: 284, startPoint y: 246, endPoint x: 257, endPoint y: 209, distance: 45.3
click at [257, 209] on div at bounding box center [162, 155] width 192 height 144
drag, startPoint x: 222, startPoint y: 199, endPoint x: 229, endPoint y: 199, distance: 6.3
click at [229, 199] on div at bounding box center [169, 155] width 192 height 144
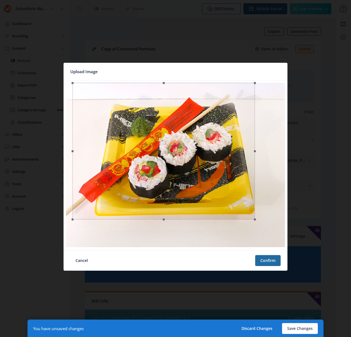
drag, startPoint x: 264, startPoint y: 227, endPoint x: 254, endPoint y: 214, distance: 16.3
click at [254, 214] on div at bounding box center [164, 151] width 182 height 137
drag, startPoint x: 237, startPoint y: 203, endPoint x: 244, endPoint y: 203, distance: 6.3
click at [244, 203] on div at bounding box center [170, 151] width 182 height 137
drag, startPoint x: 79, startPoint y: 84, endPoint x: 90, endPoint y: 100, distance: 19.4
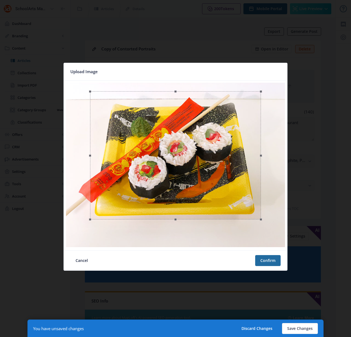
click at [90, 100] on div at bounding box center [175, 155] width 171 height 128
drag, startPoint x: 172, startPoint y: 153, endPoint x: 166, endPoint y: 153, distance: 6.8
click at [166, 153] on div at bounding box center [168, 155] width 171 height 128
click at [177, 156] on div at bounding box center [171, 155] width 171 height 128
click at [268, 259] on button "Confirm" at bounding box center [267, 260] width 25 height 11
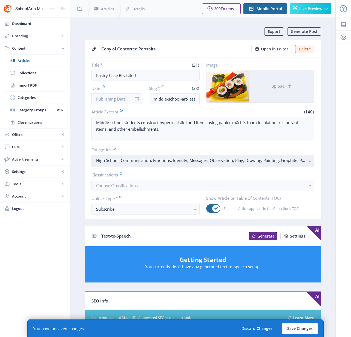
click at [309, 160] on rect "button" at bounding box center [309, 161] width 6 height 6
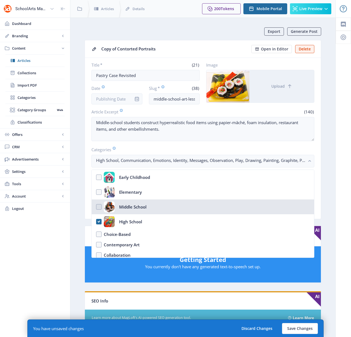
click at [98, 206] on nb-option "Middle School" at bounding box center [203, 206] width 222 height 15
checkbox input "true"
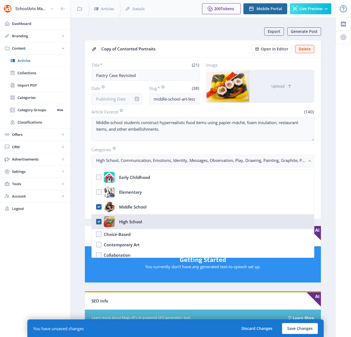
click at [98, 220] on nb-option "High School" at bounding box center [203, 221] width 222 height 15
checkbox input "false"
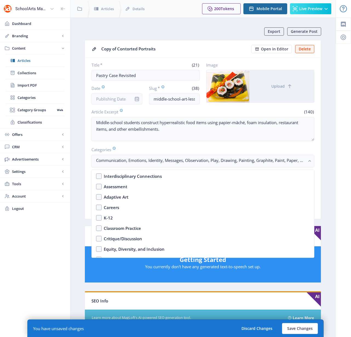
scroll to position [5, 0]
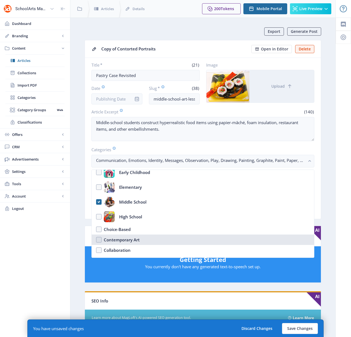
click at [118, 240] on div "Contemporary Art" at bounding box center [122, 239] width 36 height 7
checkbox input "true"
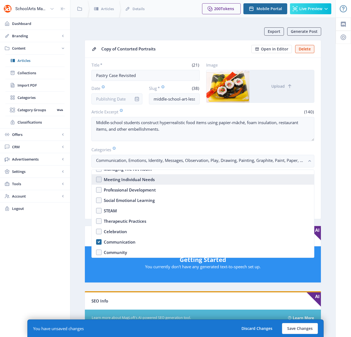
scroll to position [238, 0]
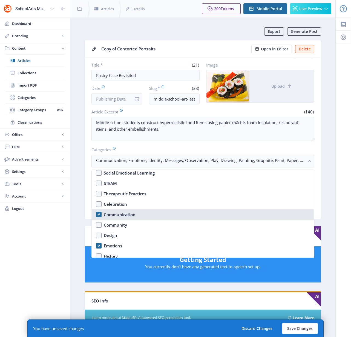
click at [113, 213] on div "Communication" at bounding box center [120, 214] width 32 height 7
checkbox input "false"
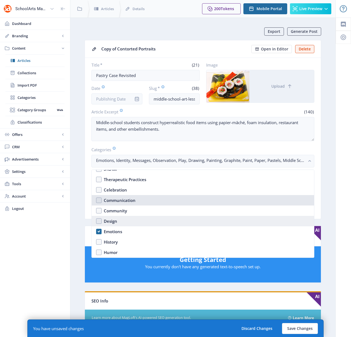
scroll to position [279, 0]
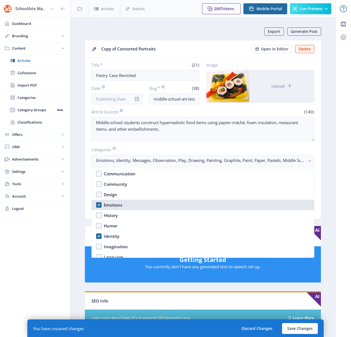
click at [115, 203] on div "Emotions" at bounding box center [113, 204] width 18 height 7
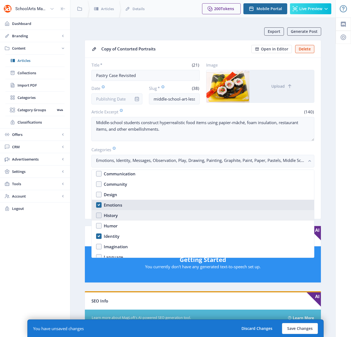
checkbox input "false"
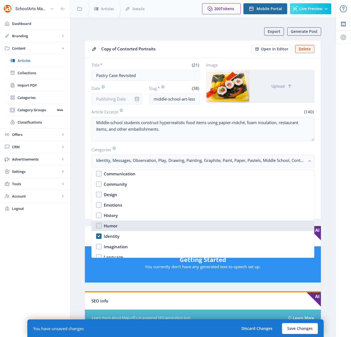
click at [107, 226] on div "Humor" at bounding box center [111, 225] width 14 height 7
checkbox input "true"
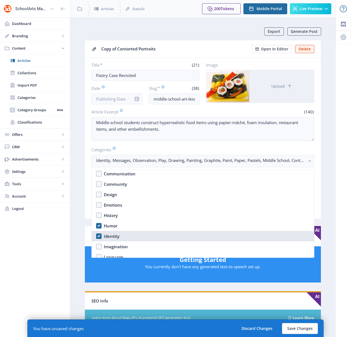
click at [109, 237] on div "Identity" at bounding box center [112, 236] width 16 height 7
checkbox input "false"
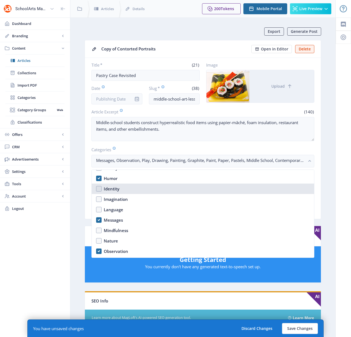
scroll to position [347, 0]
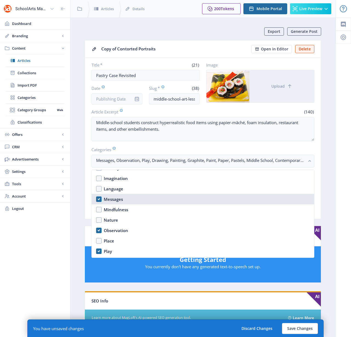
click at [114, 199] on div "Messages" at bounding box center [113, 199] width 19 height 7
checkbox input "false"
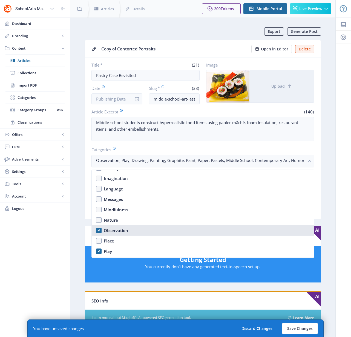
click at [110, 230] on div "Observation" at bounding box center [116, 230] width 24 height 7
checkbox input "true"
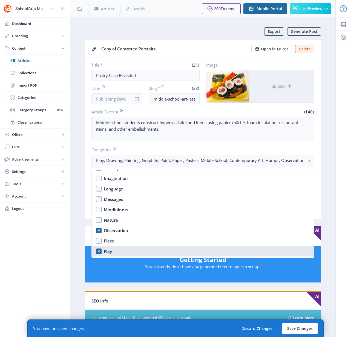
click at [104, 250] on div "Play" at bounding box center [108, 251] width 8 height 7
click at [105, 250] on div "Play" at bounding box center [108, 251] width 8 height 7
checkbox input "true"
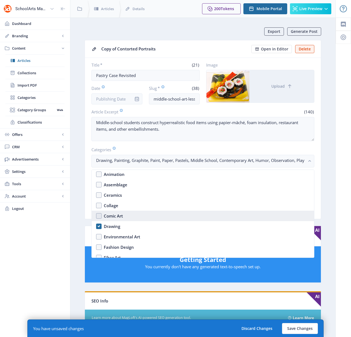
scroll to position [477, 0]
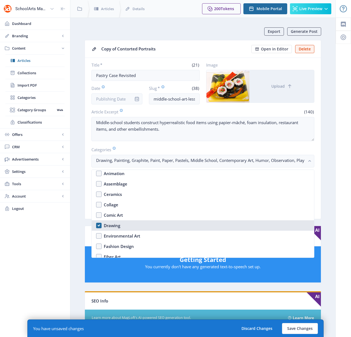
click at [108, 225] on div "Drawing" at bounding box center [112, 225] width 16 height 7
checkbox input "false"
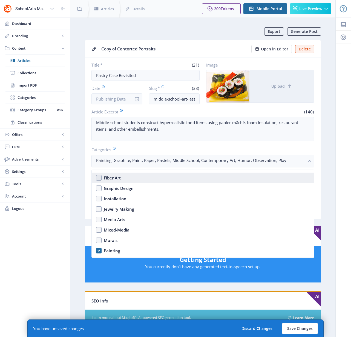
scroll to position [571, 0]
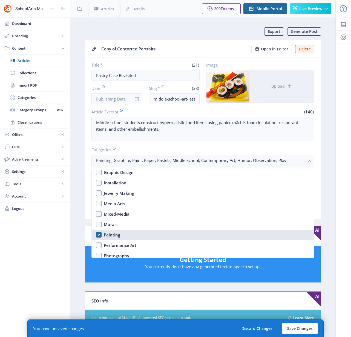
click at [113, 235] on div "Painting" at bounding box center [112, 234] width 16 height 7
checkbox input "true"
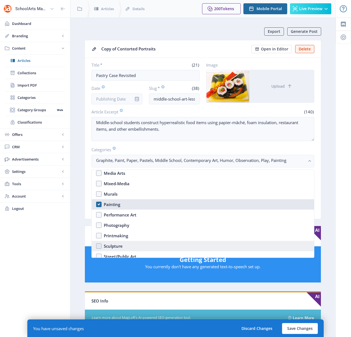
scroll to position [603, 0]
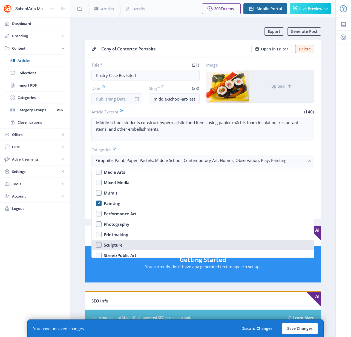
click at [113, 245] on div "Sculpture" at bounding box center [113, 244] width 19 height 7
checkbox input "true"
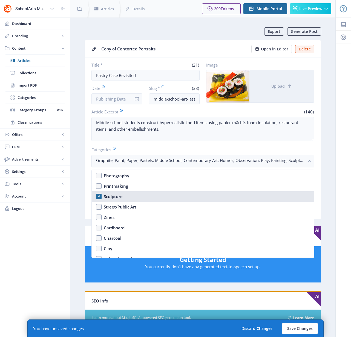
scroll to position [657, 0]
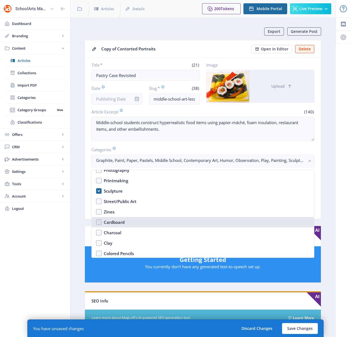
click at [118, 221] on div "Cardboard" at bounding box center [114, 222] width 21 height 7
checkbox input "true"
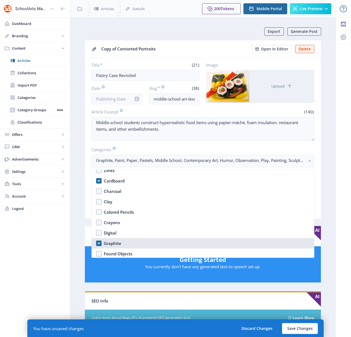
click at [112, 243] on div "Graphite" at bounding box center [113, 243] width 18 height 7
checkbox input "false"
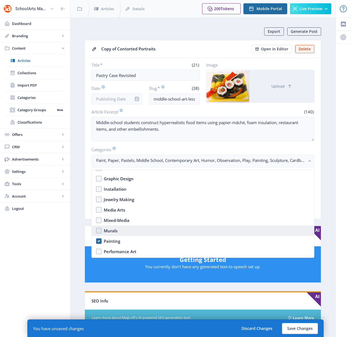
scroll to position [565, 0]
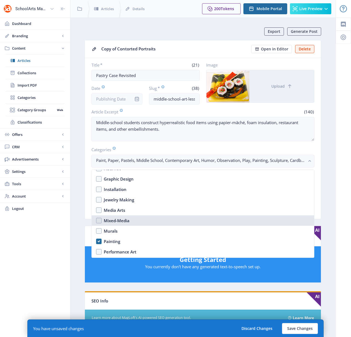
click at [112, 220] on div "Mixed-Media" at bounding box center [117, 220] width 26 height 7
checkbox input "true"
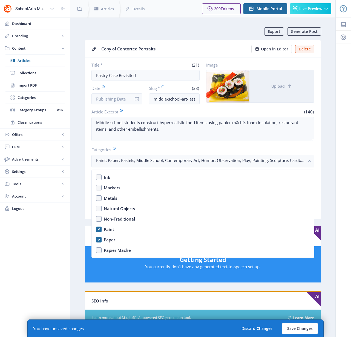
scroll to position [785, 0]
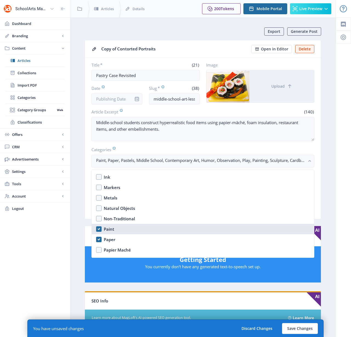
click at [111, 230] on div "Paint" at bounding box center [109, 228] width 10 height 7
checkbox input "true"
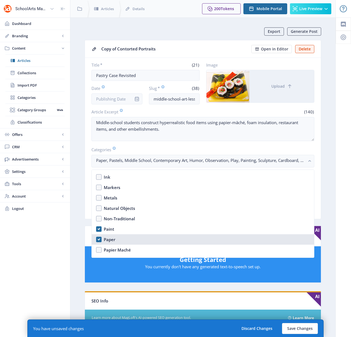
click at [109, 239] on div "Paper" at bounding box center [109, 239] width 11 height 7
checkbox input "false"
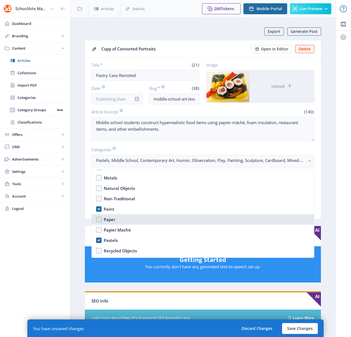
scroll to position [805, 0]
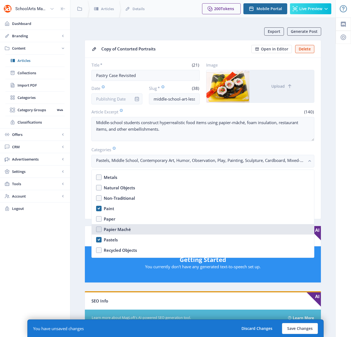
click at [112, 229] on div "Papier Maché" at bounding box center [117, 229] width 27 height 7
checkbox input "true"
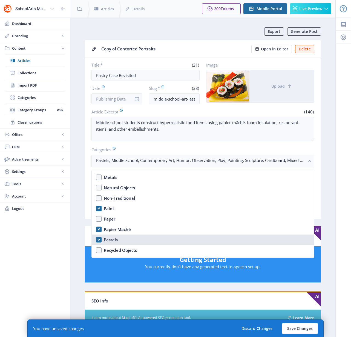
click at [110, 239] on div "Pastels" at bounding box center [111, 239] width 14 height 7
checkbox input "false"
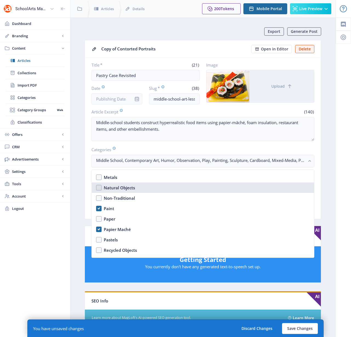
click at [119, 187] on div "Natural Objects" at bounding box center [119, 187] width 31 height 7
checkbox input "true"
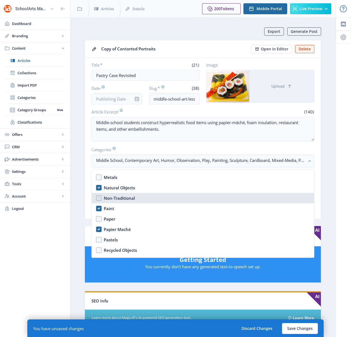
click at [121, 197] on div "Non-Traditional" at bounding box center [119, 198] width 31 height 7
checkbox input "true"
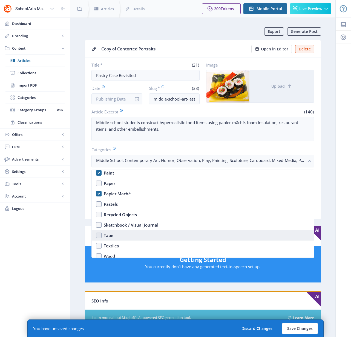
scroll to position [855, 0]
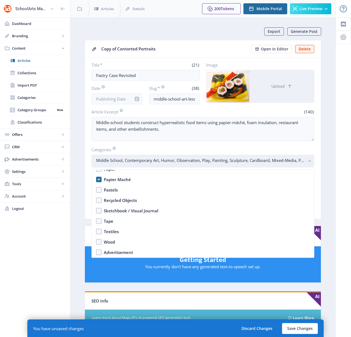
click at [307, 157] on button "Middle School, Contemporary Art, Humor, Observation, Play, Painting, Sculpture,…" at bounding box center [202, 161] width 223 height 13
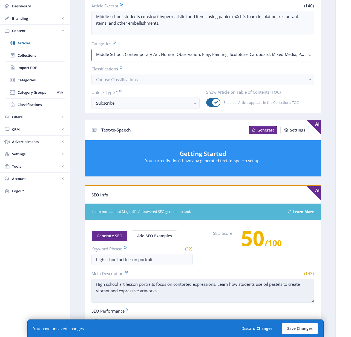
scroll to position [159, 0]
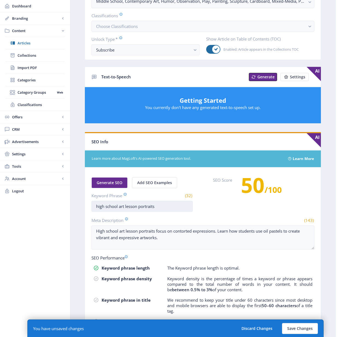
click at [149, 206] on input "high school art lesson portraits" at bounding box center [141, 206] width 101 height 11
click at [150, 206] on input "high school art lesson portraits" at bounding box center [141, 206] width 101 height 11
click at [100, 205] on input "high school art lesson portraits" at bounding box center [141, 206] width 101 height 11
click at [151, 207] on input "middle school art lesson portraits" at bounding box center [141, 206] width 101 height 11
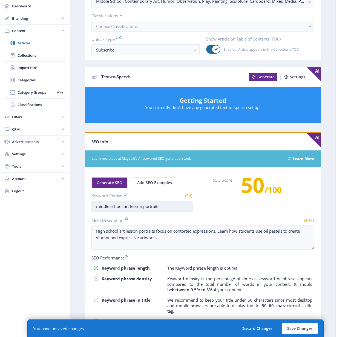
click at [151, 207] on input "middle school art lesson portraits" at bounding box center [141, 206] width 101 height 11
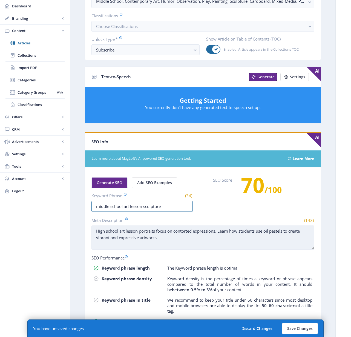
type input "middle school art lesson sculpture"
click at [164, 244] on textarea "High school art lesson portraits focus on contorted expressions. Learn how stud…" at bounding box center [202, 237] width 223 height 24
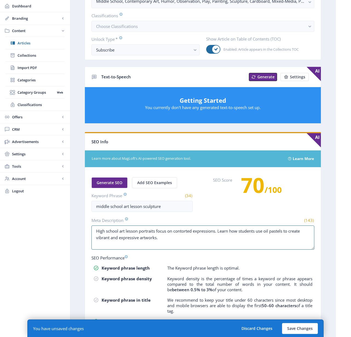
drag, startPoint x: 164, startPoint y: 235, endPoint x: 82, endPoint y: 225, distance: 83.2
click at [82, 225] on app-content-article "Export Generate Post Copy of Contorted Portraits Open in Editor Delete Title * …" at bounding box center [203, 120] width 246 height 505
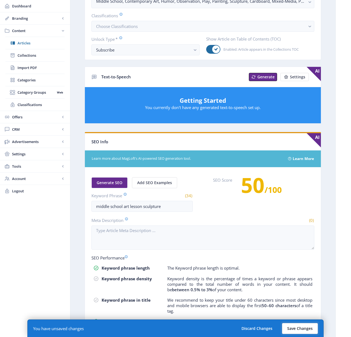
click at [304, 328] on button "Save Changes" at bounding box center [300, 328] width 36 height 11
click at [292, 328] on button "Save Changes" at bounding box center [300, 328] width 36 height 11
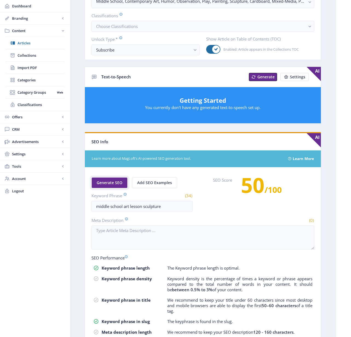
click at [112, 182] on span "Generate SEO" at bounding box center [110, 182] width 26 height 4
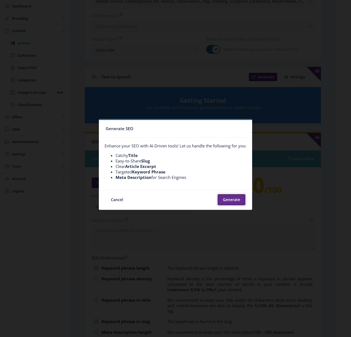
click at [236, 201] on button "Generate" at bounding box center [232, 199] width 28 height 11
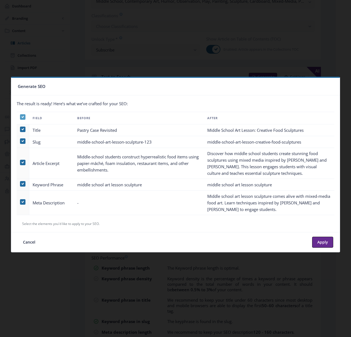
click at [21, 117] on span at bounding box center [22, 116] width 5 height 5
click at [20, 117] on input "checkbox" at bounding box center [20, 117] width 0 height 0
checkbox input "false"
click at [21, 201] on span at bounding box center [22, 201] width 5 height 5
click at [20, 201] on input "checkbox" at bounding box center [20, 201] width 0 height 0
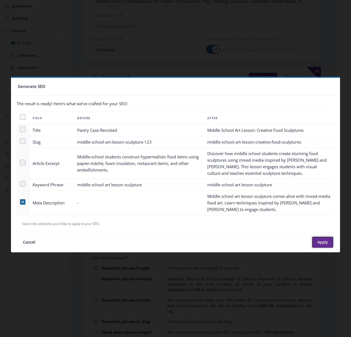
click at [324, 242] on button "Apply" at bounding box center [322, 241] width 21 height 11
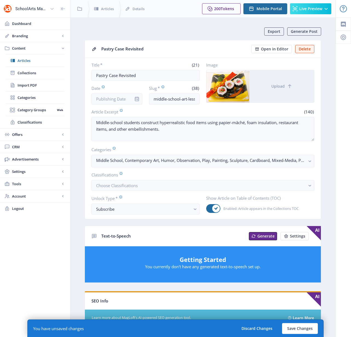
scroll to position [159, 0]
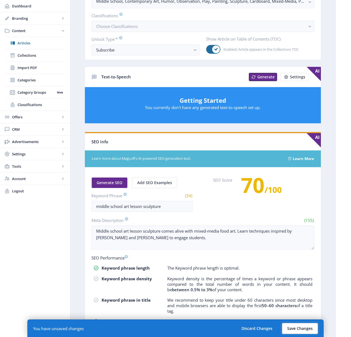
click at [312, 324] on button "Save Changes" at bounding box center [300, 328] width 36 height 11
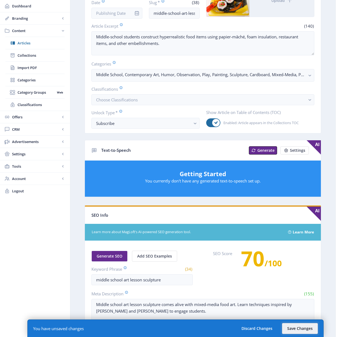
scroll to position [0, 0]
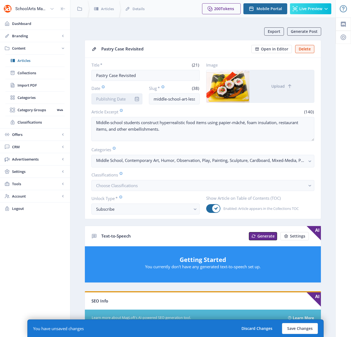
click at [114, 98] on input "Date" at bounding box center [116, 98] width 51 height 11
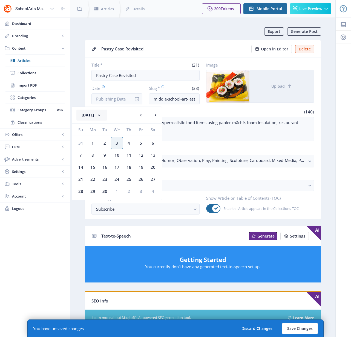
click at [104, 114] on button "[DATE]" at bounding box center [91, 114] width 31 height 11
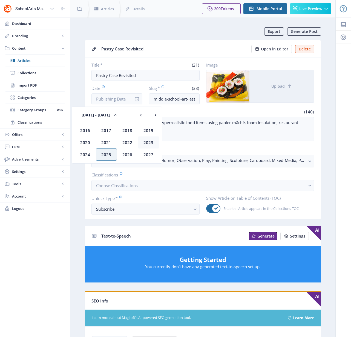
click at [147, 142] on div "2023" at bounding box center [148, 142] width 21 height 12
click at [83, 128] on div "Jan" at bounding box center [85, 130] width 21 height 12
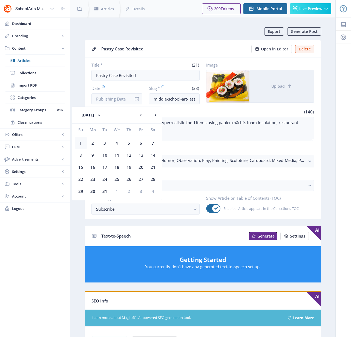
click at [82, 143] on div "1" at bounding box center [81, 143] width 12 height 12
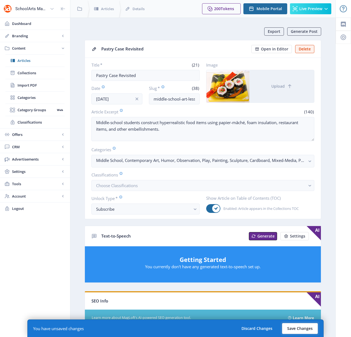
click at [297, 328] on button "Save Changes" at bounding box center [300, 328] width 36 height 11
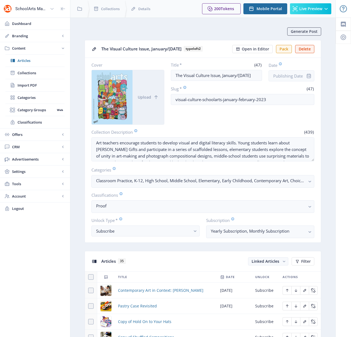
scroll to position [163, 0]
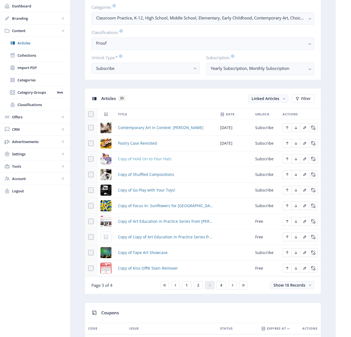
click at [141, 159] on span "Copy of Hold On to Your Hats" at bounding box center [144, 158] width 53 height 7
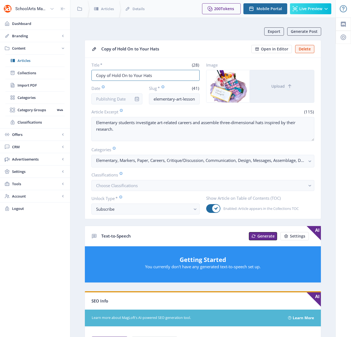
drag, startPoint x: 161, startPoint y: 77, endPoint x: 75, endPoint y: 74, distance: 85.4
click at [75, 74] on nb-layout-column "Export Generate Post Copy of Hold On to Your Hats Open in Editor Delete Title *…" at bounding box center [202, 281] width 265 height 526
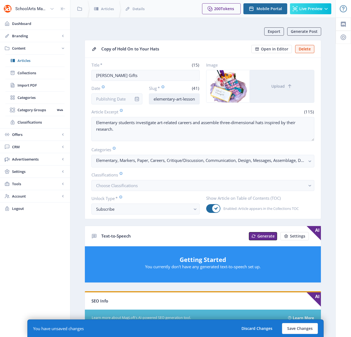
click at [160, 100] on input "elementary-art-lesson-assemblage-623-butt" at bounding box center [174, 98] width 51 height 11
drag, startPoint x: 181, startPoint y: 100, endPoint x: 210, endPoint y: 94, distance: 29.7
click at [210, 94] on div "Title * (15) [PERSON_NAME] Gifts Date Slug * (46) early-childhood-art-lesson-as…" at bounding box center [202, 83] width 223 height 42
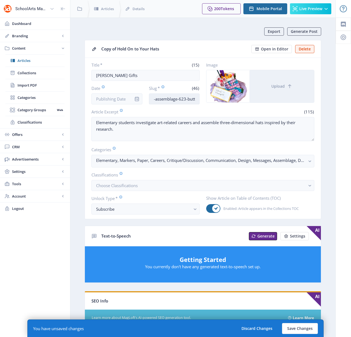
click at [197, 98] on input "early-childhood-art-lesson-assemblage-623-butt" at bounding box center [174, 98] width 51 height 11
drag, startPoint x: 198, startPoint y: 98, endPoint x: 164, endPoint y: 101, distance: 33.2
click at [164, 101] on input "early-childhood-art-lesson-assemblage-623-butt" at bounding box center [174, 98] width 51 height 11
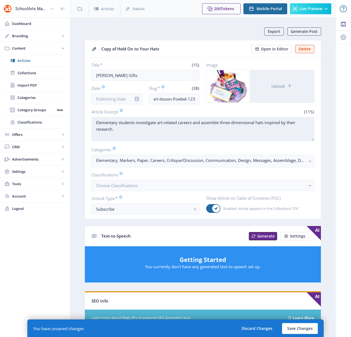
scroll to position [0, 0]
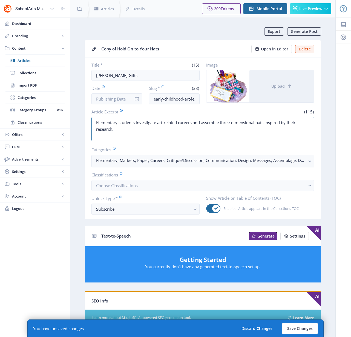
drag, startPoint x: 143, startPoint y: 132, endPoint x: 65, endPoint y: 125, distance: 78.5
click at [65, 125] on div "SchoolArts Magazine Dashboard Branding App Appearance Brand Brief Pages SEO Web…" at bounding box center [175, 277] width 351 height 554
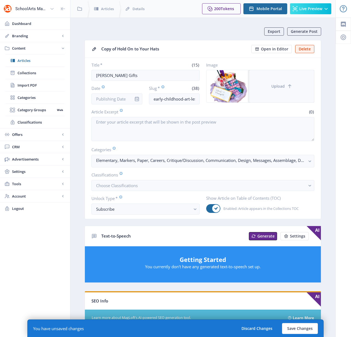
click at [283, 82] on button "Upload" at bounding box center [281, 86] width 65 height 32
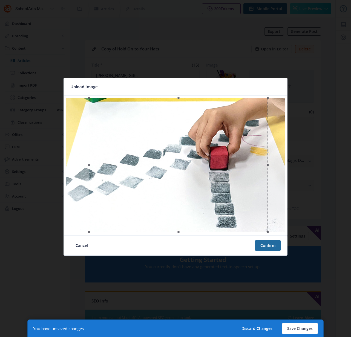
drag, startPoint x: 182, startPoint y: 176, endPoint x: 205, endPoint y: 178, distance: 23.1
click at [205, 178] on div at bounding box center [178, 165] width 179 height 134
click at [266, 244] on button "Confirm" at bounding box center [267, 245] width 25 height 11
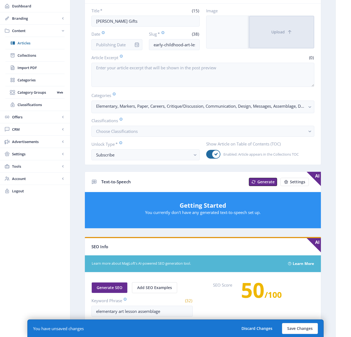
scroll to position [105, 0]
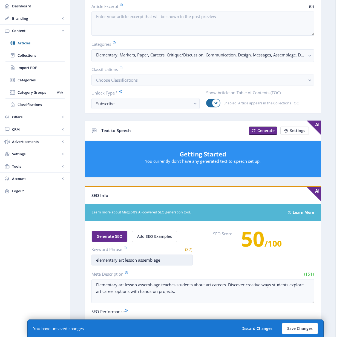
click at [153, 260] on input "elementary art lesson assemblage" at bounding box center [141, 259] width 101 height 11
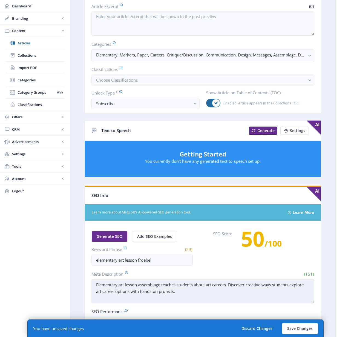
drag, startPoint x: 193, startPoint y: 292, endPoint x: 105, endPoint y: 281, distance: 89.3
click at [105, 281] on textarea "Elementary art lesson assemblage teaches students about art careers. Discover c…" at bounding box center [202, 291] width 223 height 24
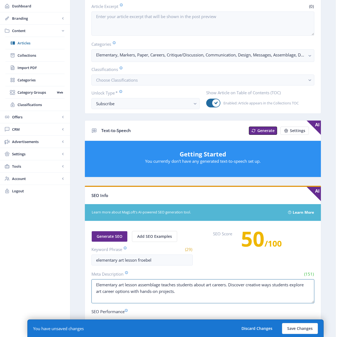
drag, startPoint x: 172, startPoint y: 291, endPoint x: 82, endPoint y: 277, distance: 91.2
click at [82, 277] on app-content-article "Export Generate Post Copy of Hold On to Your Hats Open in Editor Delete Title *…" at bounding box center [203, 179] width 246 height 515
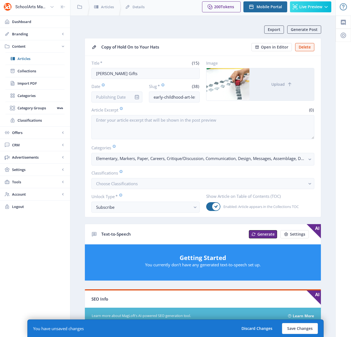
scroll to position [0, 0]
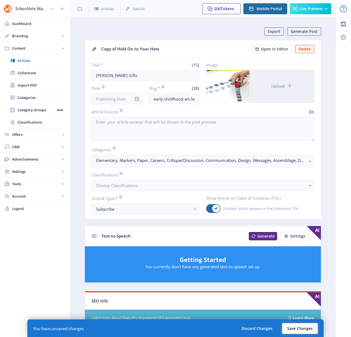
click at [296, 330] on button "Save Changes" at bounding box center [300, 328] width 36 height 11
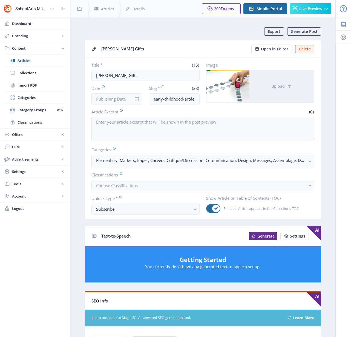
scroll to position [217, 0]
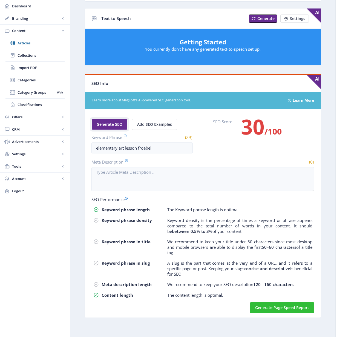
click at [116, 125] on span "Generate SEO" at bounding box center [110, 124] width 26 height 4
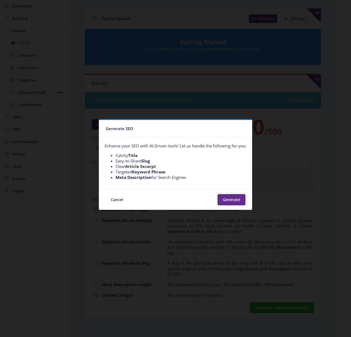
click at [234, 200] on button "Generate" at bounding box center [232, 199] width 28 height 11
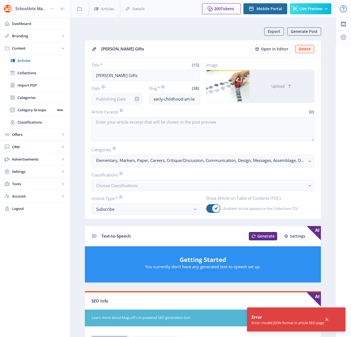
scroll to position [217, 0]
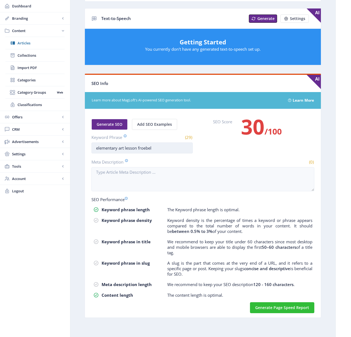
click at [106, 148] on input "elementary art lesson froebel" at bounding box center [141, 147] width 101 height 11
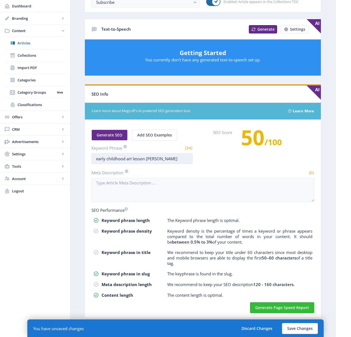
scroll to position [207, 0]
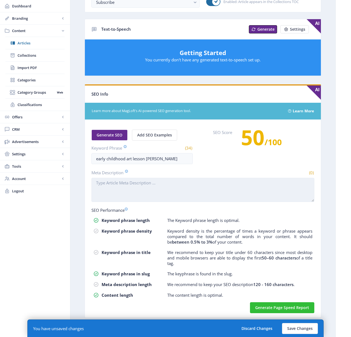
click at [178, 185] on textarea "Meta Description" at bounding box center [202, 190] width 223 height 24
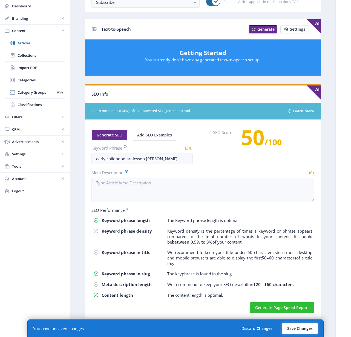
click at [304, 327] on button "Save Changes" at bounding box center [300, 328] width 36 height 11
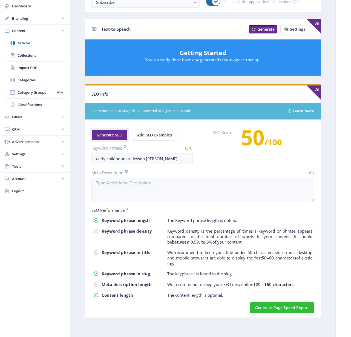
click at [102, 138] on button "Generate SEO" at bounding box center [109, 134] width 36 height 11
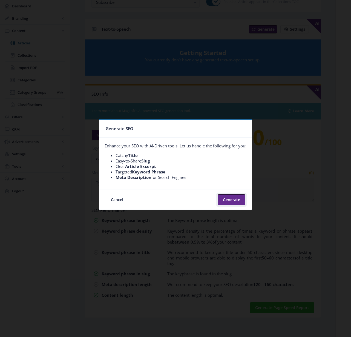
click at [235, 198] on button "Generate" at bounding box center [232, 199] width 28 height 11
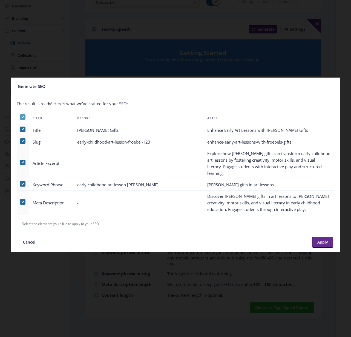
click at [22, 120] on icon at bounding box center [23, 116] width 2 height 5
click at [20, 117] on input "checkbox" at bounding box center [20, 117] width 0 height 0
click at [21, 162] on span at bounding box center [22, 162] width 5 height 5
click at [20, 162] on input "checkbox" at bounding box center [20, 162] width 0 height 0
click at [22, 199] on span at bounding box center [22, 201] width 5 height 5
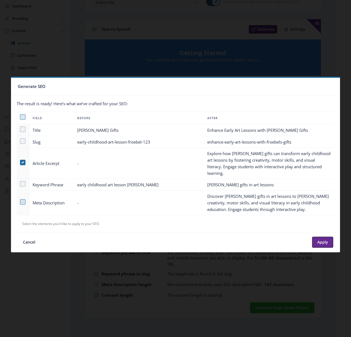
click at [20, 201] on input "checkbox" at bounding box center [20, 201] width 0 height 0
click at [324, 238] on button "Apply" at bounding box center [322, 241] width 21 height 11
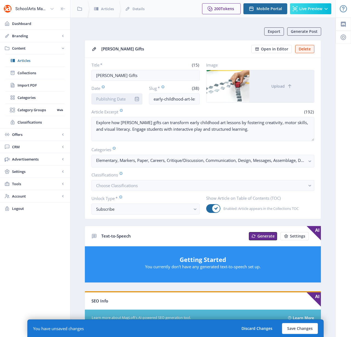
click at [126, 101] on input "Date" at bounding box center [116, 98] width 51 height 11
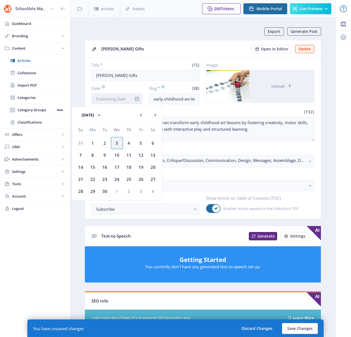
click at [126, 101] on input "Date" at bounding box center [116, 98] width 51 height 11
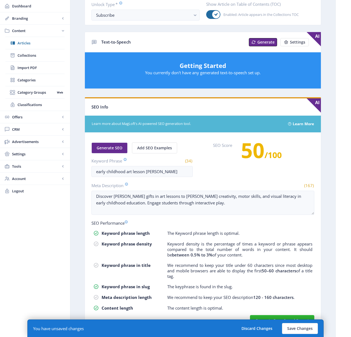
scroll to position [207, 0]
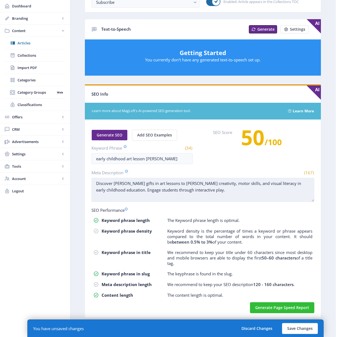
drag, startPoint x: 166, startPoint y: 183, endPoint x: 142, endPoint y: 181, distance: 24.2
click at [142, 181] on textarea "Discover [PERSON_NAME] gifts in art lessons to [PERSON_NAME] creativity, motor …" at bounding box center [202, 190] width 223 height 24
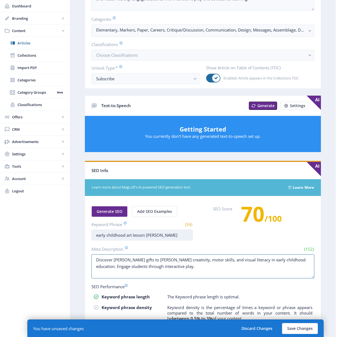
scroll to position [0, 0]
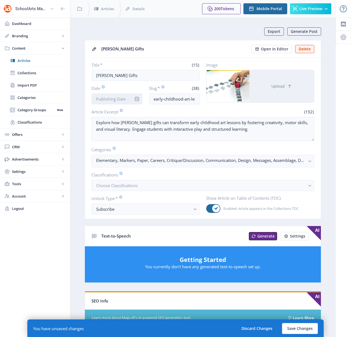
click at [110, 100] on input "Date" at bounding box center [116, 98] width 51 height 11
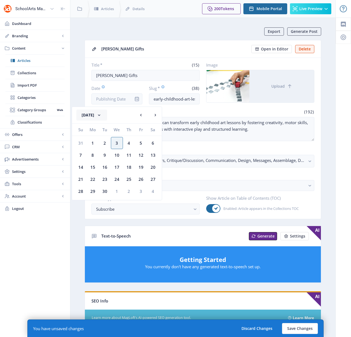
click at [104, 117] on button "[DATE]" at bounding box center [91, 114] width 31 height 11
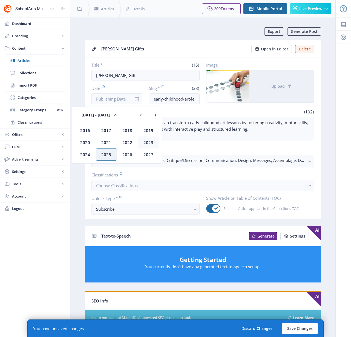
click at [146, 142] on div "2023" at bounding box center [148, 142] width 21 height 12
click at [84, 129] on div "Jan" at bounding box center [85, 130] width 21 height 12
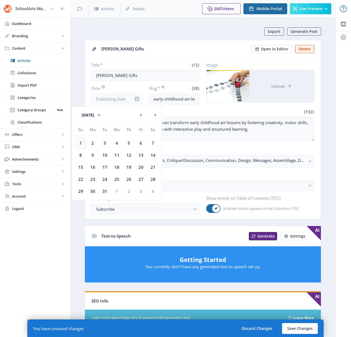
click at [80, 141] on div "1" at bounding box center [81, 143] width 12 height 12
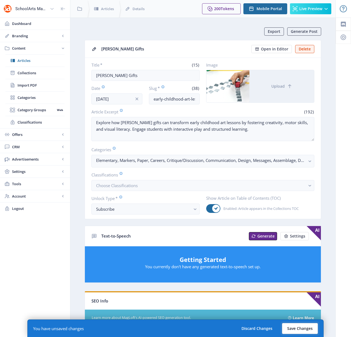
click at [292, 327] on button "Save Changes" at bounding box center [300, 328] width 36 height 11
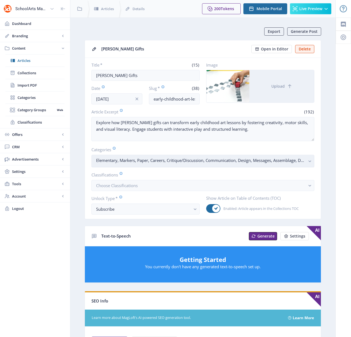
click at [307, 162] on rect "button" at bounding box center [309, 161] width 6 height 6
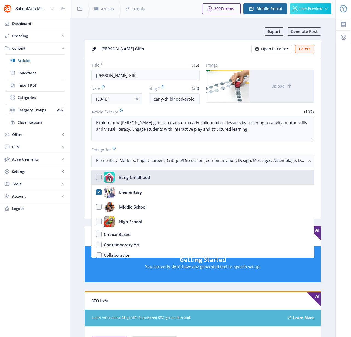
click at [99, 175] on nb-option "Early Childhood" at bounding box center [203, 177] width 222 height 15
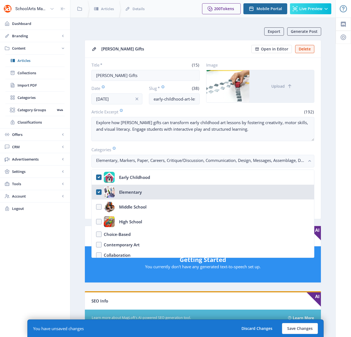
click at [98, 193] on nb-option "Elementary" at bounding box center [203, 191] width 222 height 15
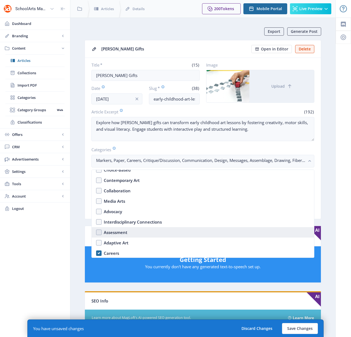
scroll to position [67, 0]
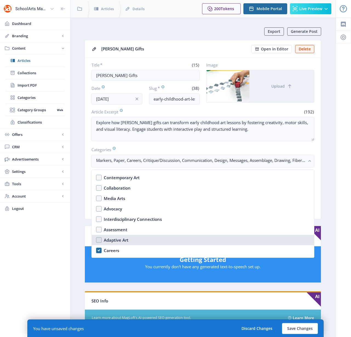
click at [109, 236] on nb-option "Adaptive Art" at bounding box center [203, 239] width 222 height 10
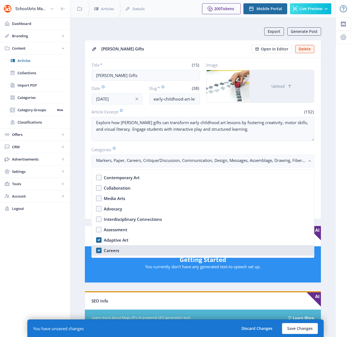
click at [109, 250] on div "Careers" at bounding box center [111, 250] width 15 height 7
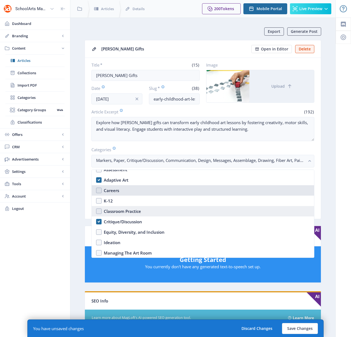
scroll to position [127, 0]
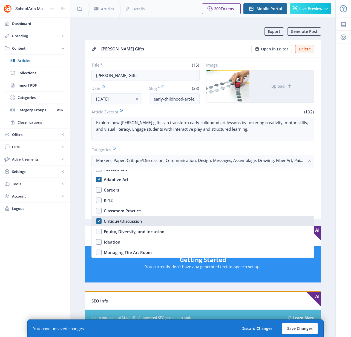
click at [114, 221] on div "Critique/Discussion" at bounding box center [123, 221] width 38 height 7
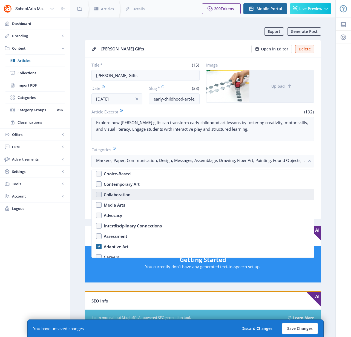
scroll to position [57, 0]
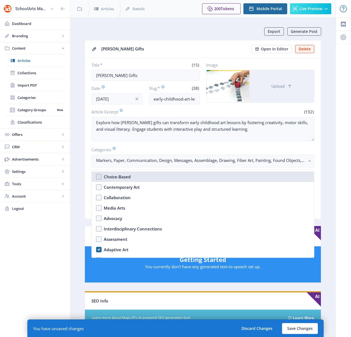
click at [119, 178] on div "Choice-Based" at bounding box center [117, 176] width 27 height 7
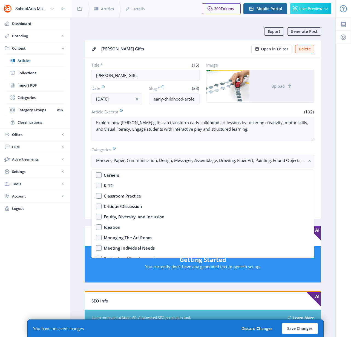
scroll to position [120, 0]
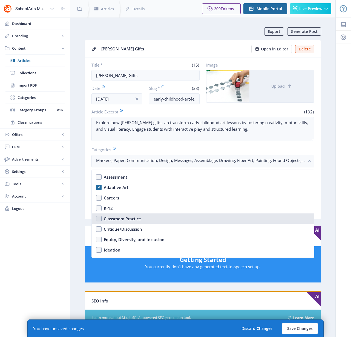
click at [120, 219] on div "Classroom Practice" at bounding box center [122, 218] width 37 height 7
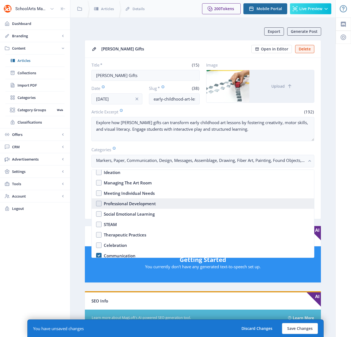
scroll to position [201, 0]
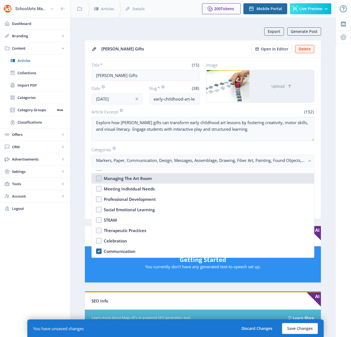
click at [120, 178] on div "Managing The Art Room" at bounding box center [128, 178] width 48 height 7
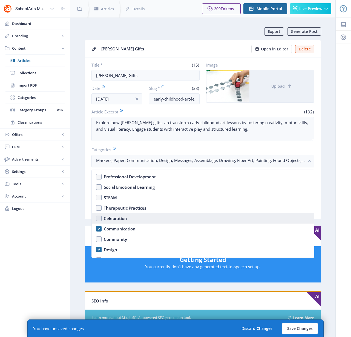
scroll to position [229, 0]
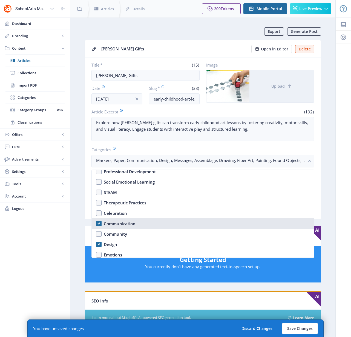
click at [117, 223] on div "Communication" at bounding box center [120, 223] width 32 height 7
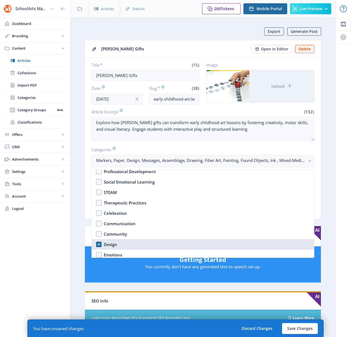
click at [110, 244] on div "Design" at bounding box center [110, 244] width 13 height 7
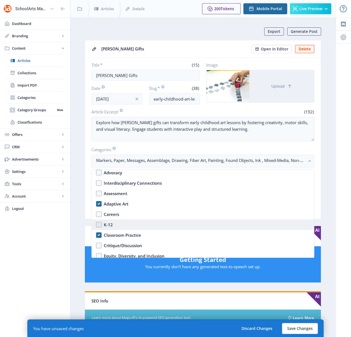
scroll to position [47, 0]
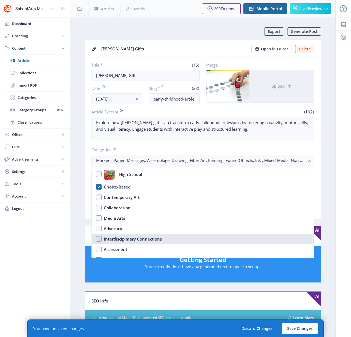
click at [126, 239] on div "Interdisciplinary Connections" at bounding box center [133, 238] width 58 height 7
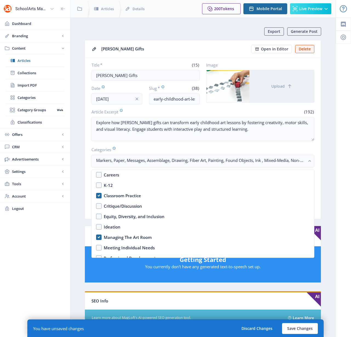
scroll to position [167, 0]
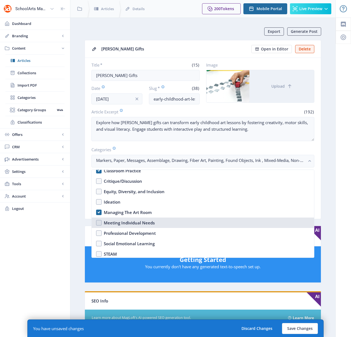
click at [119, 224] on div "Meeting Individual Needs" at bounding box center [129, 222] width 51 height 7
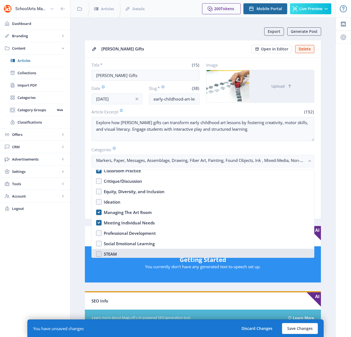
click at [111, 253] on div "STEAM" at bounding box center [110, 253] width 13 height 7
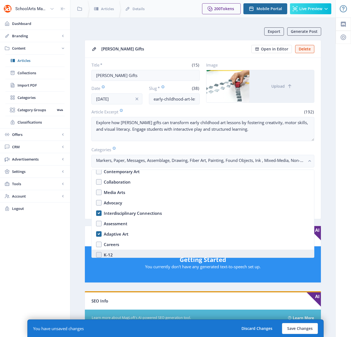
scroll to position [63, 0]
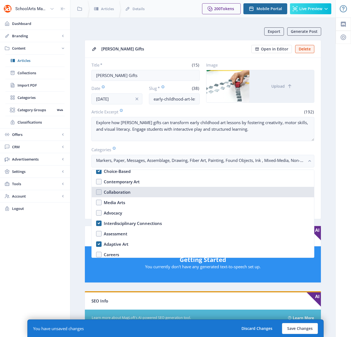
click at [112, 190] on div "Collaboration" at bounding box center [117, 192] width 27 height 7
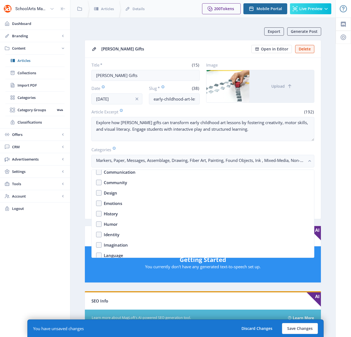
scroll to position [274, 0]
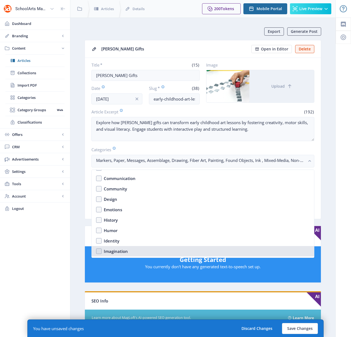
click at [117, 251] on div "Imagination" at bounding box center [116, 251] width 24 height 7
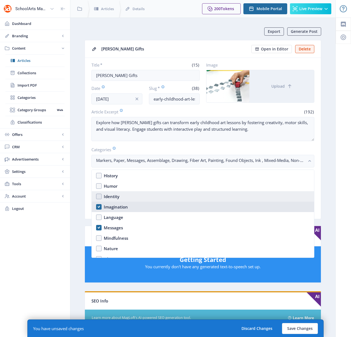
scroll to position [321, 0]
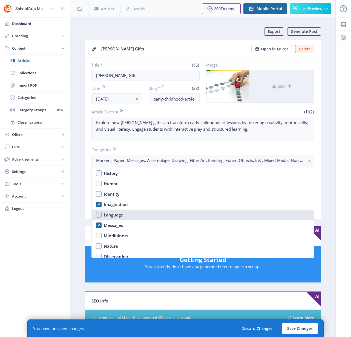
click at [108, 215] on div "Language" at bounding box center [113, 214] width 19 height 7
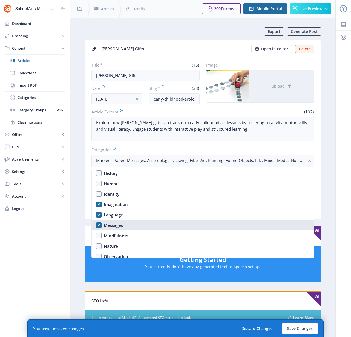
click at [109, 225] on div "Messages" at bounding box center [113, 225] width 19 height 7
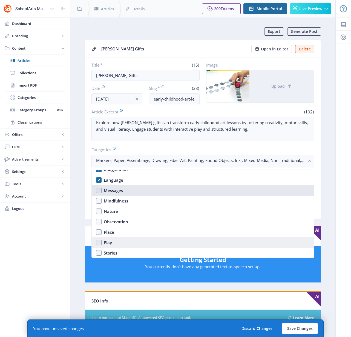
scroll to position [358, 0]
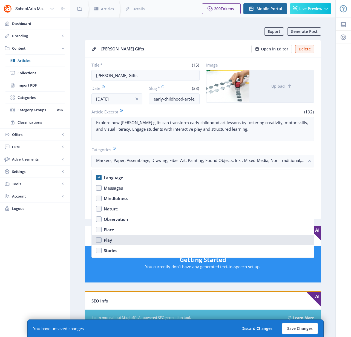
click at [110, 239] on div "Play" at bounding box center [108, 239] width 8 height 7
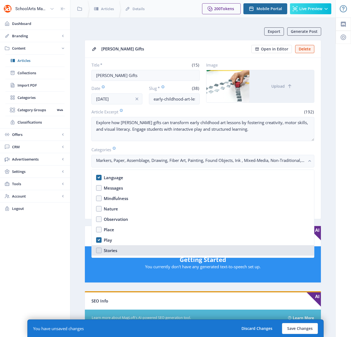
click at [112, 246] on nb-option "Stories" at bounding box center [203, 250] width 222 height 10
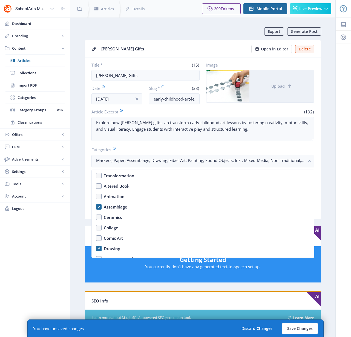
scroll to position [456, 0]
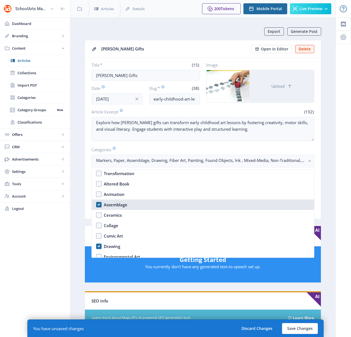
click at [111, 205] on div "Assemblage" at bounding box center [116, 204] width 24 height 7
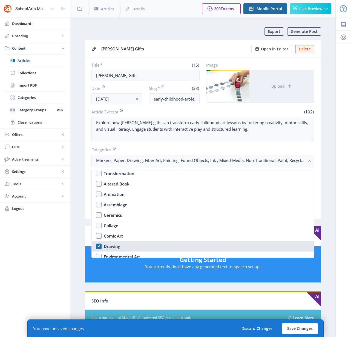
click at [110, 247] on div "Drawing" at bounding box center [112, 246] width 16 height 7
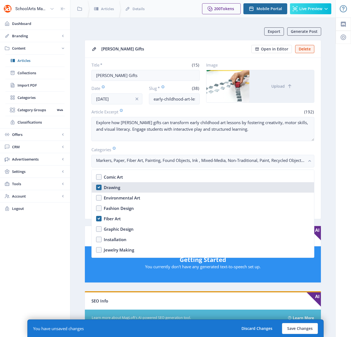
scroll to position [515, 0]
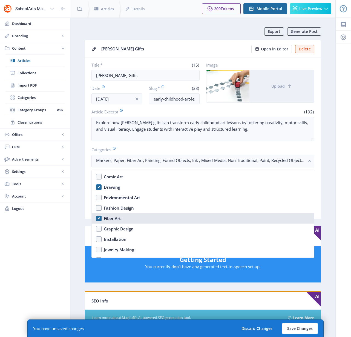
click at [111, 220] on div "Fiber Art" at bounding box center [112, 218] width 17 height 7
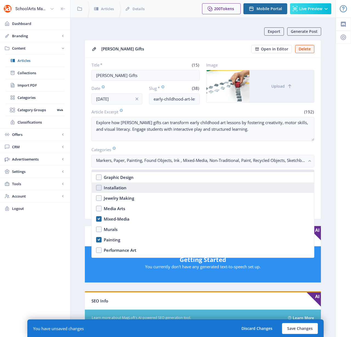
scroll to position [583, 0]
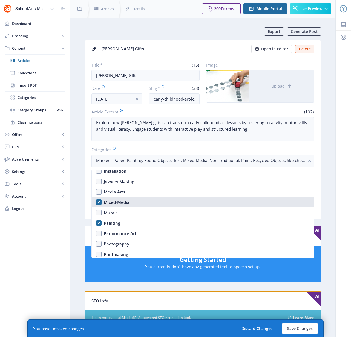
click at [108, 202] on div "Mixed-Media" at bounding box center [117, 202] width 26 height 7
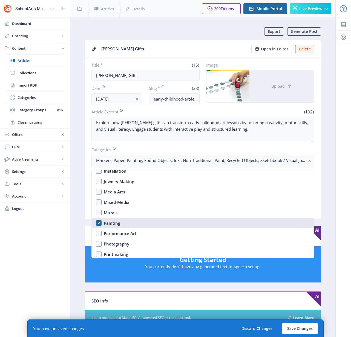
click at [108, 221] on div "Painting" at bounding box center [112, 222] width 16 height 7
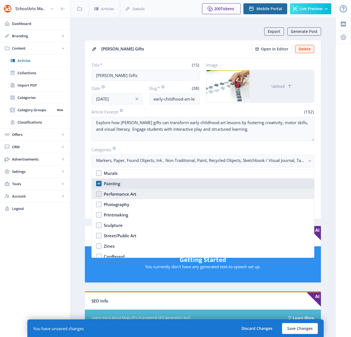
scroll to position [651, 0]
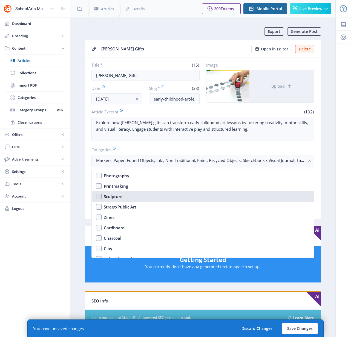
click at [110, 196] on div "Sculpture" at bounding box center [113, 196] width 19 height 7
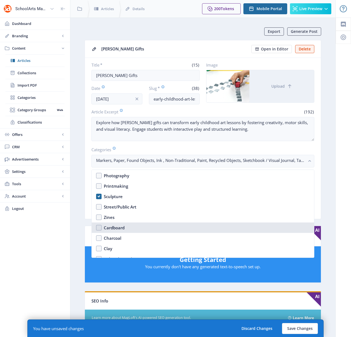
click at [108, 226] on div "Cardboard" at bounding box center [114, 227] width 21 height 7
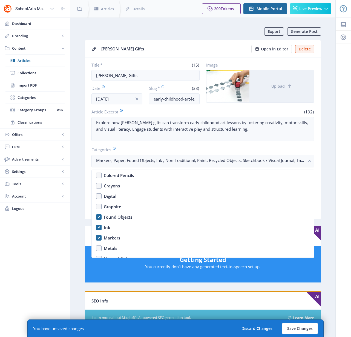
scroll to position [734, 0]
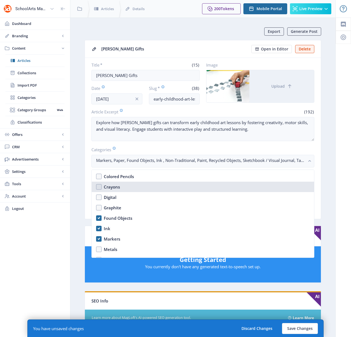
click at [107, 187] on div "Crayons" at bounding box center [112, 186] width 16 height 7
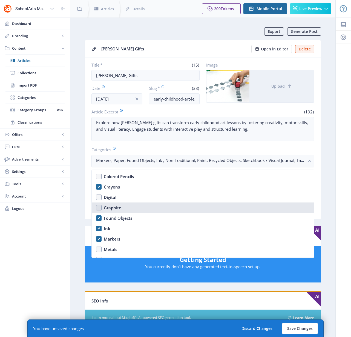
click at [106, 207] on div "Graphite" at bounding box center [113, 207] width 18 height 7
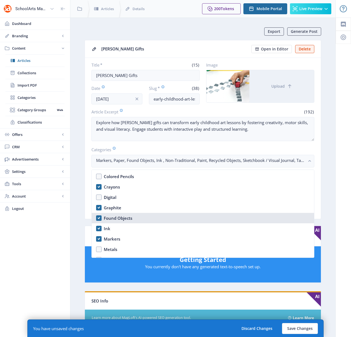
click at [109, 217] on div "Found Objects" at bounding box center [118, 218] width 28 height 7
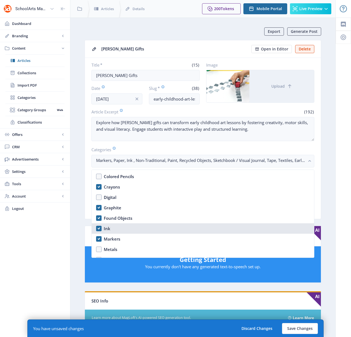
click at [105, 226] on div "Ink" at bounding box center [107, 228] width 7 height 7
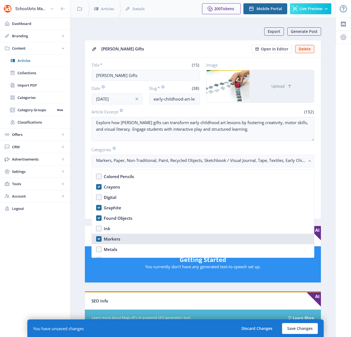
click at [106, 237] on div "Markers" at bounding box center [112, 238] width 16 height 7
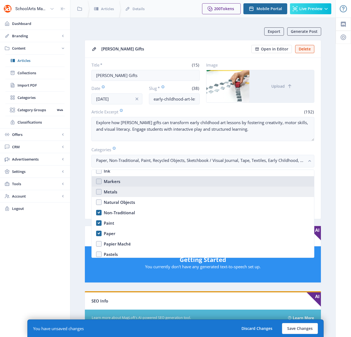
scroll to position [797, 0]
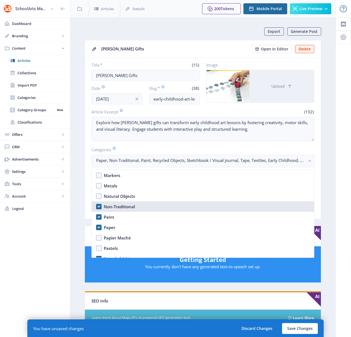
click at [112, 206] on div "Non-Traditional" at bounding box center [119, 206] width 31 height 7
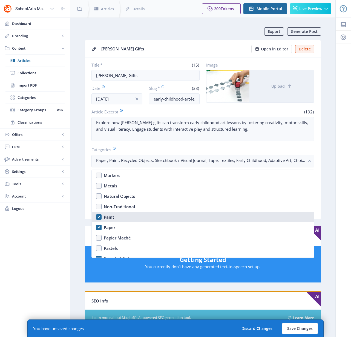
click at [107, 216] on div "Paint" at bounding box center [109, 216] width 10 height 7
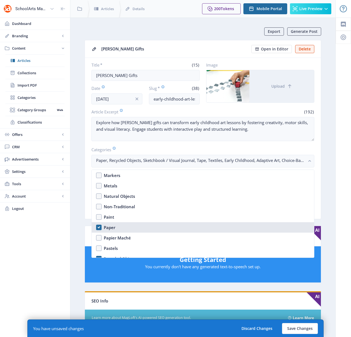
click at [108, 228] on div "Paper" at bounding box center [109, 227] width 11 height 7
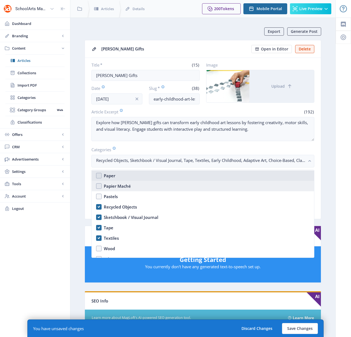
scroll to position [855, 0]
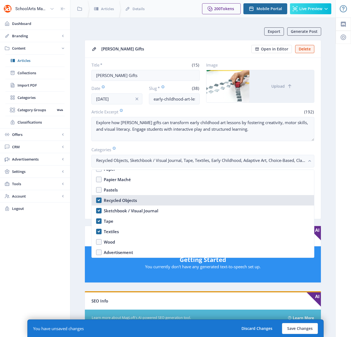
click at [110, 199] on div "Recycled Objects" at bounding box center [120, 200] width 33 height 7
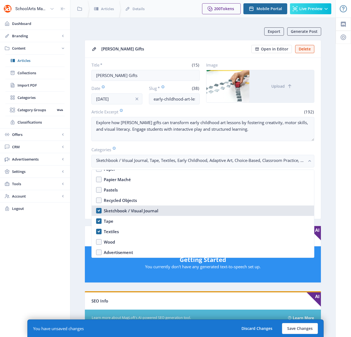
click at [111, 211] on div "Sketchbook / Visual Journal" at bounding box center [131, 210] width 54 height 7
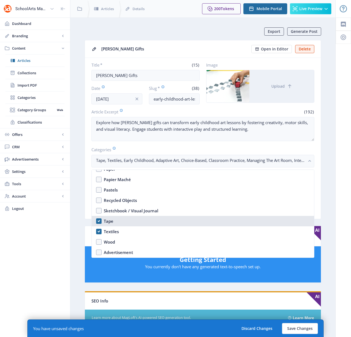
click at [108, 222] on div "Tape" at bounding box center [109, 221] width 10 height 7
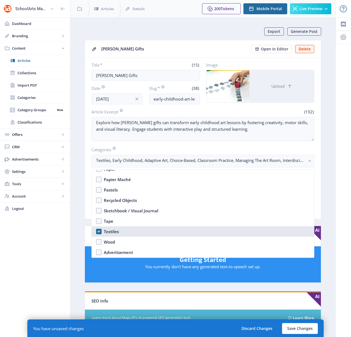
click at [108, 230] on div "Textiles" at bounding box center [111, 231] width 15 height 7
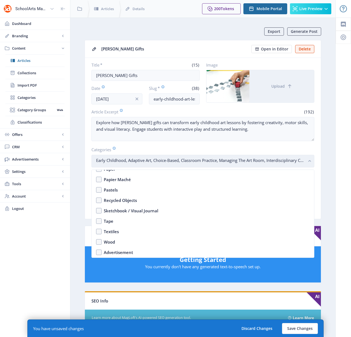
click at [307, 159] on rect "button" at bounding box center [309, 161] width 6 height 6
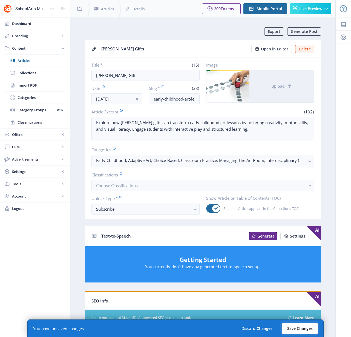
click at [294, 328] on button "Save Changes" at bounding box center [300, 328] width 36 height 11
click at [299, 329] on button "Save Changes" at bounding box center [300, 328] width 36 height 11
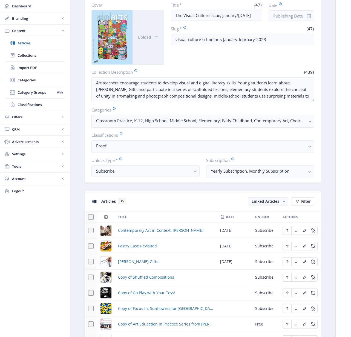
scroll to position [180, 0]
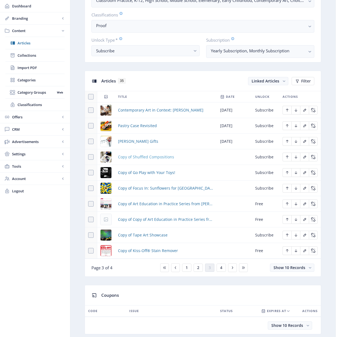
click at [152, 157] on span "Copy of Shuffled Compositions" at bounding box center [146, 156] width 56 height 7
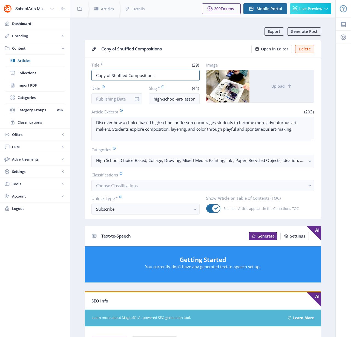
drag, startPoint x: 160, startPoint y: 75, endPoint x: 67, endPoint y: 68, distance: 93.3
click at [67, 68] on div "SchoolArts Magazine Dashboard Branding App Appearance Brand Brief Pages SEO Web…" at bounding box center [175, 271] width 351 height 543
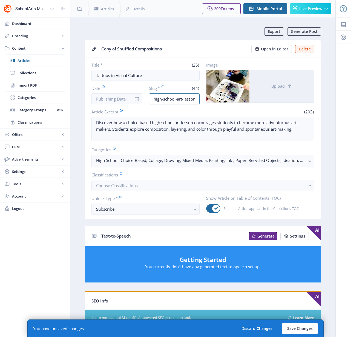
scroll to position [0, 46]
drag, startPoint x: 183, startPoint y: 98, endPoint x: 201, endPoint y: 99, distance: 17.8
click at [201, 99] on div "Title * (25) Tattoos in Visual Culture Date Slug * (44) high-school-art-lesson-…" at bounding box center [202, 83] width 223 height 42
click at [197, 98] on input "high-school-art-lesson-choice-based-623-zpd2" at bounding box center [174, 98] width 51 height 11
drag, startPoint x: 197, startPoint y: 98, endPoint x: 166, endPoint y: 100, distance: 31.0
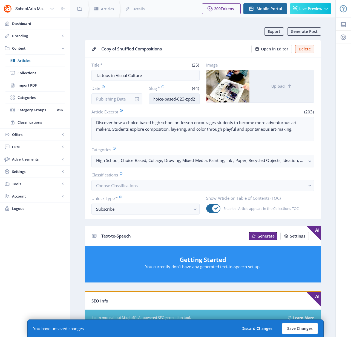
click at [166, 100] on input "high-school-art-lesson-choice-based-623-zpd2" at bounding box center [174, 98] width 51 height 11
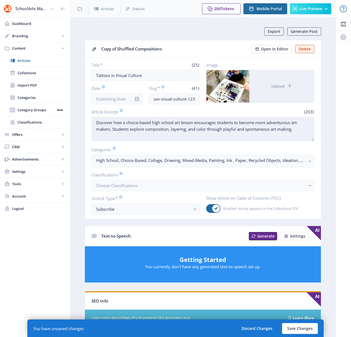
scroll to position [0, 0]
click at [247, 127] on textarea "Discover how a choice-based high school art lesson encourages students to becom…" at bounding box center [202, 129] width 223 height 24
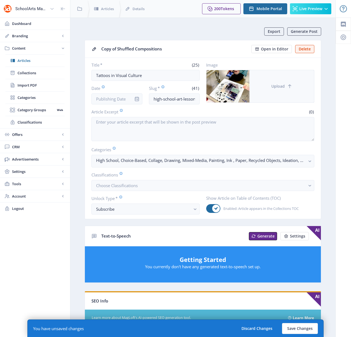
click at [278, 92] on button "Upload" at bounding box center [281, 86] width 65 height 32
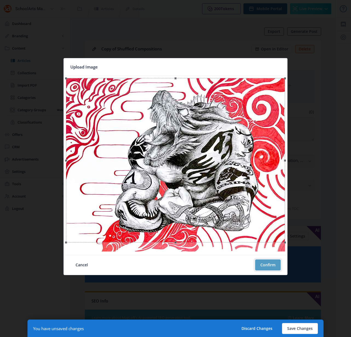
click at [272, 265] on button "Confirm" at bounding box center [267, 264] width 25 height 11
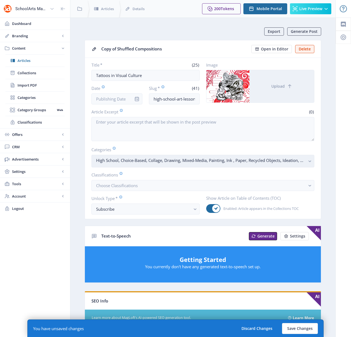
click at [309, 161] on icon "button" at bounding box center [309, 161] width 2 height 2
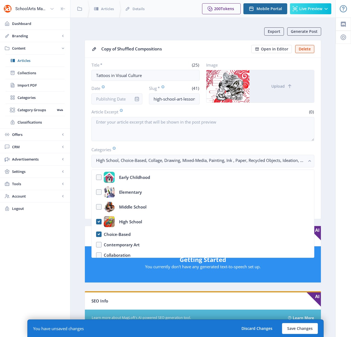
scroll to position [1, 0]
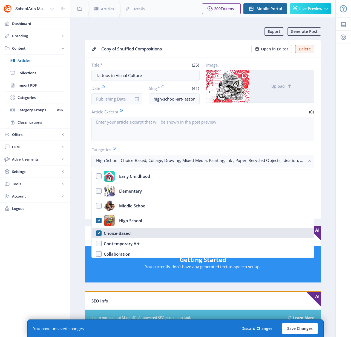
click at [127, 234] on div "Choice-Based" at bounding box center [117, 233] width 27 height 7
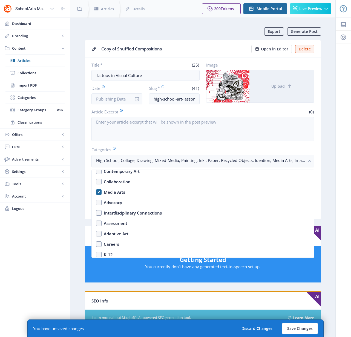
scroll to position [67, 0]
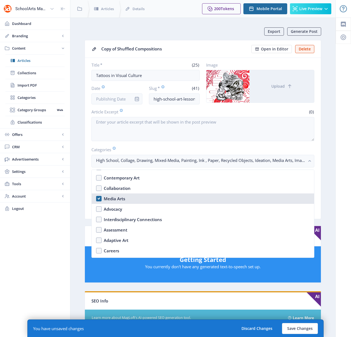
click at [117, 199] on div "Media Arts" at bounding box center [114, 198] width 21 height 7
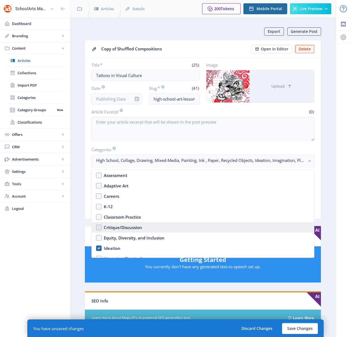
scroll to position [128, 0]
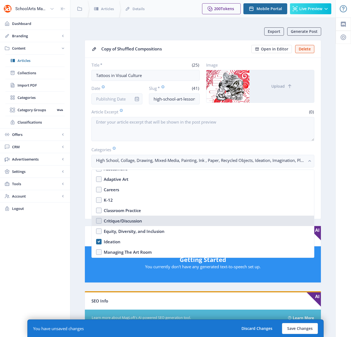
click at [125, 220] on div "Critique/Discussion" at bounding box center [123, 220] width 38 height 7
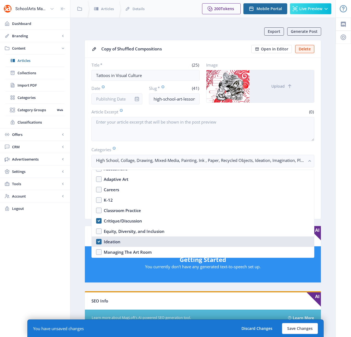
click at [117, 242] on div "Ideation" at bounding box center [112, 241] width 17 height 7
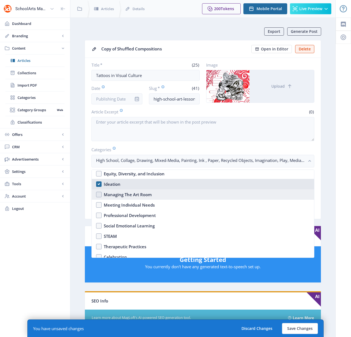
scroll to position [186, 0]
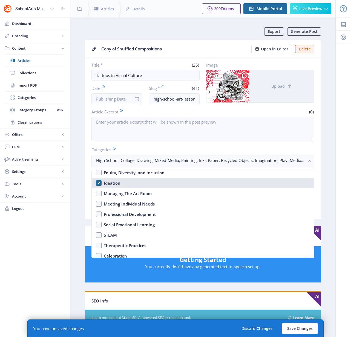
click at [113, 182] on div "Ideation" at bounding box center [112, 182] width 17 height 7
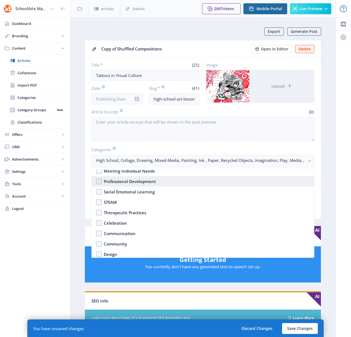
scroll to position [225, 0]
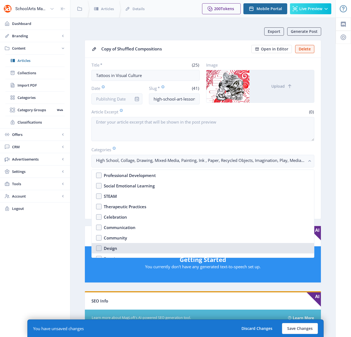
click at [100, 249] on nb-option "Design" at bounding box center [203, 248] width 222 height 10
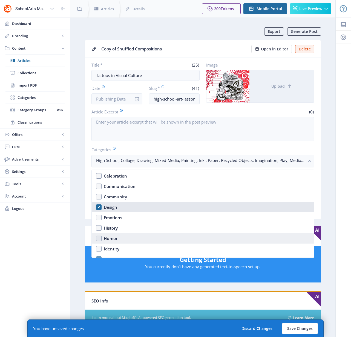
scroll to position [266, 0]
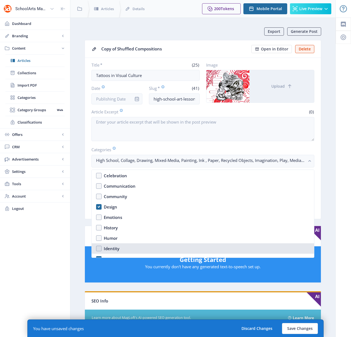
click at [112, 249] on div "Identity" at bounding box center [112, 248] width 16 height 7
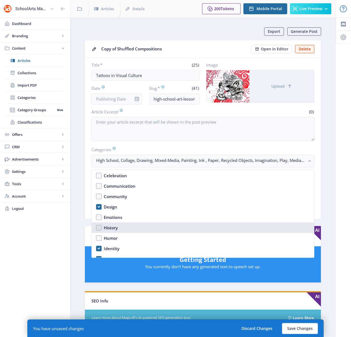
click at [110, 228] on div "History" at bounding box center [111, 227] width 14 height 7
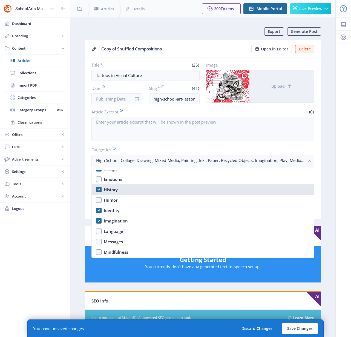
scroll to position [306, 0]
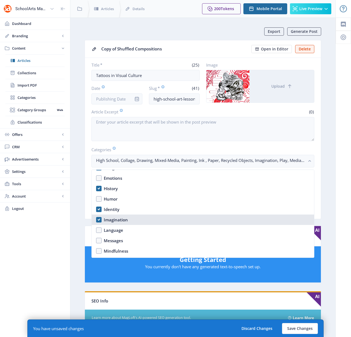
click at [111, 221] on div "Imagination" at bounding box center [116, 219] width 24 height 7
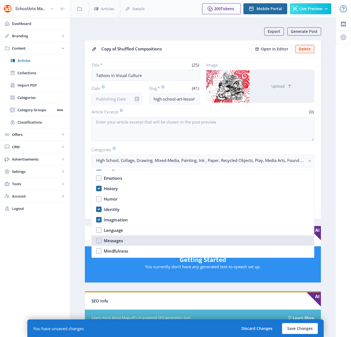
click at [111, 242] on div "Messages" at bounding box center [113, 240] width 19 height 7
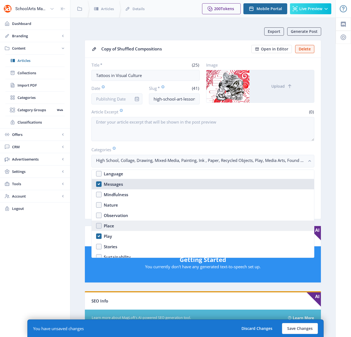
scroll to position [370, 0]
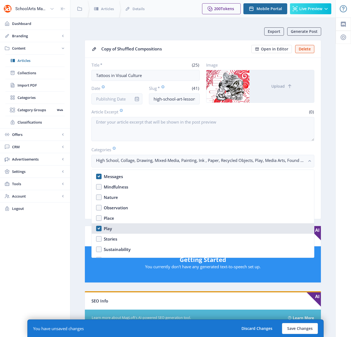
click at [108, 229] on div "Play" at bounding box center [108, 228] width 8 height 7
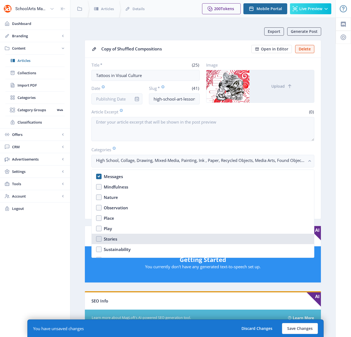
click at [108, 239] on div "Stories" at bounding box center [110, 238] width 13 height 7
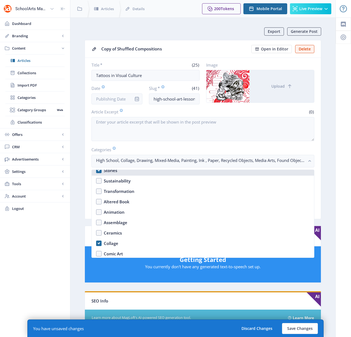
scroll to position [456, 0]
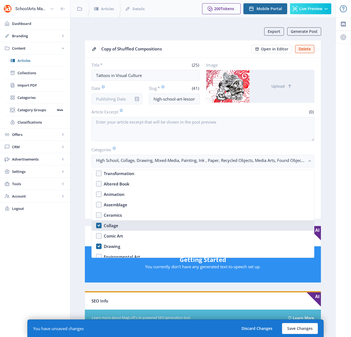
click at [111, 225] on div "Collage" at bounding box center [111, 225] width 15 height 7
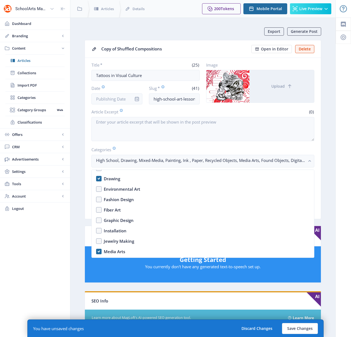
scroll to position [524, 0]
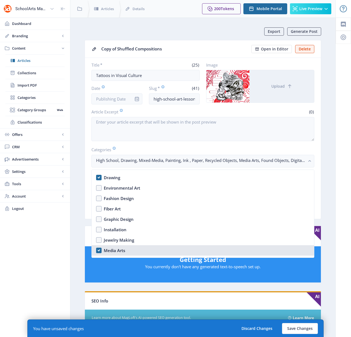
click at [98, 250] on nb-option "Media Arts" at bounding box center [203, 250] width 222 height 10
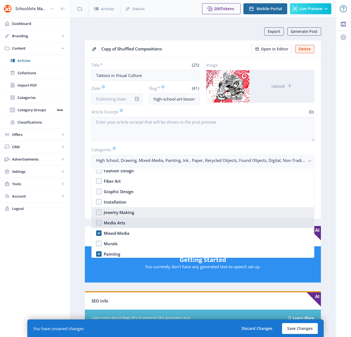
scroll to position [554, 0]
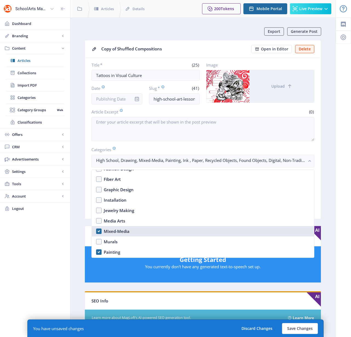
click at [97, 232] on nb-option "Mixed-Media" at bounding box center [203, 231] width 222 height 10
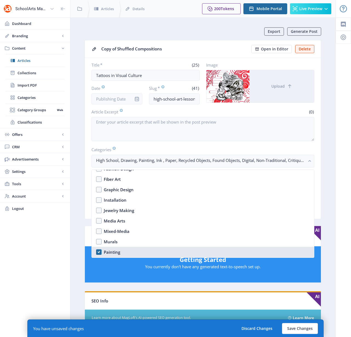
click at [99, 251] on nb-option "Painting" at bounding box center [203, 252] width 222 height 10
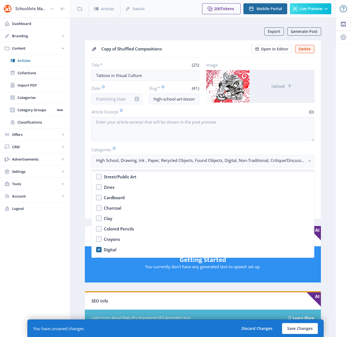
scroll to position [685, 0]
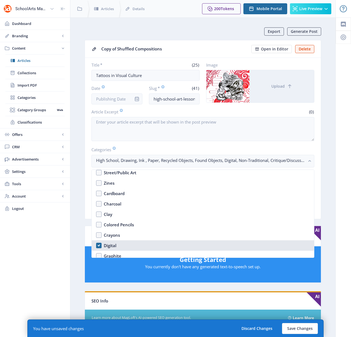
click at [99, 245] on nb-option "Digital" at bounding box center [203, 245] width 222 height 10
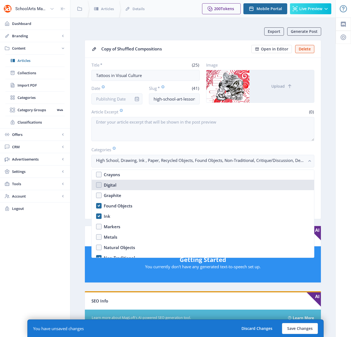
scroll to position [746, 0]
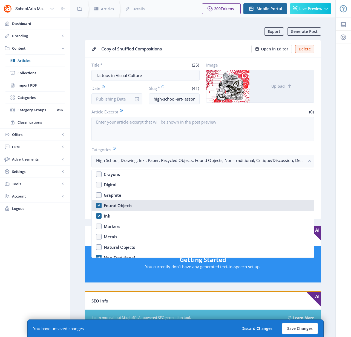
click at [99, 206] on nb-option "Found Objects" at bounding box center [203, 205] width 222 height 10
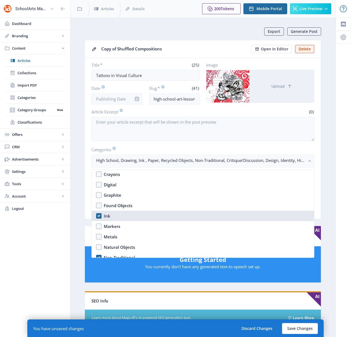
click at [101, 216] on nb-option "Ink" at bounding box center [203, 215] width 222 height 10
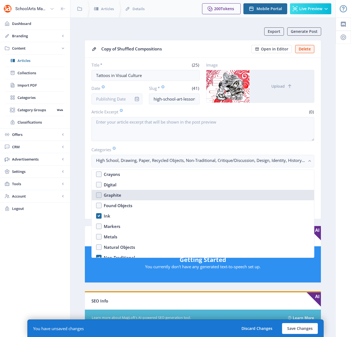
click at [98, 195] on nb-option "Graphite" at bounding box center [203, 195] width 222 height 10
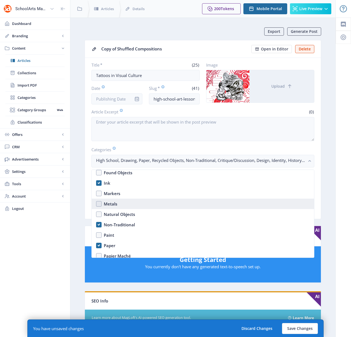
scroll to position [794, 0]
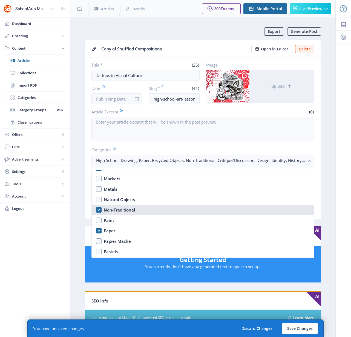
click at [108, 209] on div "Non-Traditional" at bounding box center [119, 209] width 31 height 7
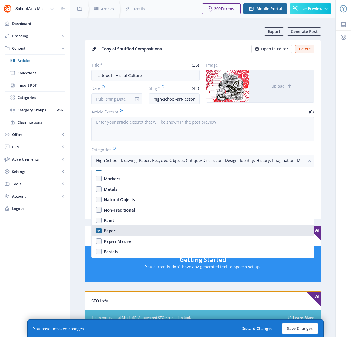
click at [109, 230] on div "Paper" at bounding box center [109, 230] width 11 height 7
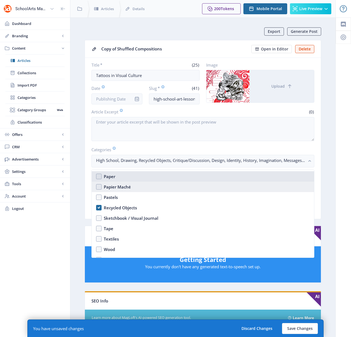
scroll to position [855, 0]
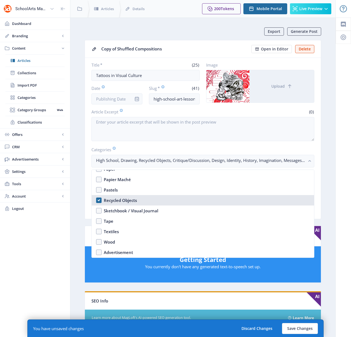
click at [108, 201] on div "Recycled Objects" at bounding box center [120, 200] width 33 height 7
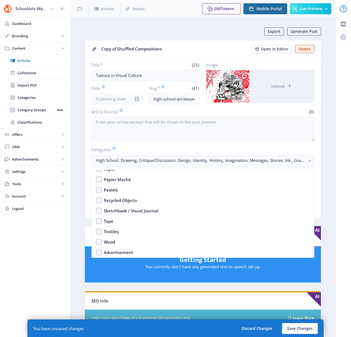
click at [314, 159] on nb-card-body "Title * (25) Tattoos in Visual Culture Date Slug * (41) high-school-art-lesson-…" at bounding box center [203, 138] width 236 height 161
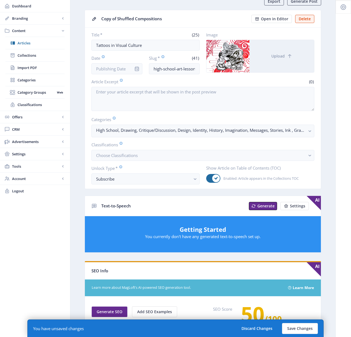
scroll to position [110, 0]
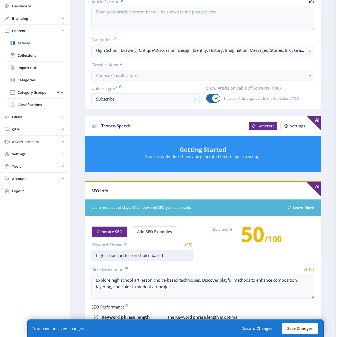
drag, startPoint x: 166, startPoint y: 255, endPoint x: 138, endPoint y: 256, distance: 27.6
click at [138, 256] on input "high school art lesson choice-based" at bounding box center [141, 255] width 101 height 11
click at [137, 256] on input "high school art lessonvisual culture" at bounding box center [141, 255] width 101 height 11
drag, startPoint x: 182, startPoint y: 290, endPoint x: 82, endPoint y: 277, distance: 100.9
click at [82, 277] on app-content-article "Export Generate Post Copy of Shuffled Compositions Open in Editor Delete Title …" at bounding box center [203, 169] width 246 height 505
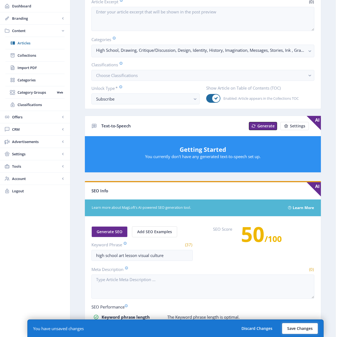
click at [304, 326] on button "Save Changes" at bounding box center [300, 328] width 36 height 11
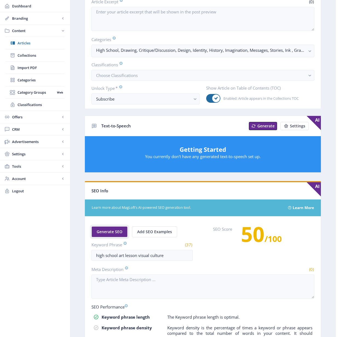
click at [122, 229] on button "Generate SEO" at bounding box center [109, 231] width 36 height 11
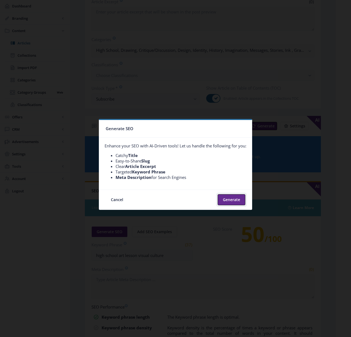
click at [235, 199] on button "Generate" at bounding box center [232, 199] width 28 height 11
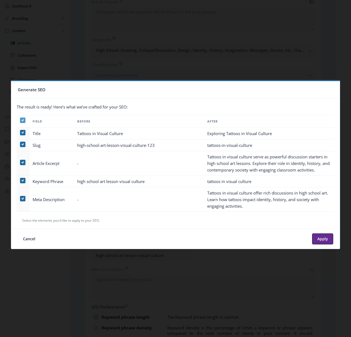
click at [24, 120] on icon at bounding box center [23, 119] width 2 height 5
click at [20, 120] on input "checkbox" at bounding box center [20, 120] width 0 height 0
click at [22, 161] on span at bounding box center [22, 162] width 5 height 5
click at [20, 162] on input "checkbox" at bounding box center [20, 162] width 0 height 0
click at [22, 199] on span at bounding box center [22, 198] width 5 height 5
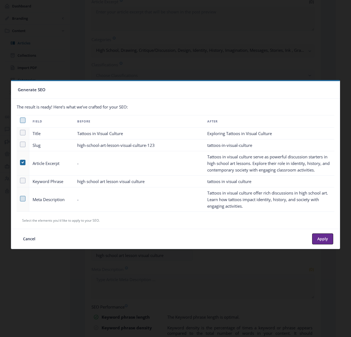
click at [20, 198] on input "checkbox" at bounding box center [20, 198] width 0 height 0
click at [323, 239] on button "Apply" at bounding box center [322, 238] width 21 height 11
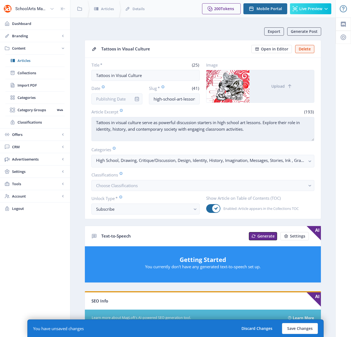
drag, startPoint x: 243, startPoint y: 129, endPoint x: 207, endPoint y: 129, distance: 36.4
click at [207, 129] on textarea "Tattoos in visual culture serve as powerful discussion starters in high school …" at bounding box center [202, 129] width 223 height 24
click at [189, 129] on textarea "Tattoos in visual culture serve as powerful discussion starters in high school …" at bounding box center [202, 129] width 223 height 24
drag, startPoint x: 141, startPoint y: 123, endPoint x: 111, endPoint y: 120, distance: 30.5
click at [111, 120] on textarea "Tattoos in visual culture serve as powerful discussion starters in high school …" at bounding box center [202, 129] width 223 height 24
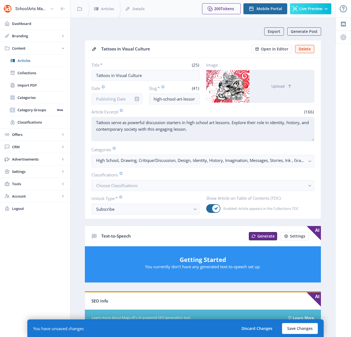
click at [188, 122] on textarea "Tattoos serve as powerful discussion starters in high school art lessons. Explo…" at bounding box center [202, 129] width 223 height 24
click at [239, 123] on textarea "Tattoos serve as powerful discussion starters in this high school art lessons. …" at bounding box center [202, 129] width 223 height 24
drag, startPoint x: 195, startPoint y: 130, endPoint x: 146, endPoint y: 129, distance: 49.0
click at [146, 129] on textarea "Tattoos serve as powerful discussion starters in this high school art lesson. E…" at bounding box center [202, 129] width 223 height 24
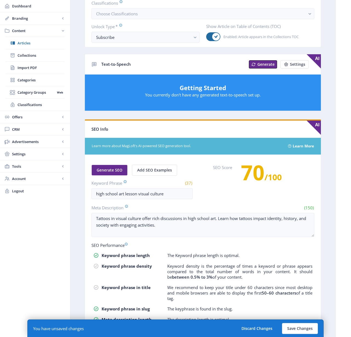
scroll to position [173, 0]
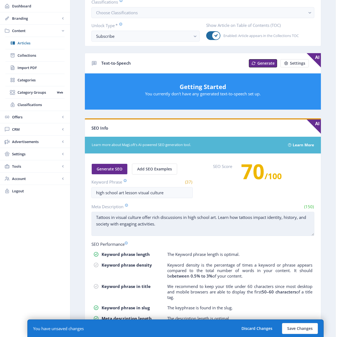
drag, startPoint x: 142, startPoint y: 217, endPoint x: 111, endPoint y: 215, distance: 31.0
click at [111, 215] on textarea "Tattoos in visual culture offer rich discussions in high school art. Learn how …" at bounding box center [202, 223] width 223 height 24
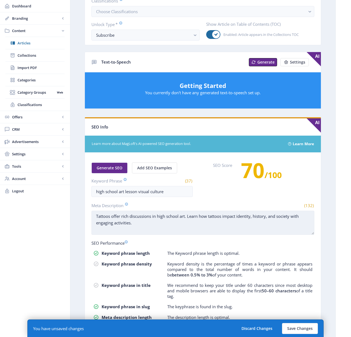
click at [95, 223] on textarea "Tattoos offer rich discussions in high school art. Learn how tattoos impact ide…" at bounding box center [202, 222] width 223 height 24
click at [119, 222] on textarea "Tattoos offer rich discussions in high school art. Learn how tattoos impact ide…" at bounding box center [202, 222] width 223 height 24
click at [218, 230] on textarea "Tattoos offer rich discussions in high school art. Learn how tattoos impact ide…" at bounding box center [202, 222] width 223 height 24
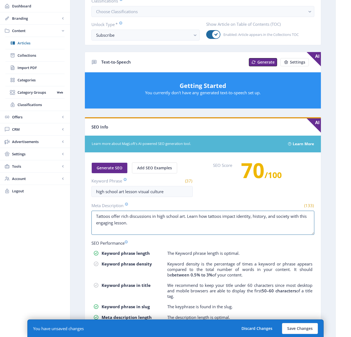
scroll to position [0, 0]
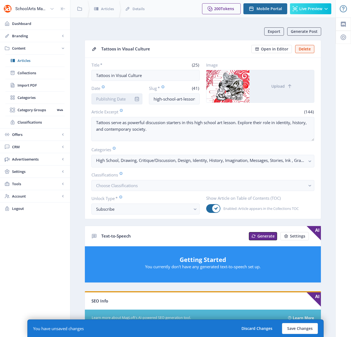
click at [122, 103] on input "Date" at bounding box center [116, 98] width 51 height 11
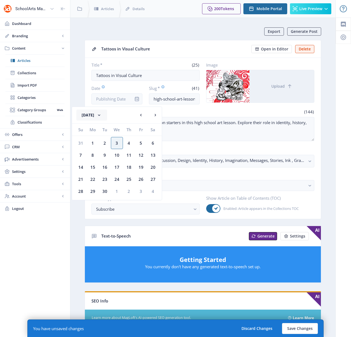
click at [106, 114] on button "[DATE]" at bounding box center [91, 114] width 31 height 11
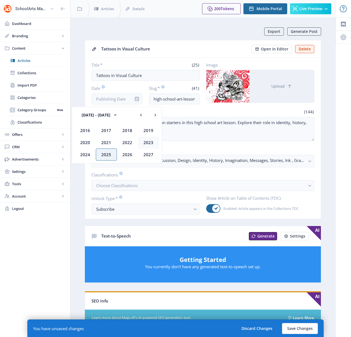
click at [149, 141] on div "2023" at bounding box center [148, 142] width 21 height 12
click at [85, 131] on div "Jan" at bounding box center [85, 130] width 21 height 12
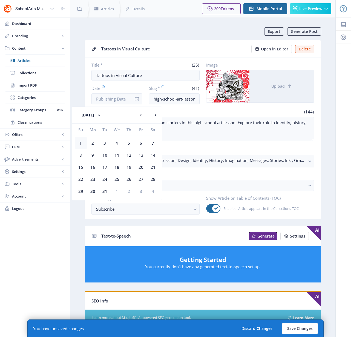
click at [80, 141] on div "1" at bounding box center [81, 143] width 12 height 12
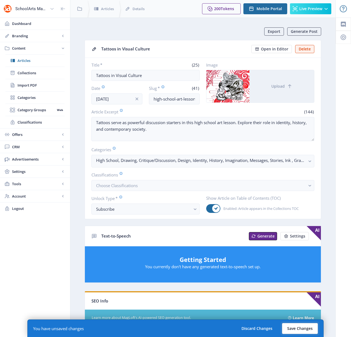
click at [303, 329] on button "Save Changes" at bounding box center [300, 328] width 36 height 11
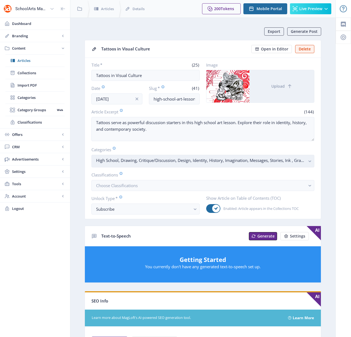
click at [308, 161] on g "button" at bounding box center [309, 161] width 6 height 6
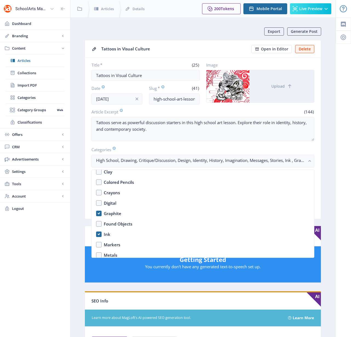
scroll to position [855, 0]
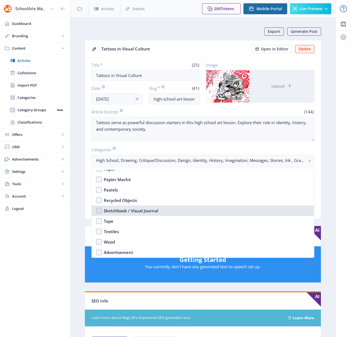
click at [125, 211] on div "Sketchbook / Visual Journal" at bounding box center [131, 210] width 54 height 7
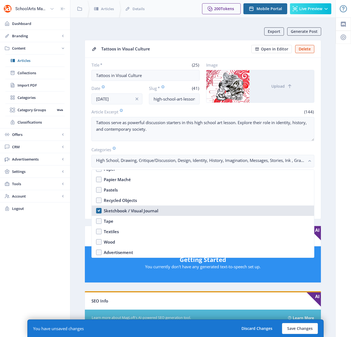
click at [126, 211] on div "Sketchbook / Visual Journal" at bounding box center [131, 210] width 54 height 7
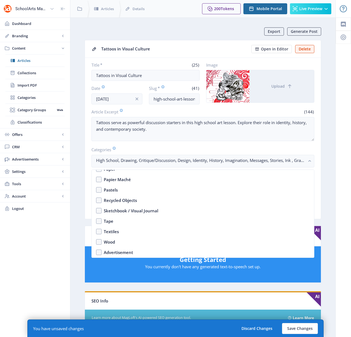
click at [324, 164] on app-content-article "Export Generate Post Tattoos in Visual Culture Open in Editor Delete Title * (2…" at bounding box center [203, 279] width 246 height 505
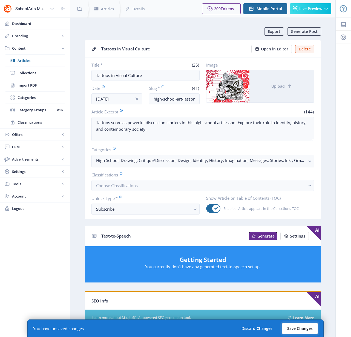
click at [300, 327] on button "Save Changes" at bounding box center [300, 328] width 36 height 11
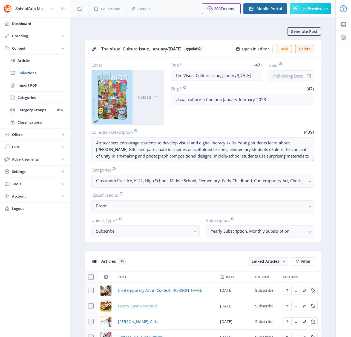
scroll to position [182, 0]
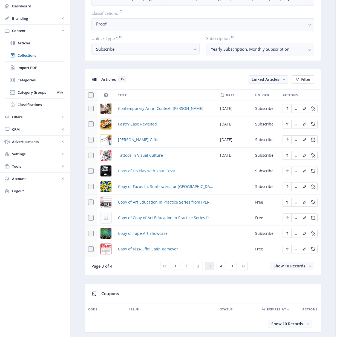
click at [142, 170] on span "Copy of Go Play with Your Toys!" at bounding box center [146, 170] width 57 height 7
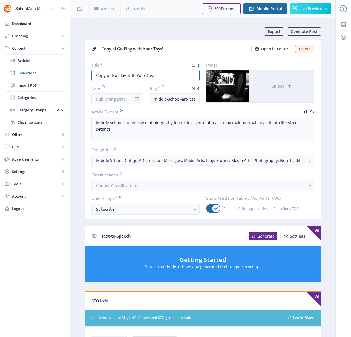
drag, startPoint x: 164, startPoint y: 77, endPoint x: 85, endPoint y: 70, distance: 78.9
click at [85, 70] on nb-card-body "Title * (31) Copy of Go Play with Your Toys! Date Slug * (45) middle-school-art…" at bounding box center [203, 138] width 236 height 161
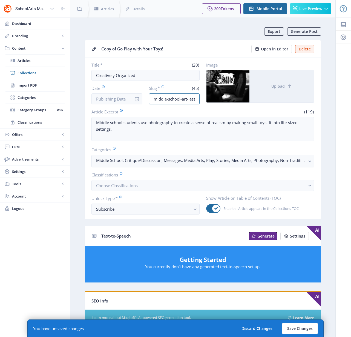
drag, startPoint x: 180, startPoint y: 99, endPoint x: 134, endPoint y: 95, distance: 47.0
click at [134, 95] on div "Date Slug * (45) middle-school-art-lesson-photography-623-gux6" at bounding box center [145, 94] width 108 height 19
drag, startPoint x: 186, startPoint y: 100, endPoint x: 217, endPoint y: 97, distance: 31.3
click at [217, 97] on div "Title * (20) Creatively Organized Date Slug * (42) elementary-art-lesson-photog…" at bounding box center [202, 83] width 223 height 42
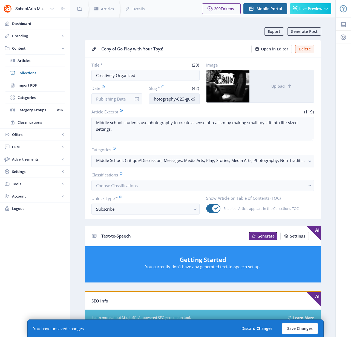
click at [196, 97] on input "elementary-art-lesson-photography-623-gux6" at bounding box center [174, 98] width 51 height 11
drag, startPoint x: 196, startPoint y: 98, endPoint x: 159, endPoint y: 100, distance: 37.0
click at [159, 100] on input "elementary-art-lesson-photography-623-gux6" at bounding box center [174, 98] width 51 height 11
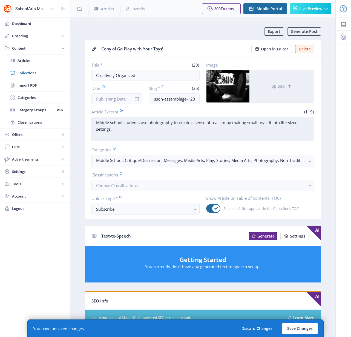
scroll to position [0, 0]
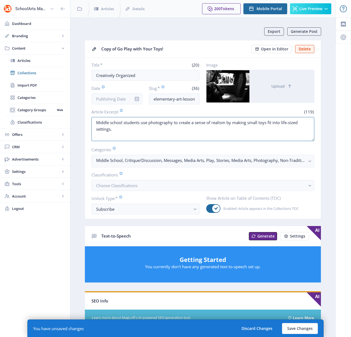
drag, startPoint x: 118, startPoint y: 131, endPoint x: 74, endPoint y: 124, distance: 45.5
click at [74, 124] on nb-layout-column "Export Generate Post Copy of Go Play with Your Toys! Open in Editor Delete Titl…" at bounding box center [202, 286] width 265 height 536
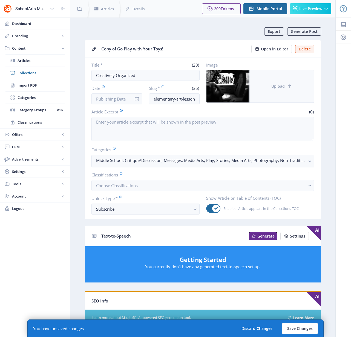
click at [289, 89] on icon at bounding box center [289, 85] width 5 height 5
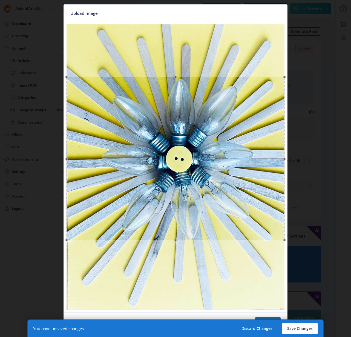
drag, startPoint x: 141, startPoint y: 122, endPoint x: 149, endPoint y: 174, distance: 52.8
click at [149, 174] on div at bounding box center [175, 158] width 218 height 163
click at [276, 318] on button "Confirm" at bounding box center [267, 322] width 25 height 11
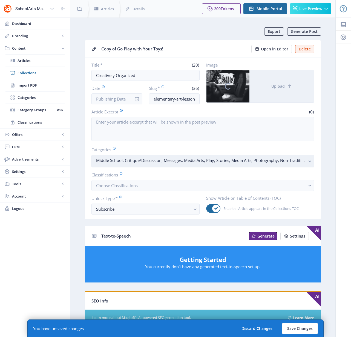
click at [310, 160] on rect "button" at bounding box center [309, 161] width 6 height 6
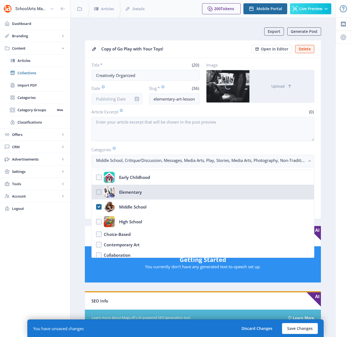
drag, startPoint x: 129, startPoint y: 193, endPoint x: 131, endPoint y: 210, distance: 16.8
click at [129, 193] on div "Elementary" at bounding box center [130, 191] width 23 height 11
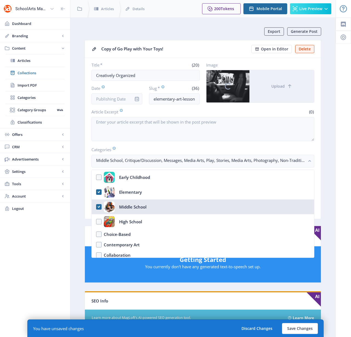
click at [131, 208] on div "Middle School" at bounding box center [132, 206] width 27 height 11
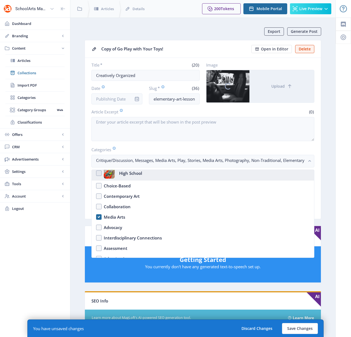
scroll to position [72, 0]
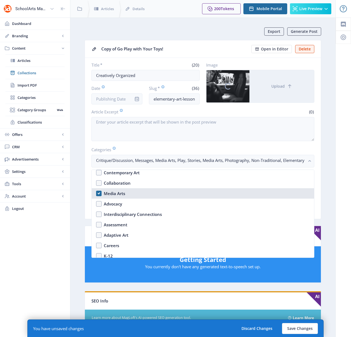
click at [107, 193] on div "Media Arts" at bounding box center [114, 193] width 21 height 7
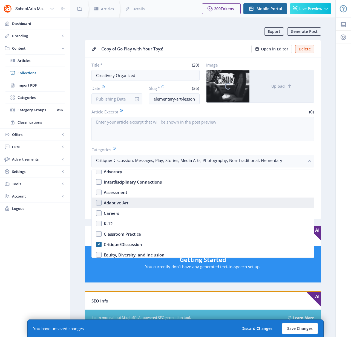
scroll to position [111, 0]
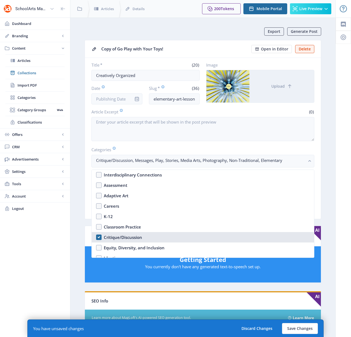
click at [121, 239] on div "Critique/Discussion" at bounding box center [123, 237] width 38 height 7
click at [121, 238] on div "Critique/Discussion" at bounding box center [123, 237] width 38 height 7
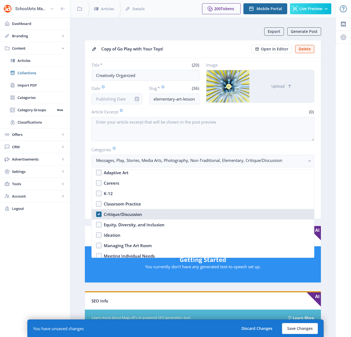
scroll to position [73, 0]
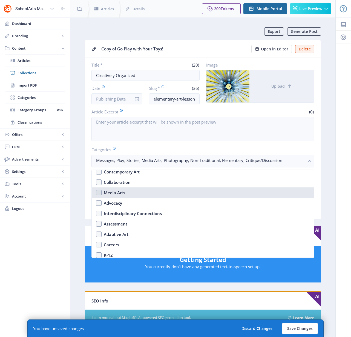
click at [121, 192] on div "Media Arts" at bounding box center [114, 192] width 21 height 7
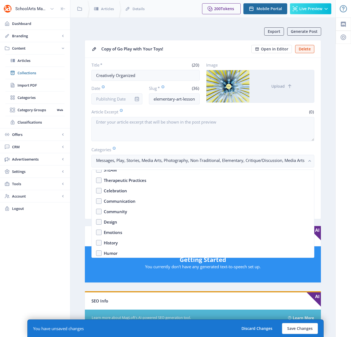
scroll to position [271, 0]
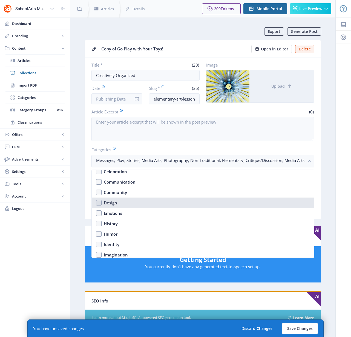
click at [103, 203] on nb-option "Design" at bounding box center [203, 202] width 222 height 10
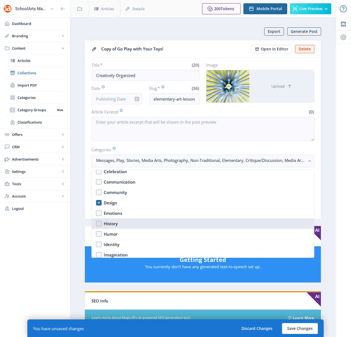
click at [112, 224] on div "History" at bounding box center [111, 223] width 14 height 7
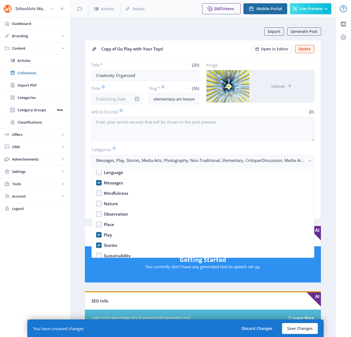
scroll to position [363, 0]
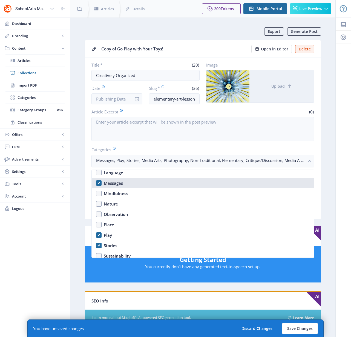
click at [112, 182] on div "Messages" at bounding box center [113, 182] width 19 height 7
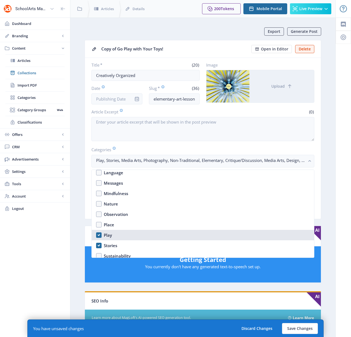
click at [109, 235] on div "Play" at bounding box center [108, 234] width 8 height 7
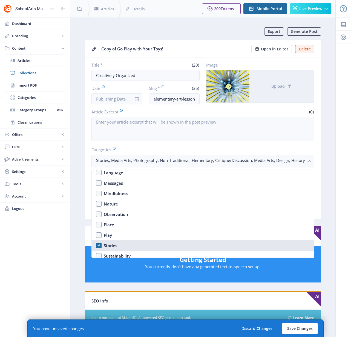
click at [108, 242] on div "Stories" at bounding box center [110, 245] width 13 height 7
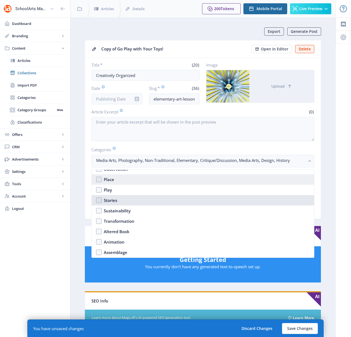
scroll to position [408, 0]
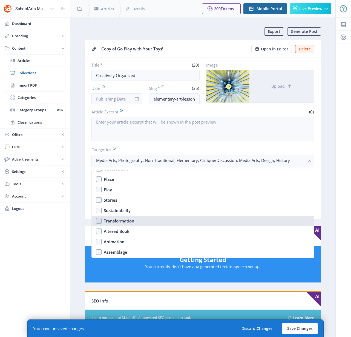
click at [120, 220] on div "Transformation" at bounding box center [119, 220] width 31 height 7
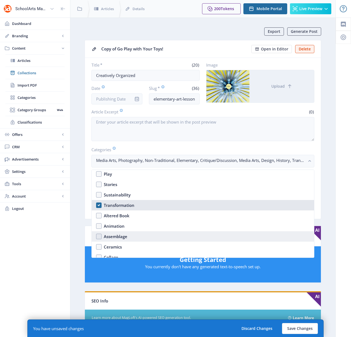
scroll to position [431, 0]
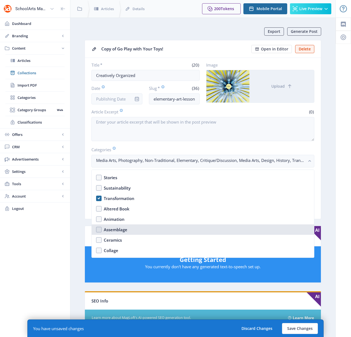
click at [119, 227] on div "Assemblage" at bounding box center [116, 229] width 24 height 7
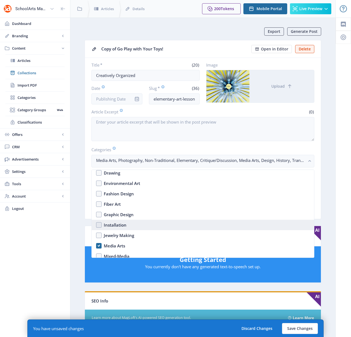
scroll to position [534, 0]
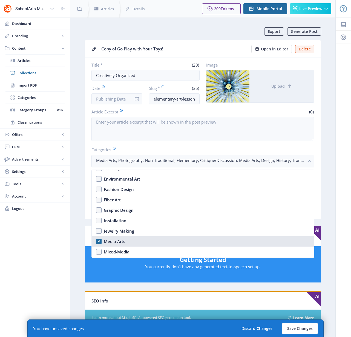
click at [118, 241] on div "Media Arts" at bounding box center [114, 241] width 21 height 7
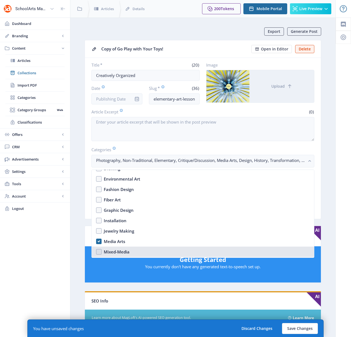
click at [114, 250] on div "Mixed-Media" at bounding box center [117, 251] width 26 height 7
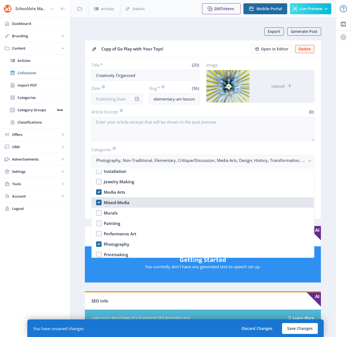
scroll to position [585, 0]
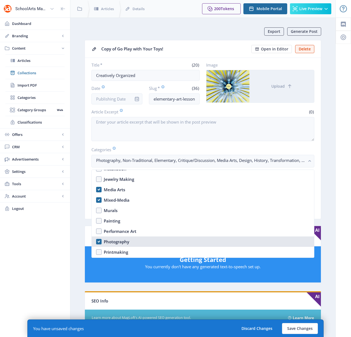
click at [113, 240] on div "Photography" at bounding box center [116, 241] width 25 height 7
click at [113, 241] on div "Photography" at bounding box center [116, 241] width 25 height 7
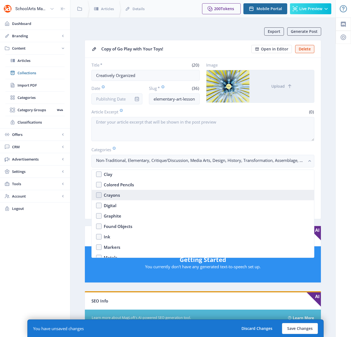
scroll to position [731, 0]
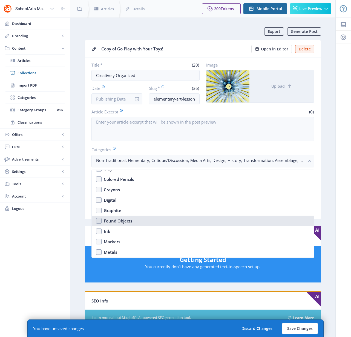
click at [115, 220] on div "Found Objects" at bounding box center [118, 220] width 28 height 7
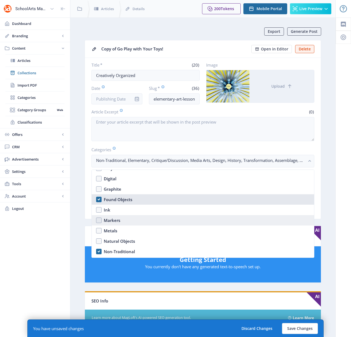
scroll to position [753, 0]
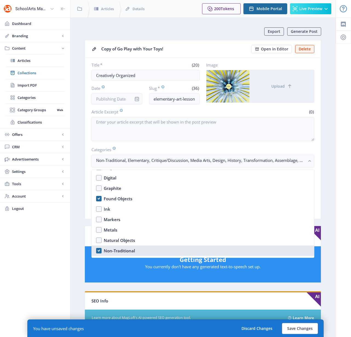
click at [115, 251] on div "Non-Traditional" at bounding box center [119, 250] width 31 height 7
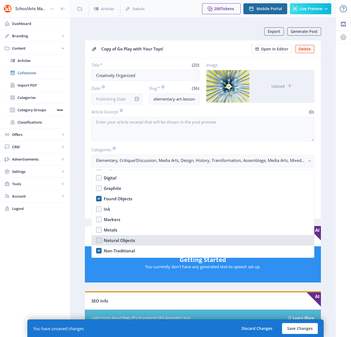
click at [116, 240] on div "Natural Objects" at bounding box center [119, 240] width 31 height 7
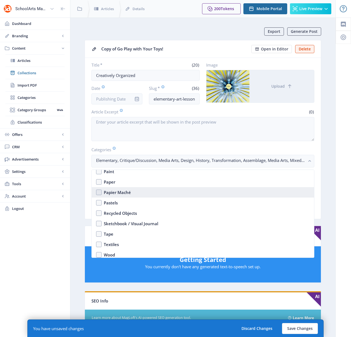
scroll to position [844, 0]
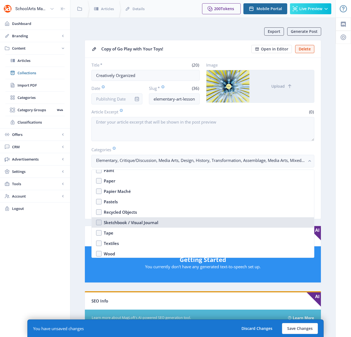
click at [134, 225] on div "Sketchbook / Visual Journal" at bounding box center [131, 222] width 54 height 7
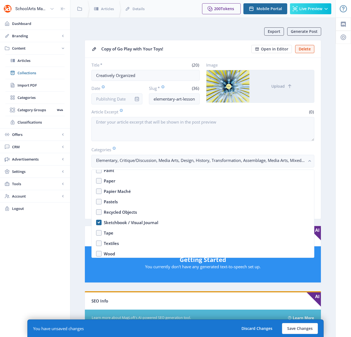
click at [317, 163] on nb-card-body "Title * (20) Creatively Organized Date Slug * (36) elementary-art-lesson-assemb…" at bounding box center [203, 138] width 236 height 161
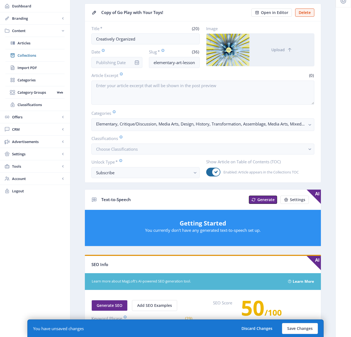
scroll to position [152, 0]
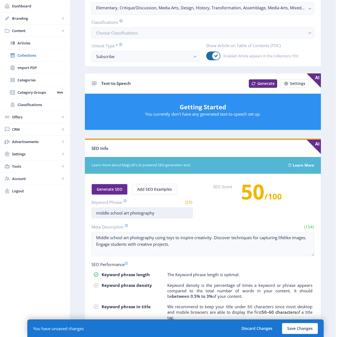
click at [103, 213] on input "middle school art photography" at bounding box center [141, 212] width 101 height 11
drag, startPoint x: 123, startPoint y: 212, endPoint x: 78, endPoint y: 209, distance: 44.7
click at [78, 209] on nb-layout-column "Export Generate Post Copy of Go Play with Your Toys! Open in Editor Delete Titl…" at bounding box center [202, 133] width 265 height 536
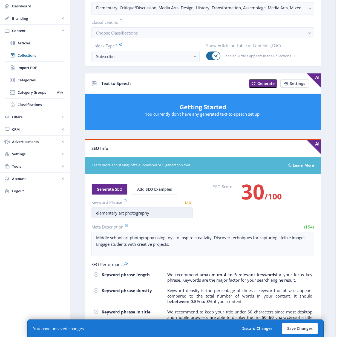
click at [137, 213] on input "elementary art photography" at bounding box center [141, 212] width 101 height 11
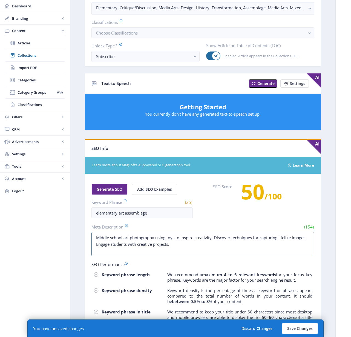
drag, startPoint x: 186, startPoint y: 247, endPoint x: 88, endPoint y: 235, distance: 97.8
click at [88, 235] on nb-card-body "Generate SEO Add SEO Examples Keyword Phrase (25) elementary art assemblage SEO…" at bounding box center [203, 275] width 236 height 203
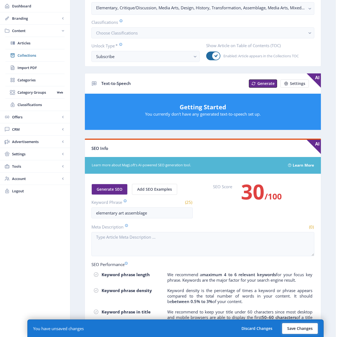
click at [298, 327] on button "Save Changes" at bounding box center [300, 328] width 36 height 11
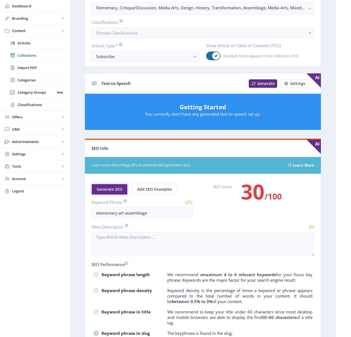
click at [113, 188] on span "Generate SEO" at bounding box center [110, 189] width 26 height 4
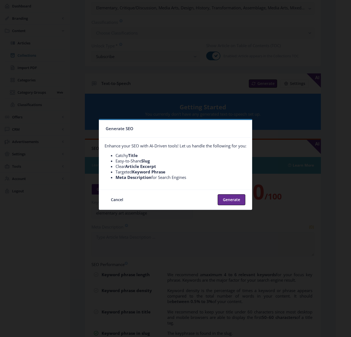
scroll to position [0, 0]
click at [233, 200] on button "Generate" at bounding box center [232, 199] width 28 height 11
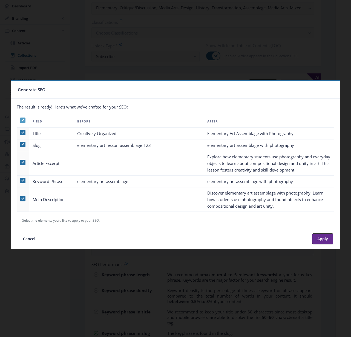
click at [22, 121] on icon at bounding box center [23, 119] width 2 height 5
click at [20, 120] on input "checkbox" at bounding box center [20, 120] width 0 height 0
click at [23, 163] on span at bounding box center [22, 162] width 5 height 5
click at [20, 162] on input "checkbox" at bounding box center [20, 162] width 0 height 0
click at [23, 199] on span at bounding box center [22, 198] width 5 height 5
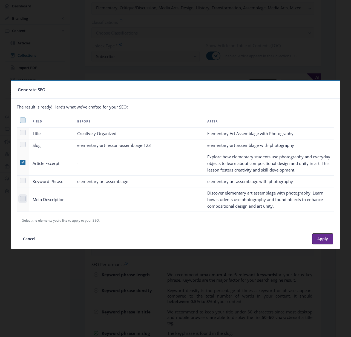
click at [20, 198] on input "checkbox" at bounding box center [20, 198] width 0 height 0
click at [324, 239] on button "Apply" at bounding box center [322, 238] width 21 height 11
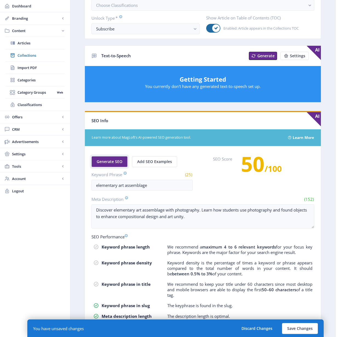
scroll to position [201, 0]
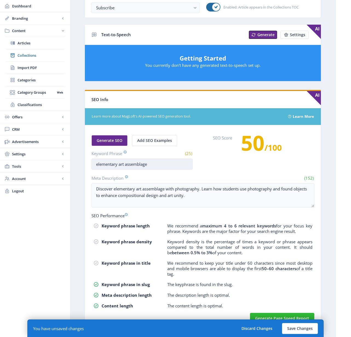
click at [140, 164] on input "elementary art assemblage" at bounding box center [141, 163] width 101 height 11
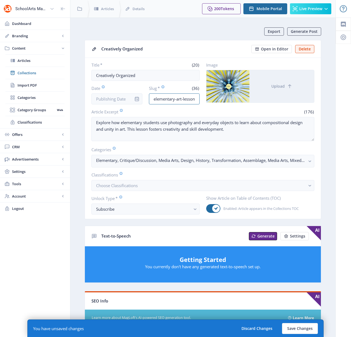
scroll to position [0, 33]
drag, startPoint x: 185, startPoint y: 99, endPoint x: 201, endPoint y: 100, distance: 16.2
click at [201, 100] on div "Title * (20) Creatively Organized Date Slug * (36) elementary-art-lesson-assemb…" at bounding box center [202, 83] width 223 height 42
click at [197, 99] on input "elementary-art-lesson-assemblage-123" at bounding box center [174, 98] width 51 height 11
drag, startPoint x: 194, startPoint y: 97, endPoint x: 164, endPoint y: 99, distance: 29.9
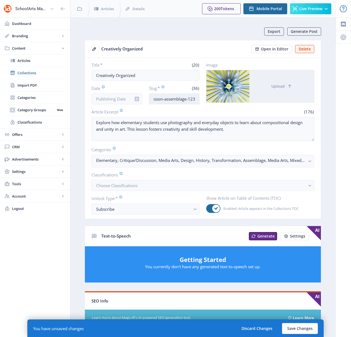
click at [164, 99] on input "elementary-art-lesson-assemblage-123" at bounding box center [174, 98] width 51 height 11
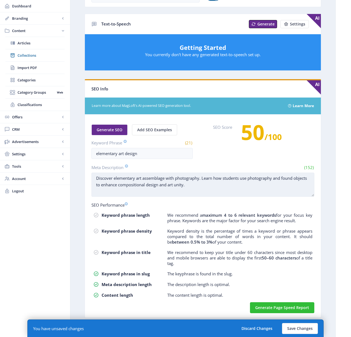
scroll to position [0, 0]
click at [234, 190] on textarea "Discover elementary art assemblage with photography. Learn how students use pho…" at bounding box center [202, 184] width 223 height 24
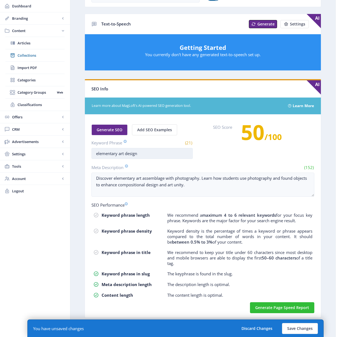
click at [126, 153] on input "elementary art design" at bounding box center [141, 153] width 101 height 11
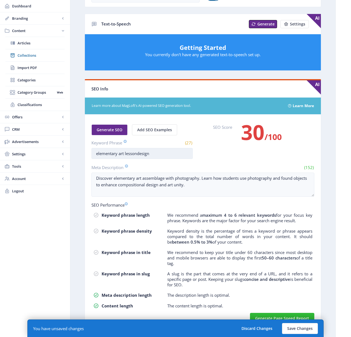
scroll to position [207, 0]
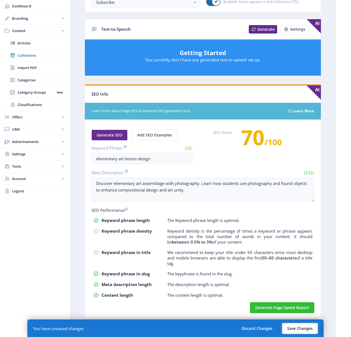
click at [296, 329] on button "Save Changes" at bounding box center [300, 328] width 36 height 11
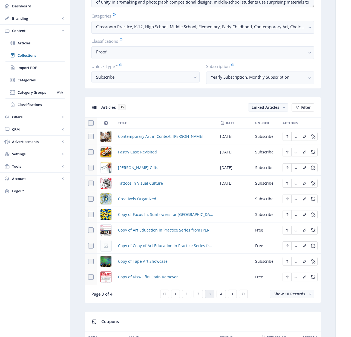
scroll to position [157, 0]
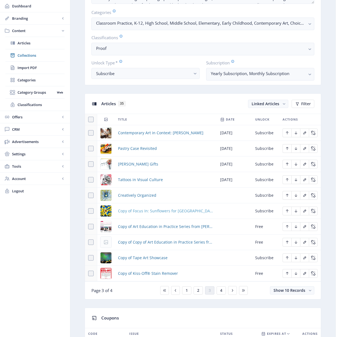
click at [158, 210] on span "Copy of Focus In: Sunflowers for [GEOGRAPHIC_DATA]" at bounding box center [165, 210] width 95 height 7
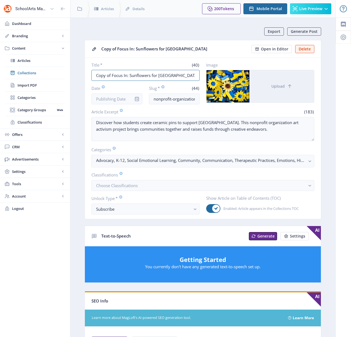
drag, startPoint x: 112, startPoint y: 75, endPoint x: 79, endPoint y: 76, distance: 33.4
click at [79, 76] on nb-layout-column "Export Generate Post Copy of Focus In: Sunflowers for Ukraine Open in Editor De…" at bounding box center [202, 281] width 265 height 526
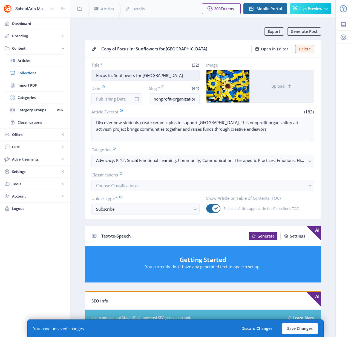
drag, startPoint x: 165, startPoint y: 75, endPoint x: 114, endPoint y: 76, distance: 51.4
click at [114, 76] on input "Focus In: Sunflowers for [GEOGRAPHIC_DATA]" at bounding box center [145, 75] width 108 height 11
drag, startPoint x: 186, startPoint y: 98, endPoint x: 202, endPoint y: 98, distance: 15.6
click at [202, 98] on div "Title * (25) Focus In: Welcome Blanket Date Slug * (44) nonprofit-organization-…" at bounding box center [202, 83] width 223 height 42
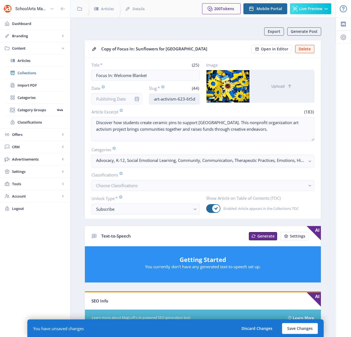
click at [197, 98] on input "nonprofit-organization-art-activism-623-6t5d" at bounding box center [174, 98] width 51 height 11
drag, startPoint x: 196, startPoint y: 98, endPoint x: 179, endPoint y: 98, distance: 17.5
click at [179, 98] on input "nonprofit-organization-art-activism-623-6t5d" at bounding box center [174, 98] width 51 height 11
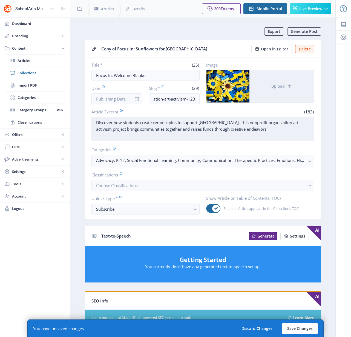
scroll to position [0, 0]
drag, startPoint x: 245, startPoint y: 130, endPoint x: 94, endPoint y: 123, distance: 150.7
click at [94, 123] on textarea "Discover how students create ceramic pins to support [GEOGRAPHIC_DATA]. This no…" at bounding box center [202, 129] width 223 height 24
click at [92, 123] on textarea "Discover how students create ceramic pins to support [GEOGRAPHIC_DATA]. This no…" at bounding box center [202, 129] width 223 height 24
click at [131, 130] on textarea "Discover how students create ceramic pins to support [GEOGRAPHIC_DATA]. This no…" at bounding box center [202, 129] width 223 height 24
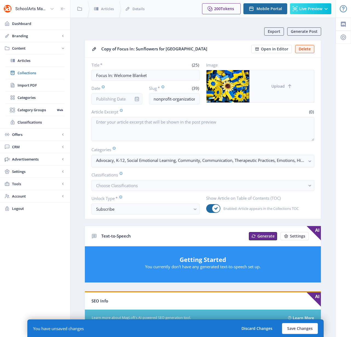
click at [282, 88] on span "Upload" at bounding box center [277, 86] width 13 height 4
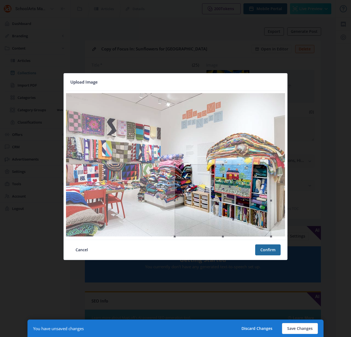
drag, startPoint x: 80, startPoint y: 94, endPoint x: 175, endPoint y: 134, distance: 102.6
click at [175, 134] on div at bounding box center [175, 165] width 219 height 144
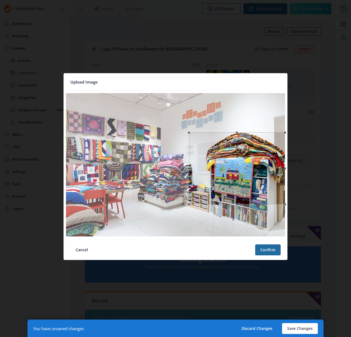
drag, startPoint x: 247, startPoint y: 206, endPoint x: 267, endPoint y: 177, distance: 35.3
click at [267, 177] on div at bounding box center [237, 168] width 96 height 72
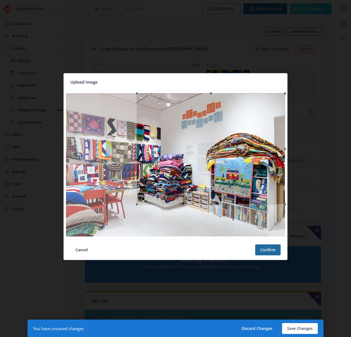
drag, startPoint x: 181, startPoint y: 128, endPoint x: 54, endPoint y: 99, distance: 129.7
click at [54, 99] on div "Upload Image Cancel Confirm" at bounding box center [175, 168] width 351 height 337
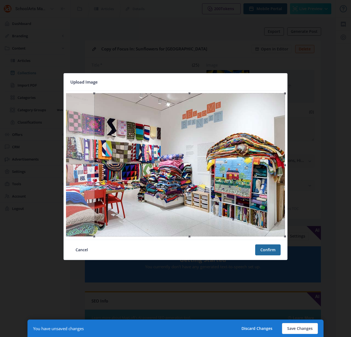
drag, startPoint x: 137, startPoint y: 205, endPoint x: 64, endPoint y: 229, distance: 76.7
click at [64, 229] on image-cropper at bounding box center [175, 165] width 223 height 149
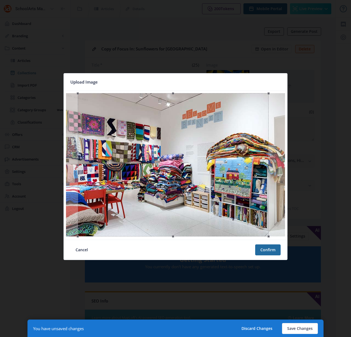
drag, startPoint x: 174, startPoint y: 201, endPoint x: 158, endPoint y: 206, distance: 17.1
click at [158, 206] on div at bounding box center [173, 164] width 191 height 143
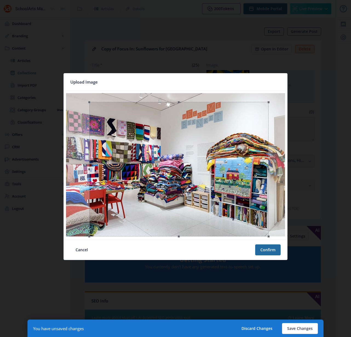
drag, startPoint x: 78, startPoint y: 94, endPoint x: 89, endPoint y: 113, distance: 22.6
click at [89, 113] on div at bounding box center [178, 169] width 179 height 135
click at [263, 250] on button "Confirm" at bounding box center [267, 249] width 25 height 11
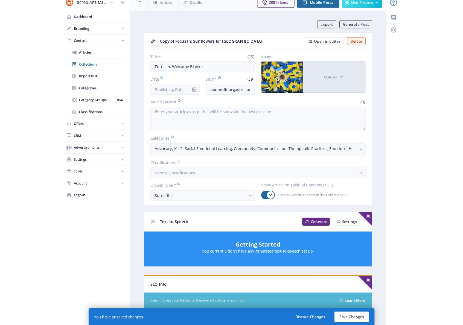
scroll to position [7, 0]
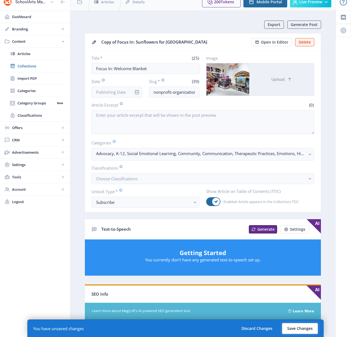
click at [303, 329] on button "Save Changes" at bounding box center [300, 328] width 36 height 11
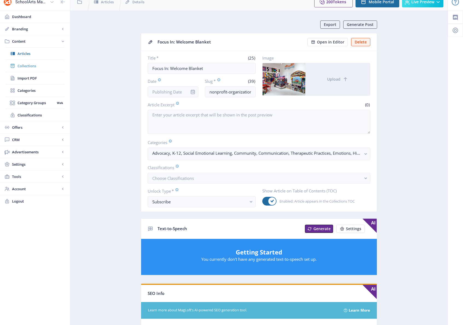
click at [27, 63] on span "Collections" at bounding box center [41, 65] width 47 height 5
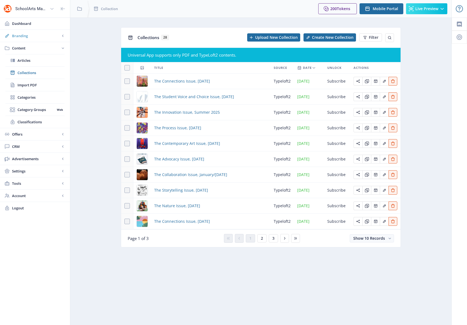
click at [22, 37] on span "Branding" at bounding box center [36, 35] width 48 height 5
click at [30, 62] on span "Appearance" at bounding box center [41, 60] width 47 height 5
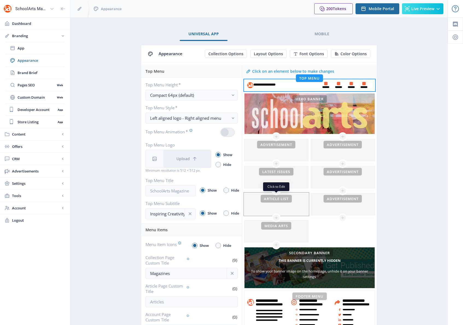
click at [262, 205] on div at bounding box center [277, 204] width 64 height 22
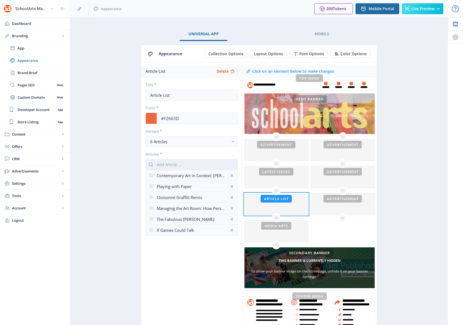
click at [165, 165] on input "text" at bounding box center [192, 164] width 92 height 11
click at [172, 147] on button "6 Articles" at bounding box center [192, 141] width 92 height 11
click at [196, 167] on nb-option "6 Articles" at bounding box center [192, 165] width 92 height 10
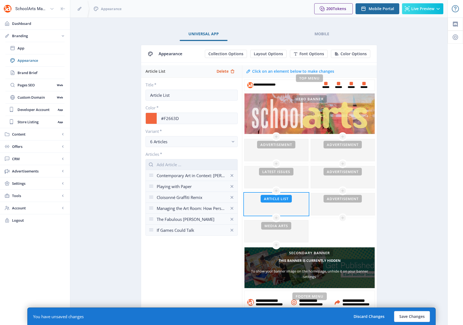
click at [174, 166] on input "text" at bounding box center [192, 164] width 92 height 11
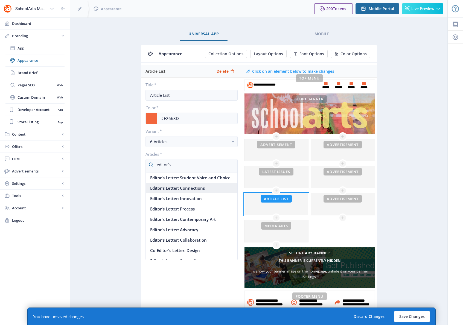
click at [176, 193] on nb-option "Editor's Letter: Connections" at bounding box center [192, 188] width 92 height 10
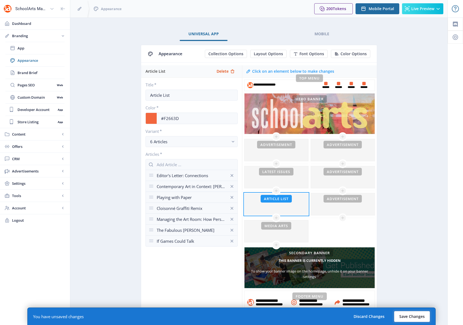
click at [324, 316] on button "Save Changes" at bounding box center [412, 316] width 36 height 11
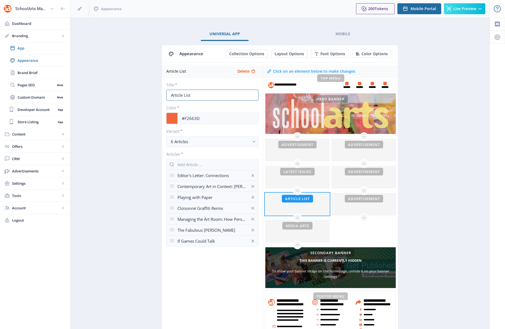
drag, startPoint x: 195, startPoint y: 97, endPoint x: 159, endPoint y: 91, distance: 35.9
click at [159, 91] on app-branding-designer "Universal App Mobile Appearance Collection Options Layout Options Font Options …" at bounding box center [279, 194] width 399 height 335
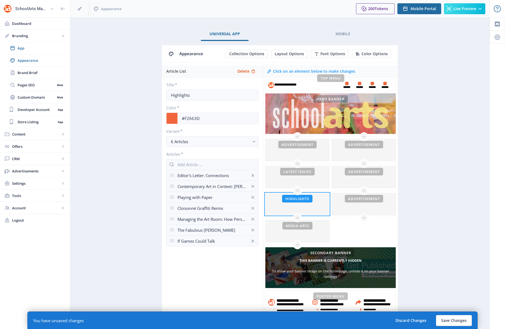
click at [215, 108] on label "Color *" at bounding box center [210, 107] width 88 height 5
click at [324, 319] on button "Save Changes" at bounding box center [454, 320] width 36 height 11
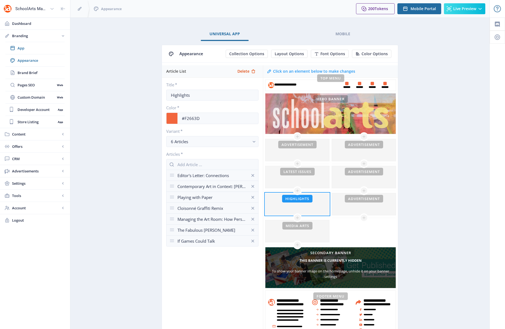
click at [124, 88] on app-branding-designer "Universal App Mobile Appearance Collection Options Layout Options Font Options …" at bounding box center [279, 194] width 399 height 335
click at [284, 233] on div at bounding box center [297, 232] width 64 height 22
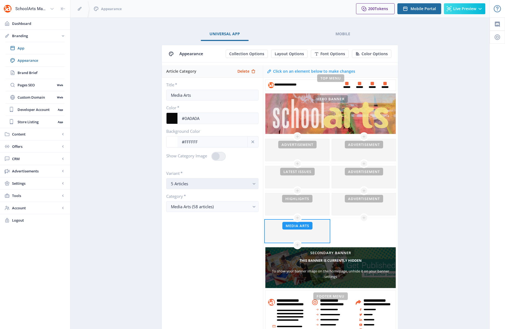
click at [251, 184] on rect "button" at bounding box center [254, 184] width 6 height 6
click at [312, 201] on div at bounding box center [297, 204] width 64 height 22
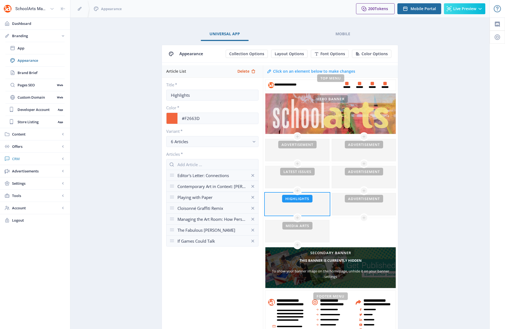
click at [21, 158] on span "CRM" at bounding box center [36, 158] width 48 height 5
click at [23, 85] on span "Readers" at bounding box center [41, 84] width 47 height 5
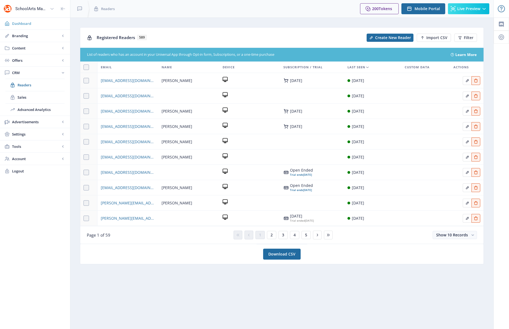
click at [23, 23] on span "Dashboard" at bounding box center [39, 23] width 54 height 5
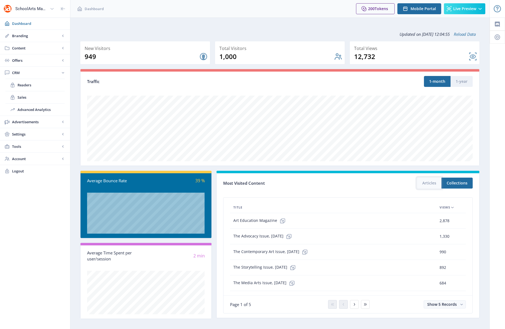
click at [324, 183] on button "Articles" at bounding box center [429, 183] width 24 height 11
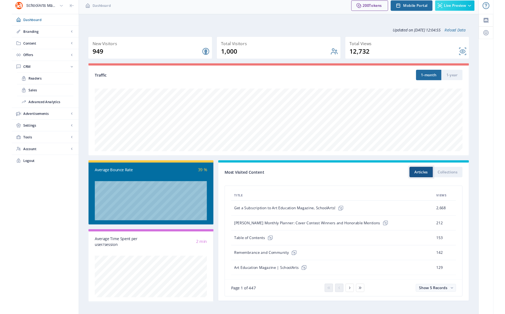
scroll to position [2, 0]
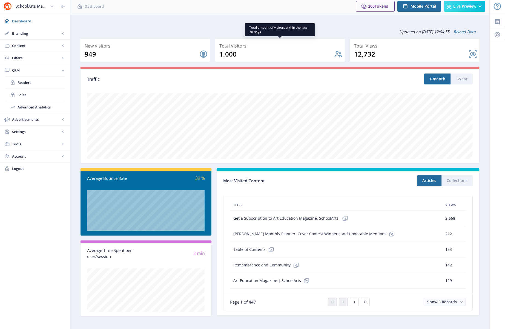
click at [324, 56] on nb-card-back at bounding box center [280, 51] width 130 height 24
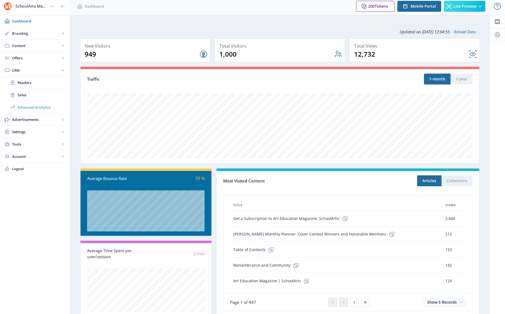
click at [33, 107] on span "Advanced Analytics" at bounding box center [41, 107] width 47 height 5
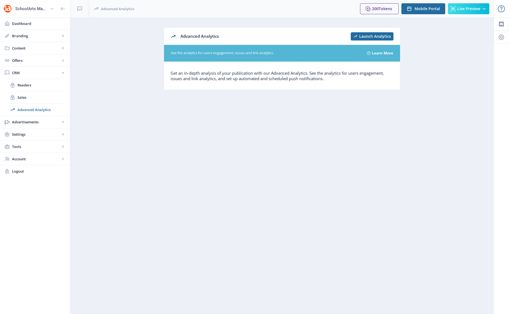
click at [324, 34] on span "Launch Analytics" at bounding box center [375, 36] width 32 height 4
click at [25, 23] on span "Dashboard" at bounding box center [39, 23] width 54 height 5
